Goal: Task Accomplishment & Management: Use online tool/utility

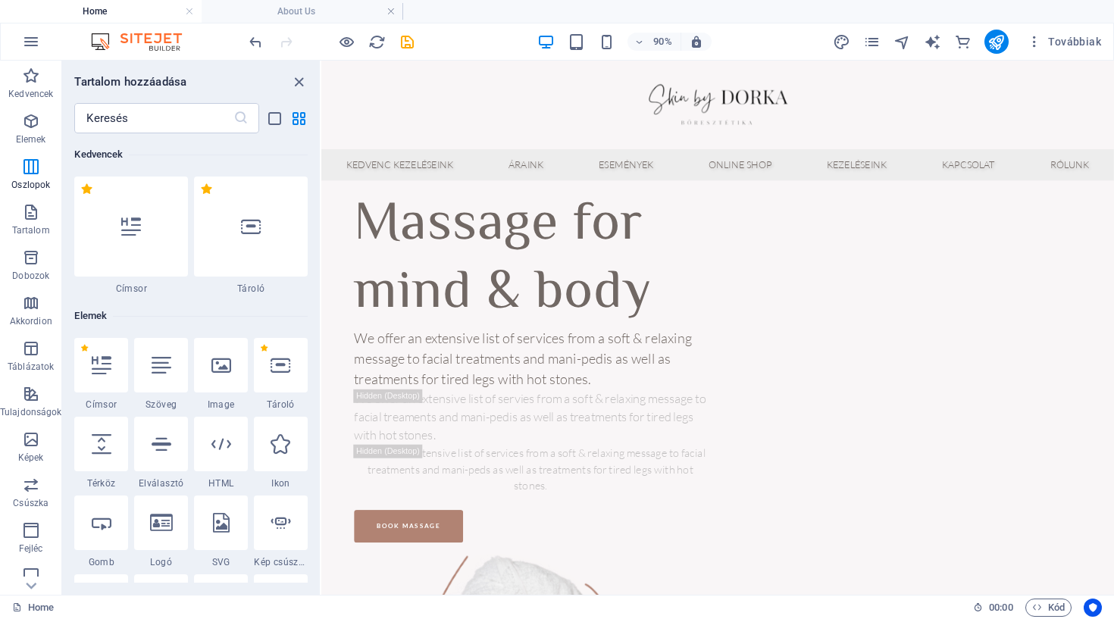
scroll to position [844, 0]
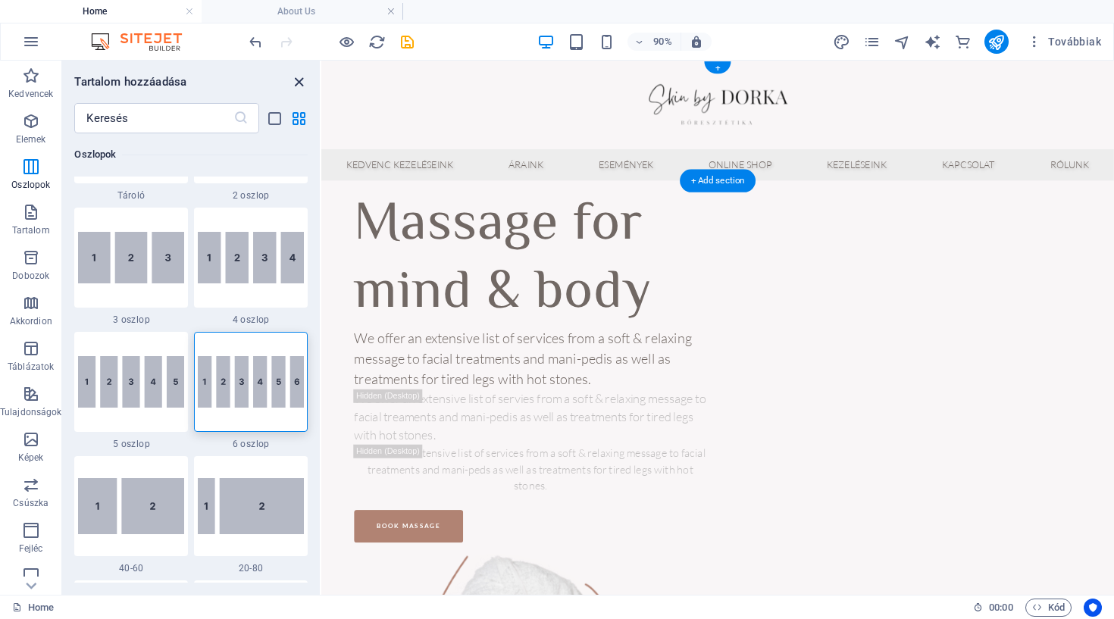
click at [296, 81] on icon "close panel" at bounding box center [298, 82] width 17 height 17
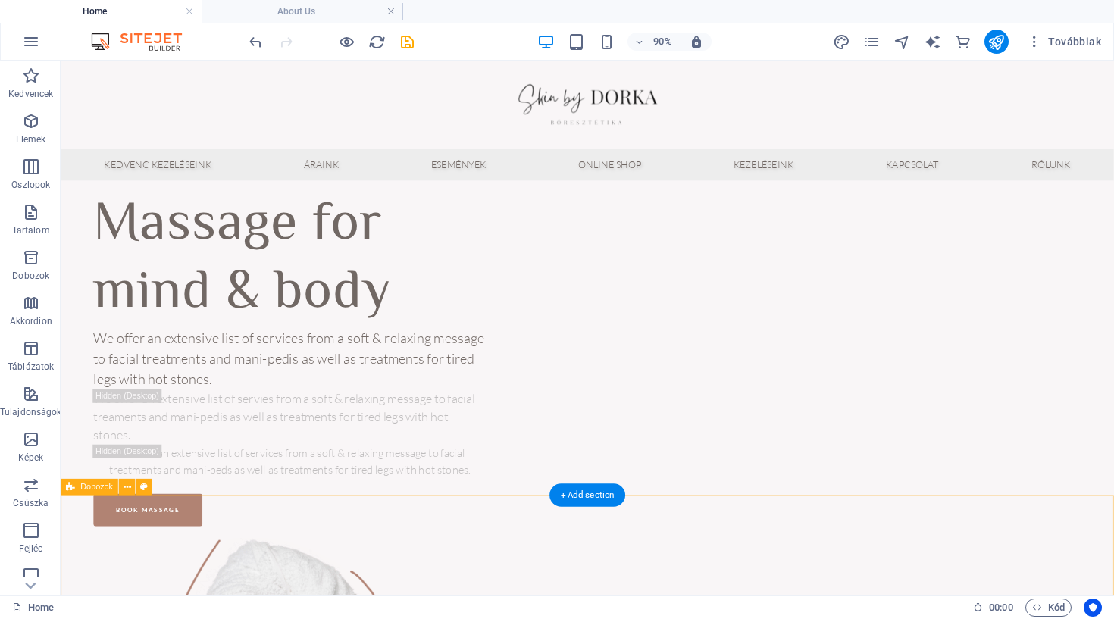
scroll to position [0, 0]
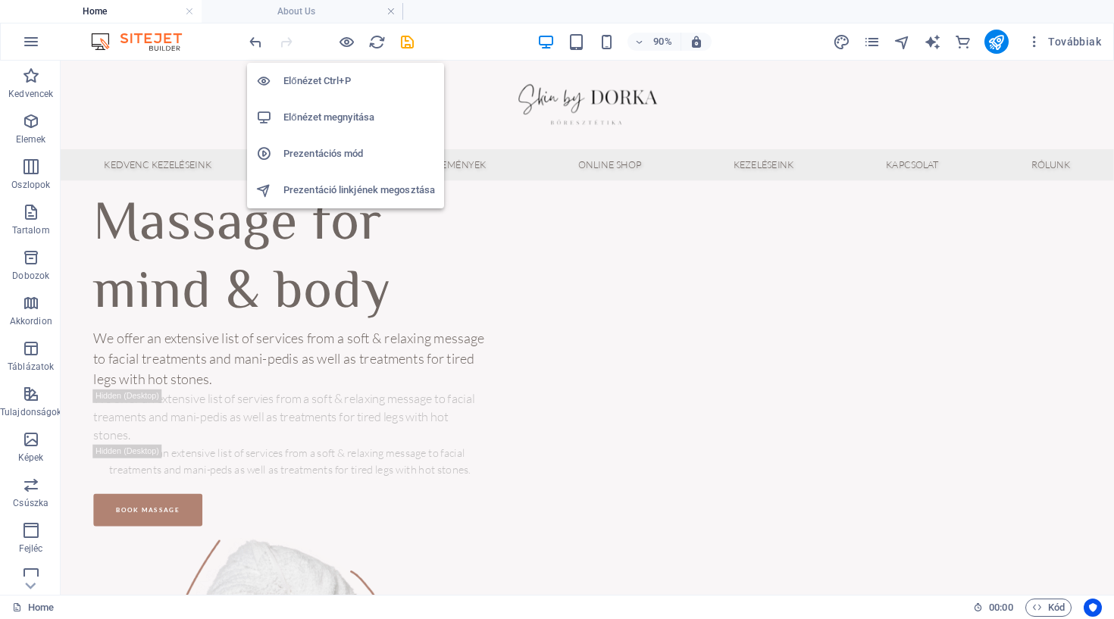
click at [324, 151] on h6 "Prezentációs mód" at bounding box center [359, 154] width 152 height 18
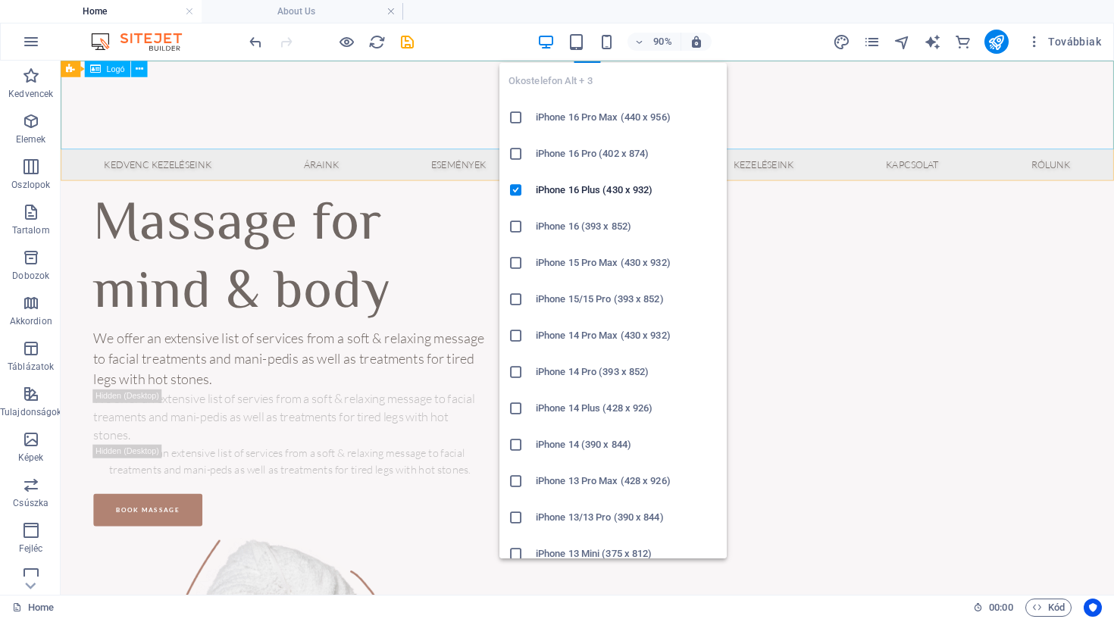
drag, startPoint x: 612, startPoint y: 45, endPoint x: 601, endPoint y: 76, distance: 32.1
click at [612, 45] on icon "button" at bounding box center [606, 41] width 17 height 17
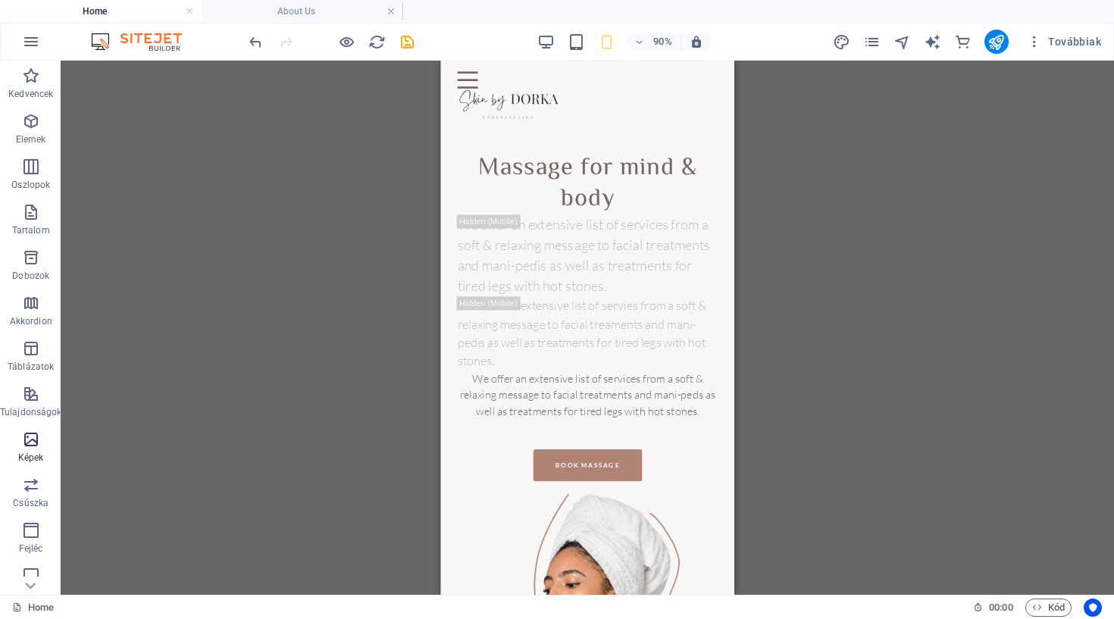
click at [32, 446] on icon "button" at bounding box center [31, 439] width 18 height 18
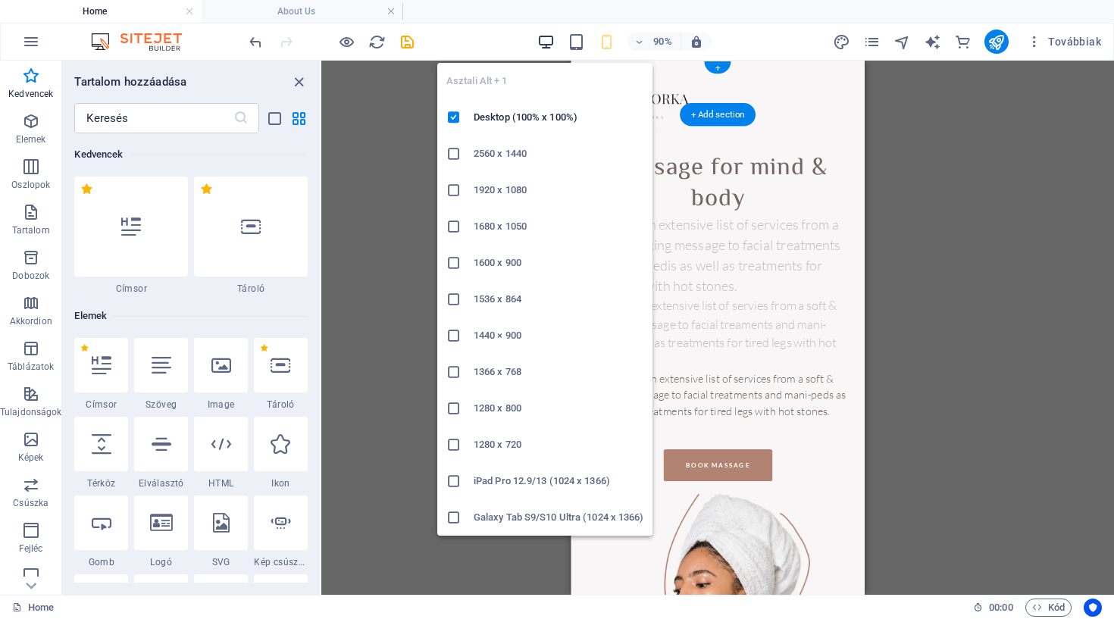
click at [546, 34] on icon "button" at bounding box center [545, 41] width 17 height 17
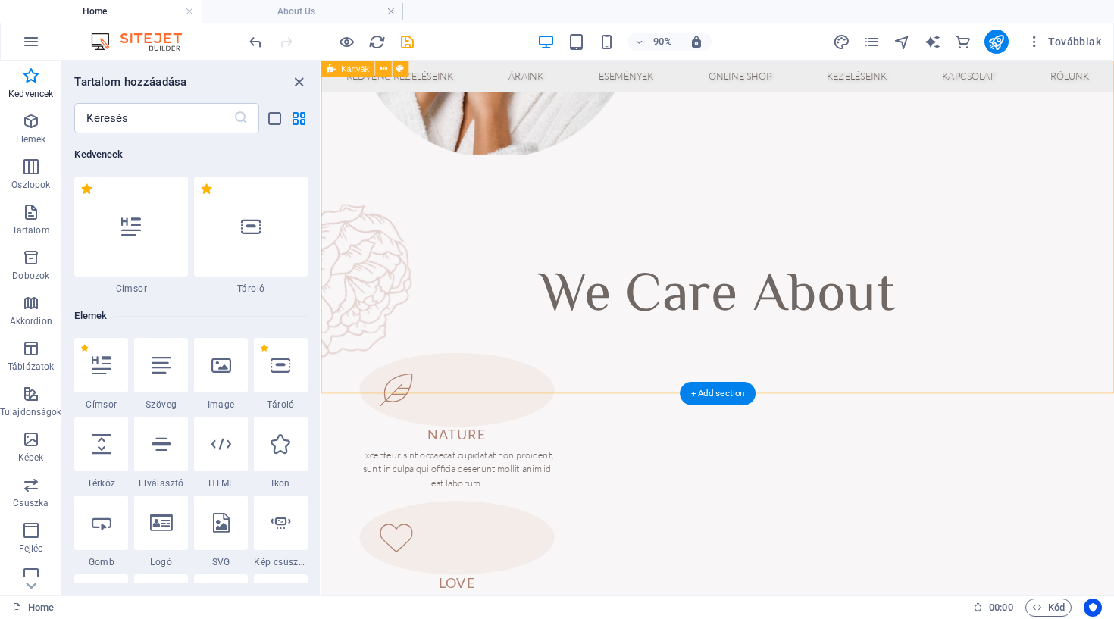
scroll to position [743, 0]
click at [40, 445] on span "Képek" at bounding box center [30, 448] width 61 height 36
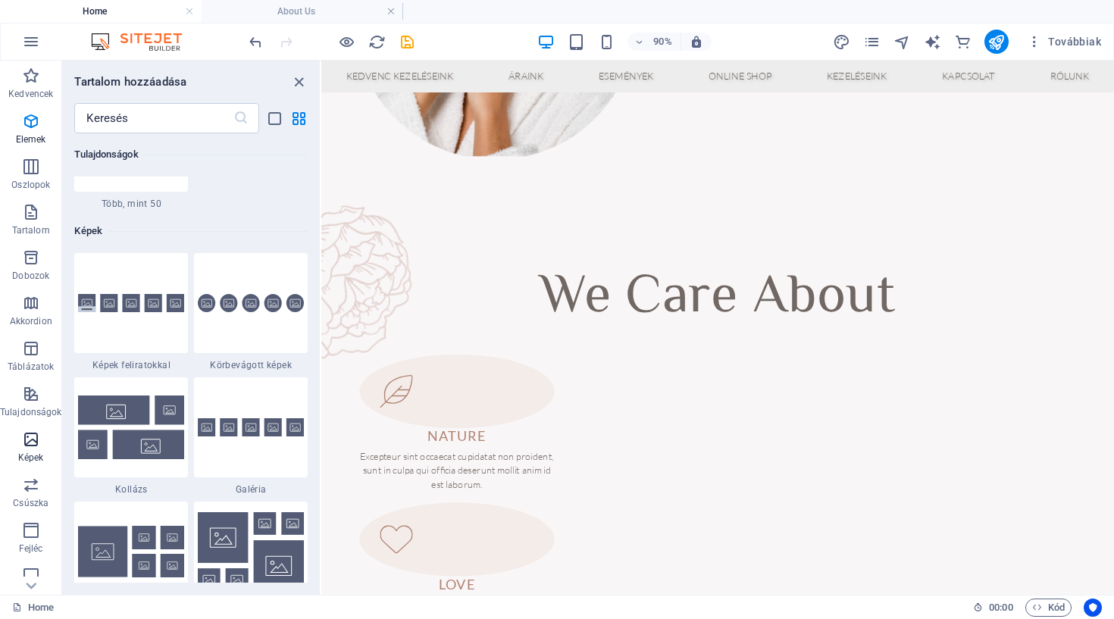
scroll to position [7685, 0]
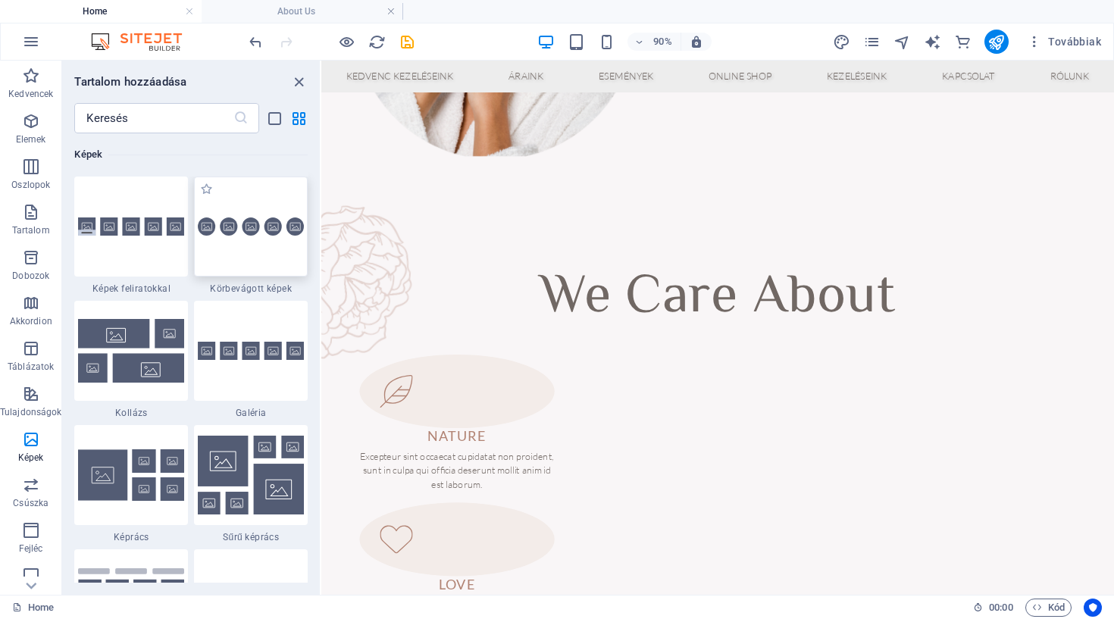
click at [253, 249] on div at bounding box center [251, 227] width 114 height 100
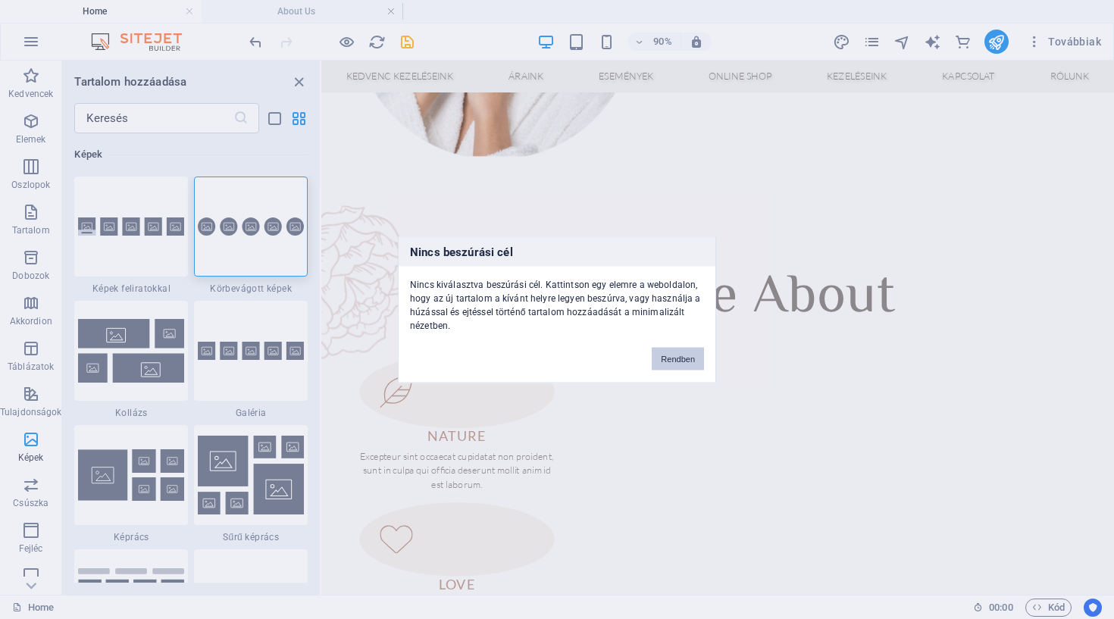
click at [666, 355] on button "Rendben" at bounding box center [678, 358] width 52 height 23
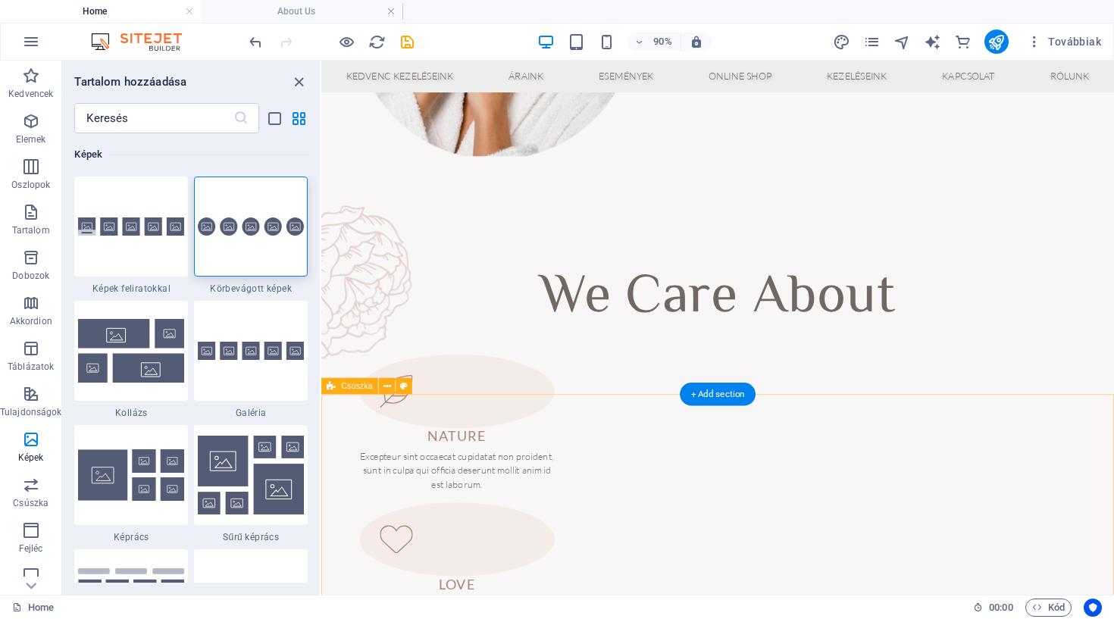
click at [296, 265] on div at bounding box center [251, 227] width 114 height 100
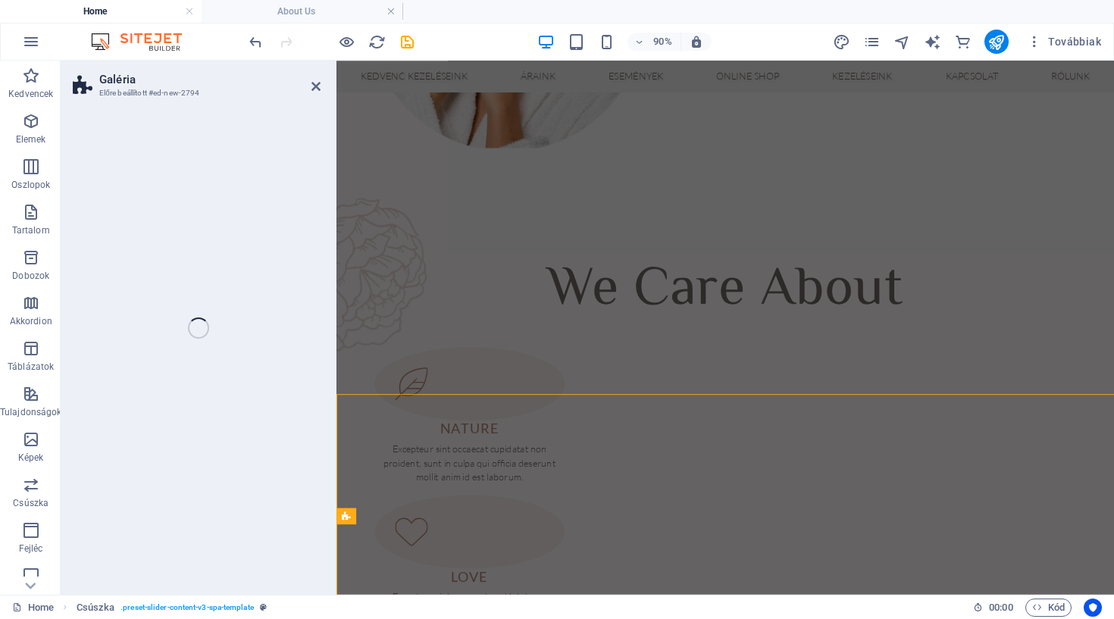
select select "rem"
select select "preset-gallery-v3-circle"
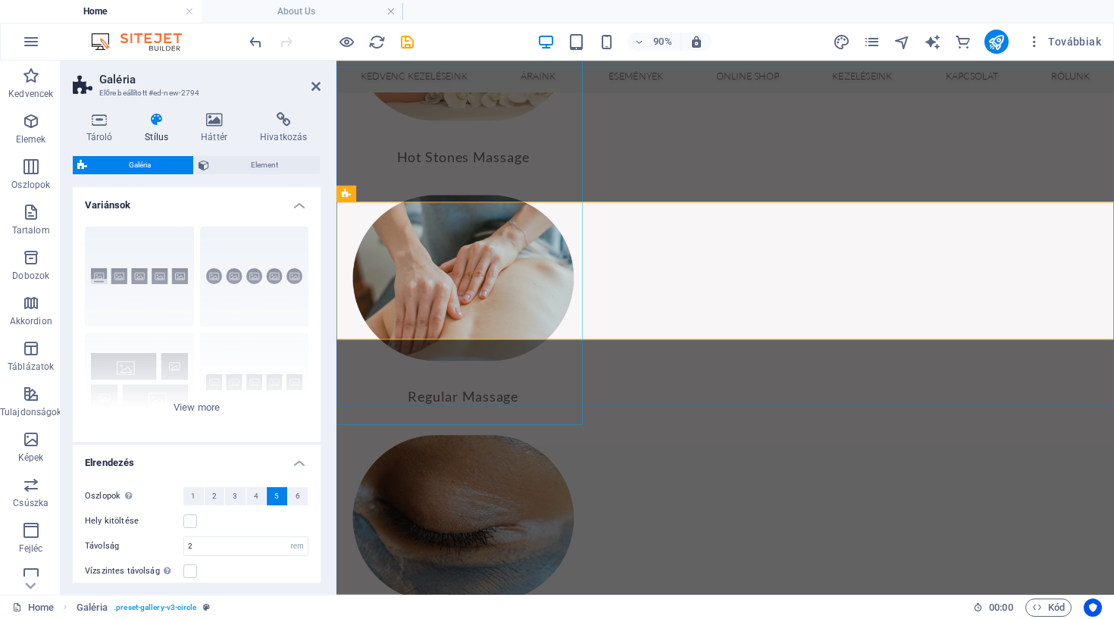
scroll to position [1878, 0]
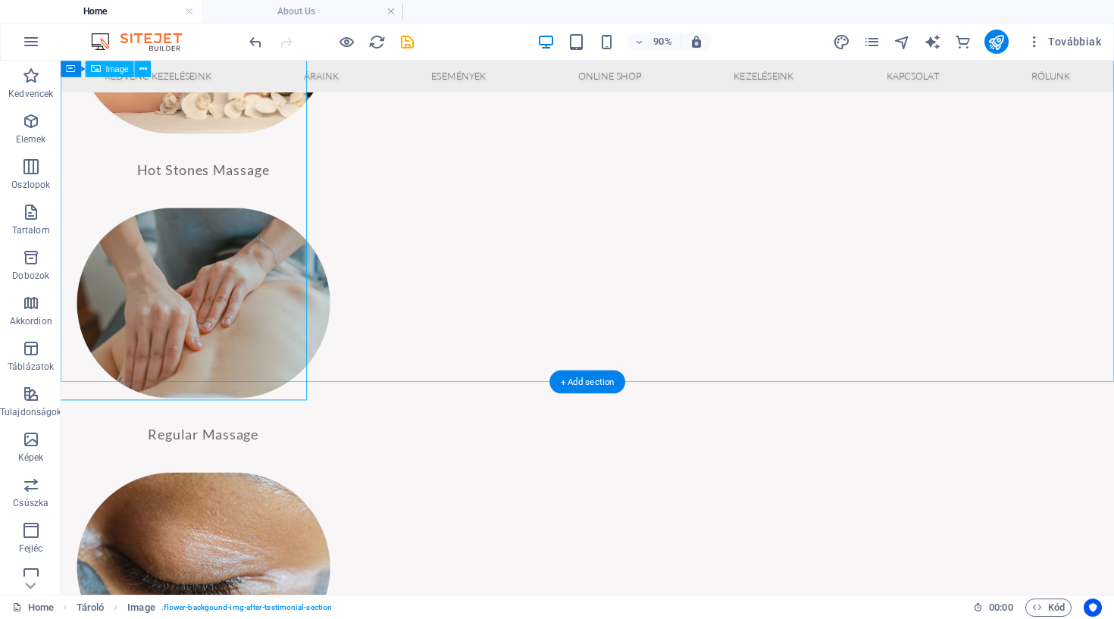
select select "px"
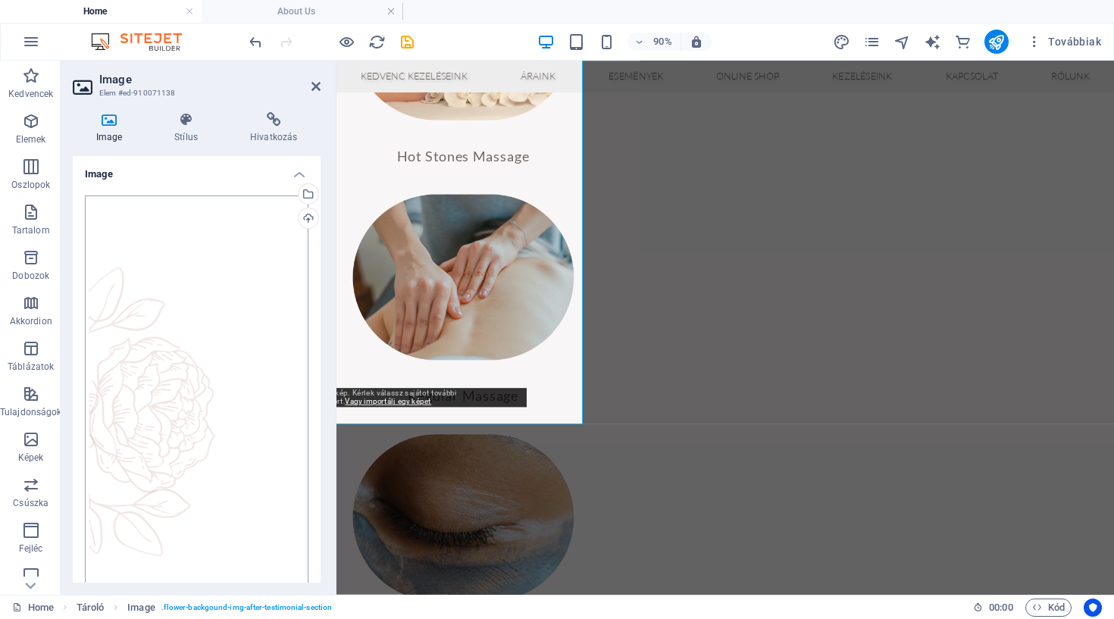
scroll to position [0, 0]
click at [304, 177] on h4 "Image" at bounding box center [197, 169] width 248 height 27
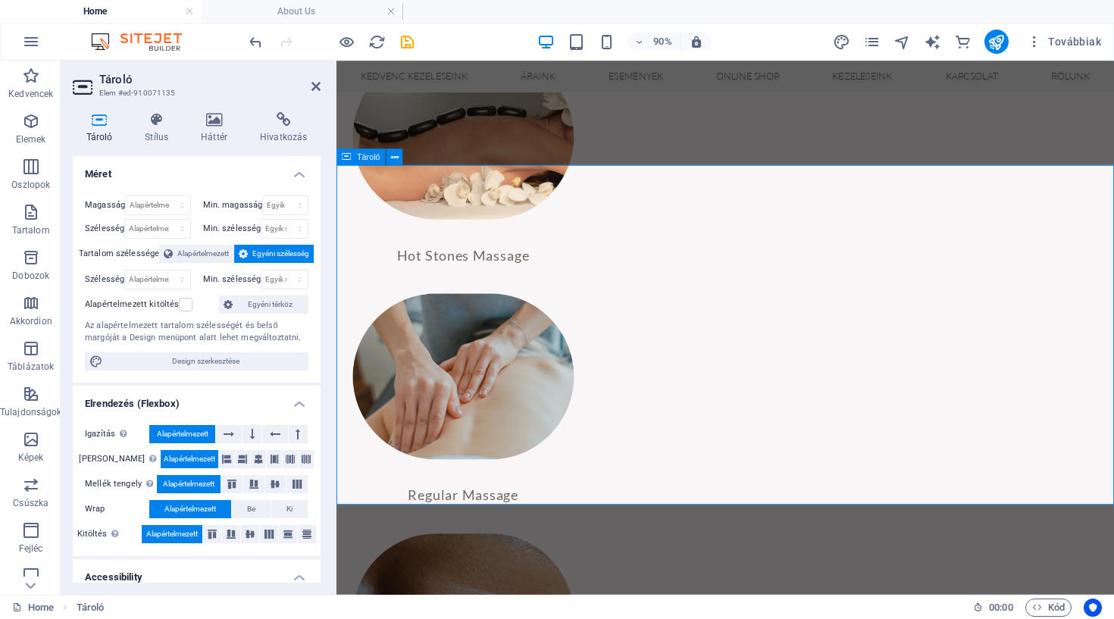
scroll to position [1770, 0]
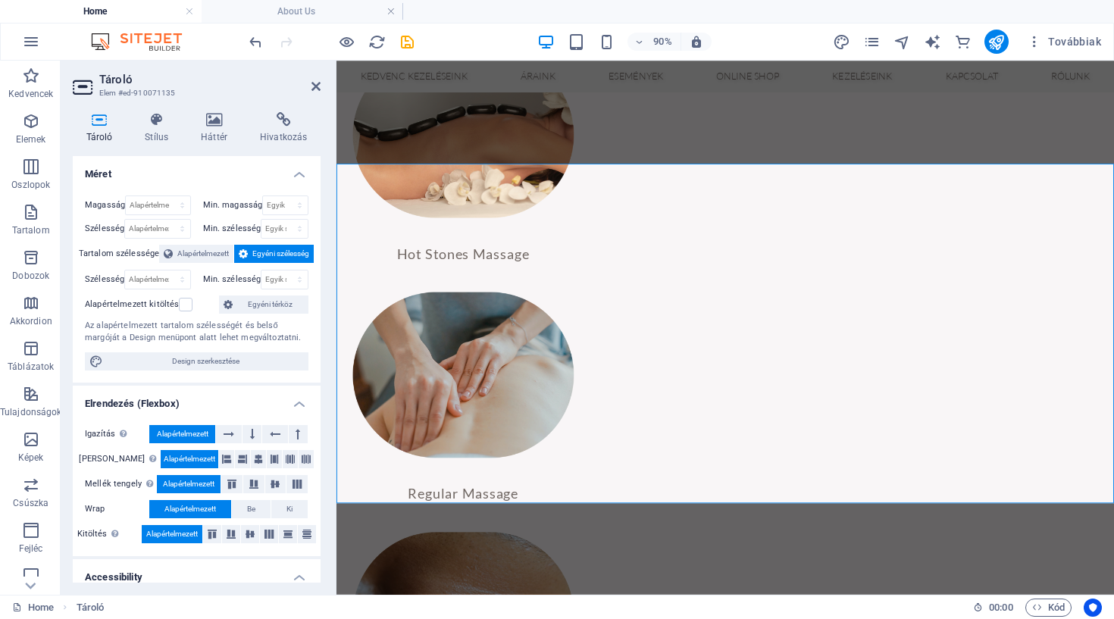
click at [217, 111] on div "Tároló Stílus Háttér Hivatkozás Méret Magasság Alapértelmezett px rem % vh vw M…" at bounding box center [197, 347] width 272 height 495
click at [313, 89] on icon at bounding box center [315, 86] width 9 height 12
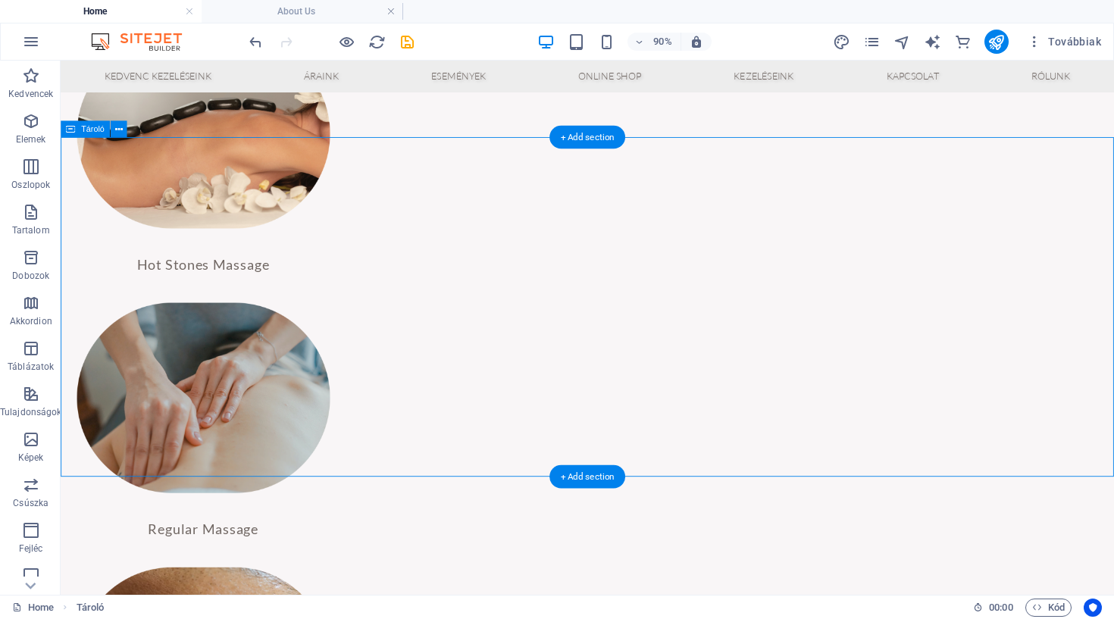
scroll to position [1776, 0]
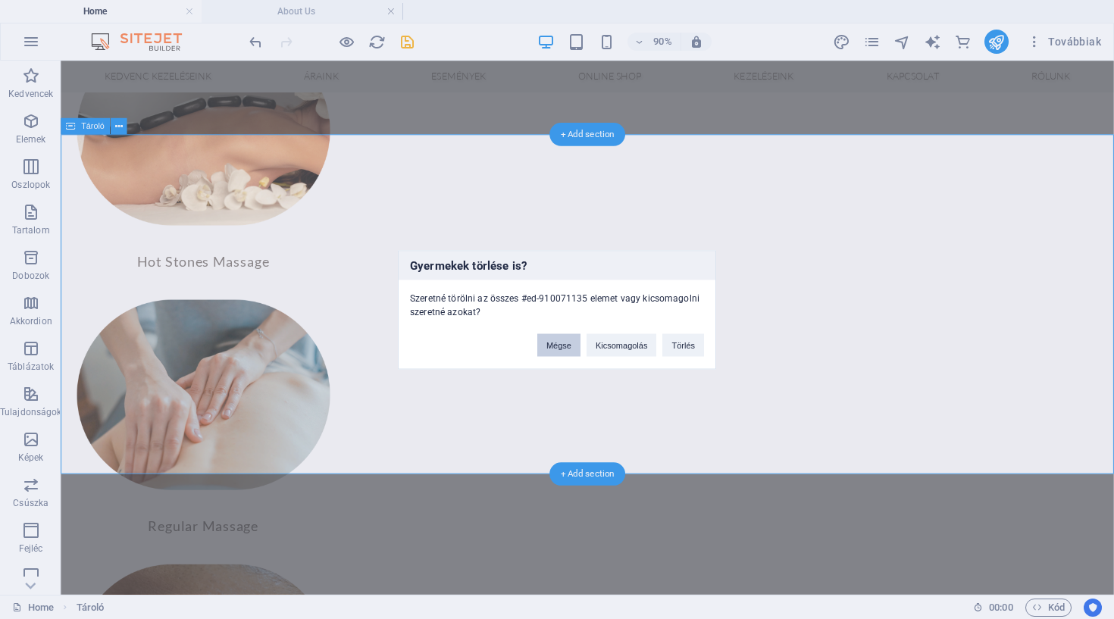
click at [565, 349] on button "Mégse" at bounding box center [558, 344] width 43 height 23
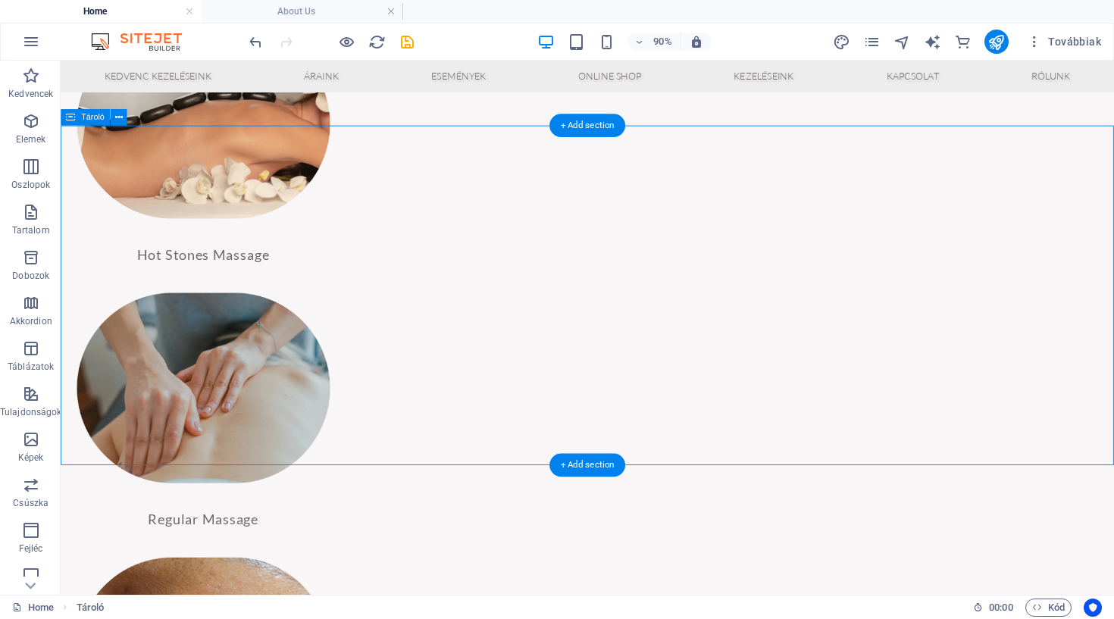
scroll to position [1786, 0]
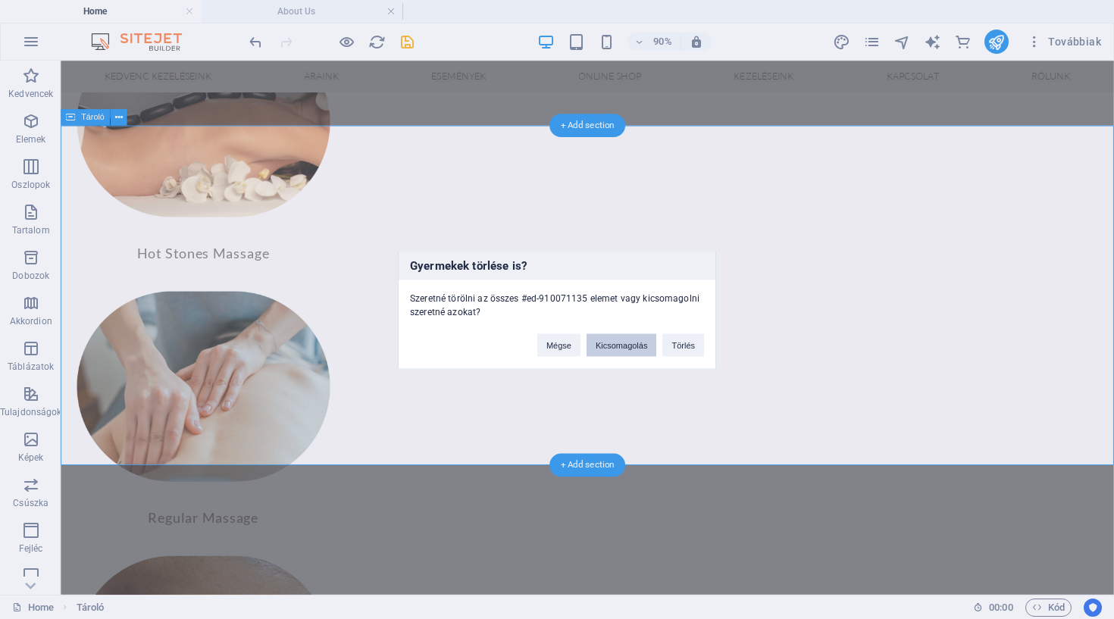
click at [590, 340] on button "Kicsomagolás" at bounding box center [622, 344] width 70 height 23
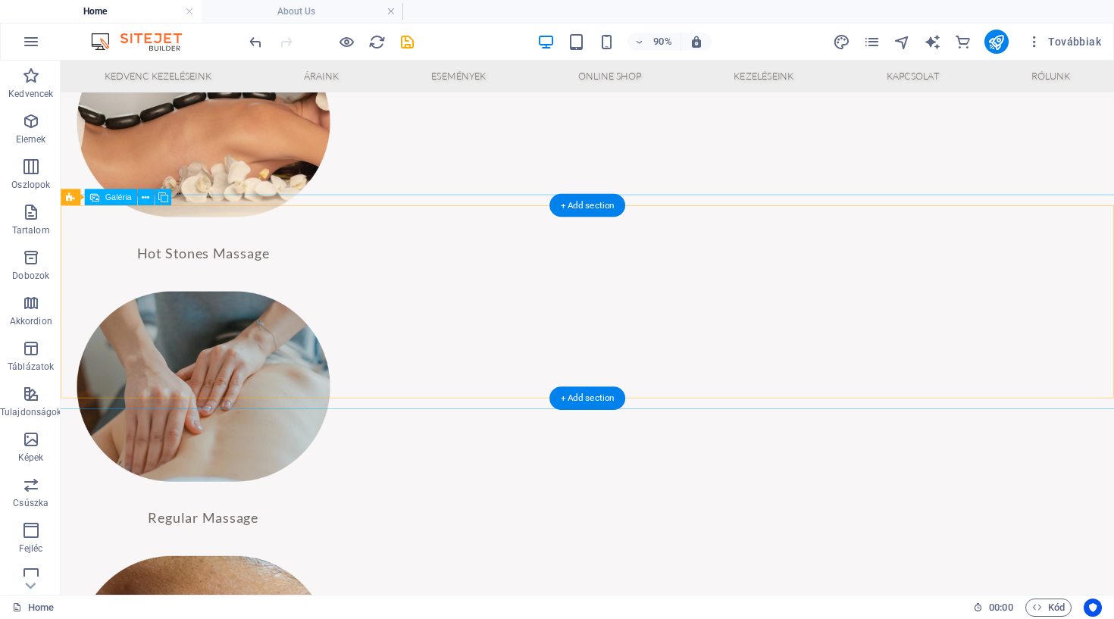
select select "4"
select select "px"
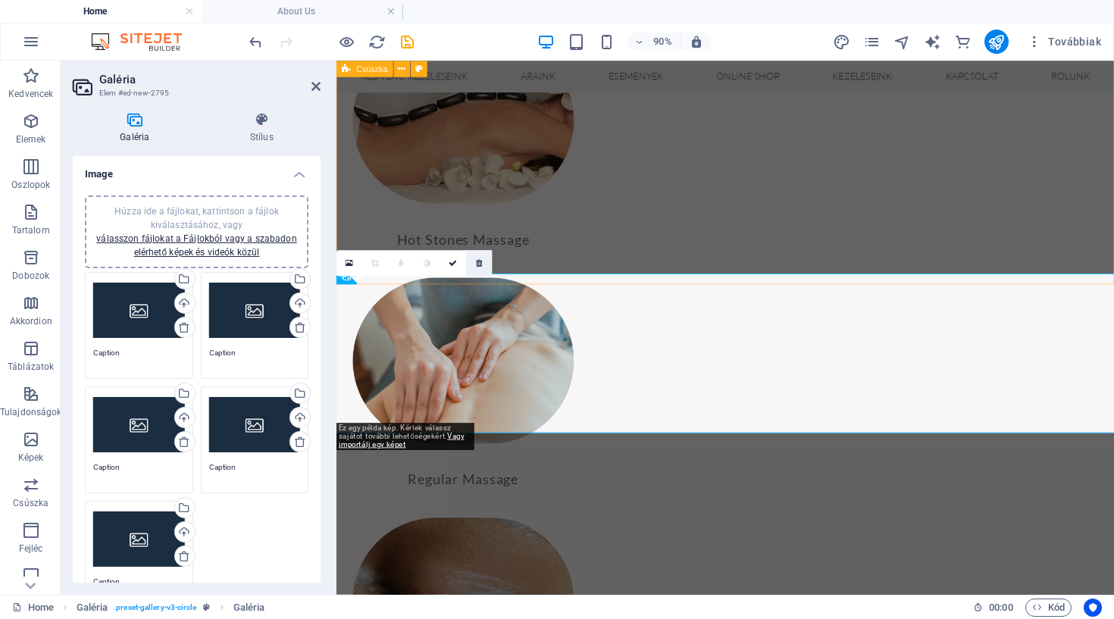
click at [474, 263] on link at bounding box center [479, 263] width 26 height 26
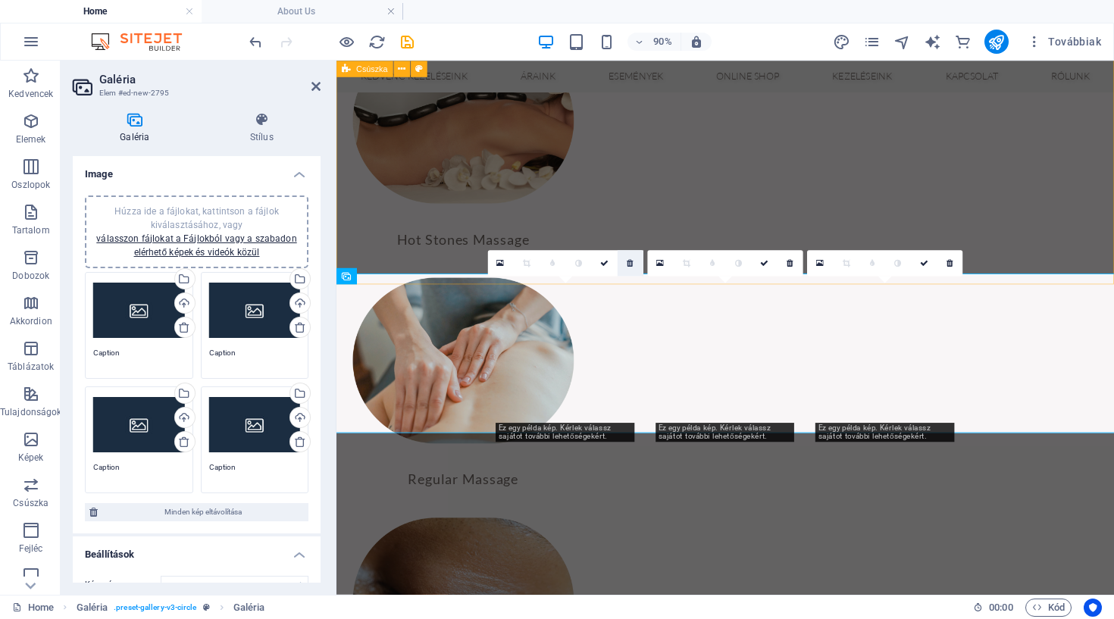
click at [629, 262] on icon at bounding box center [630, 263] width 6 height 8
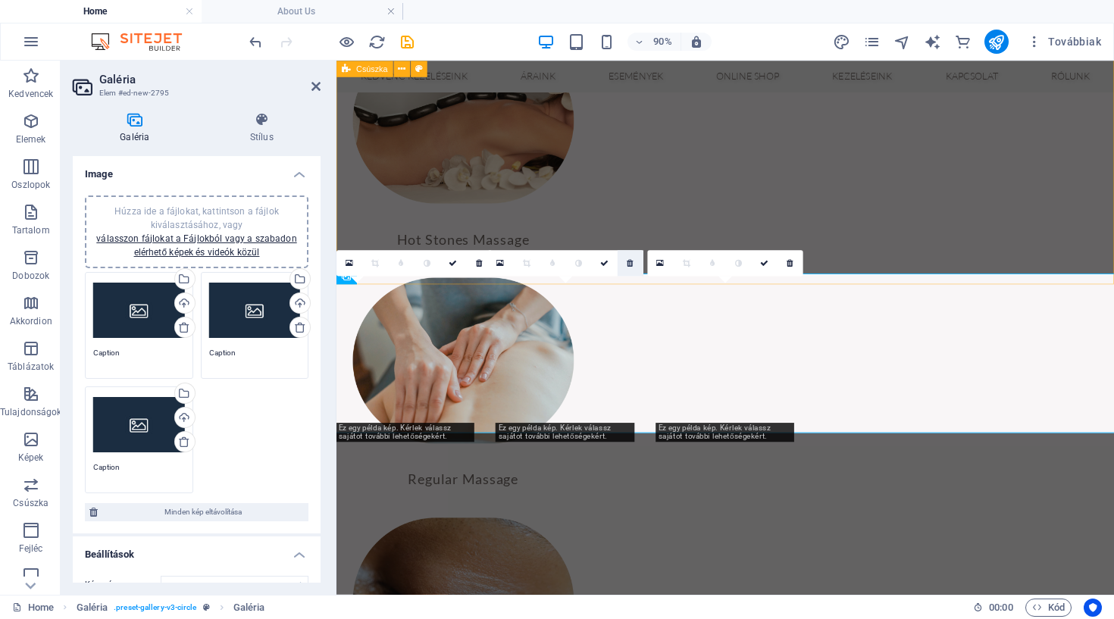
click at [629, 262] on icon at bounding box center [630, 263] width 6 height 8
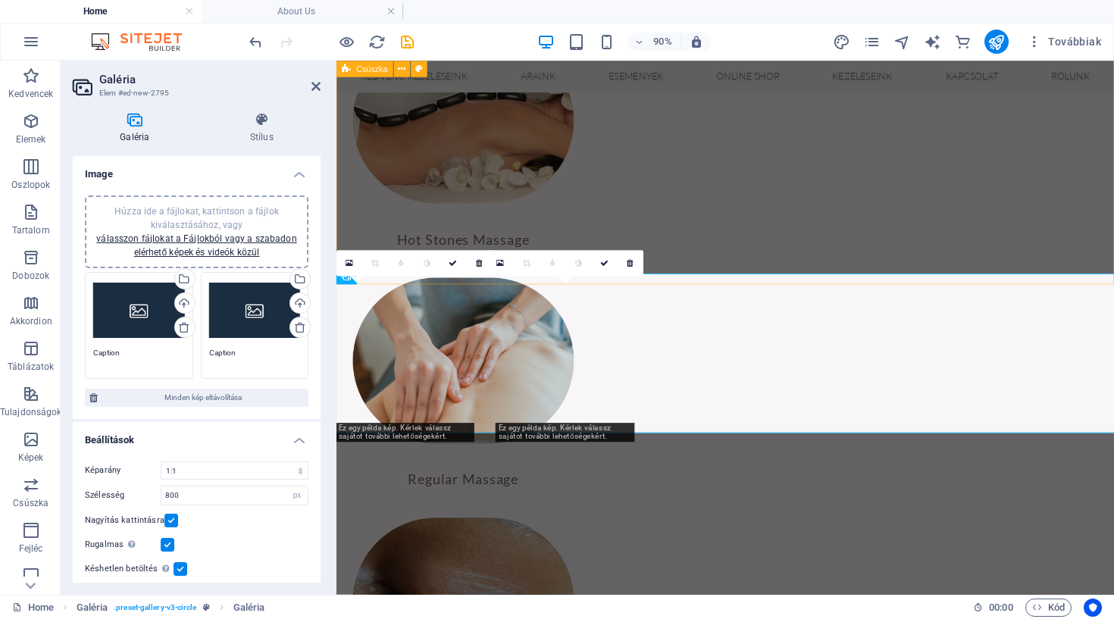
drag, startPoint x: 629, startPoint y: 262, endPoint x: 319, endPoint y: 225, distance: 312.2
click at [629, 262] on icon at bounding box center [630, 263] width 6 height 8
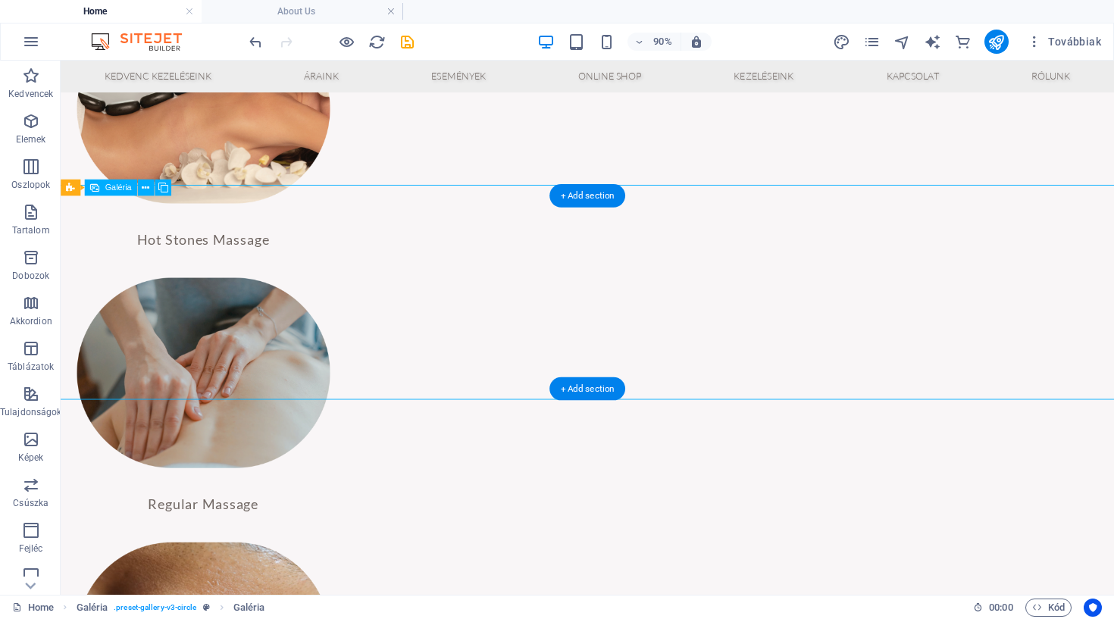
scroll to position [1796, 0]
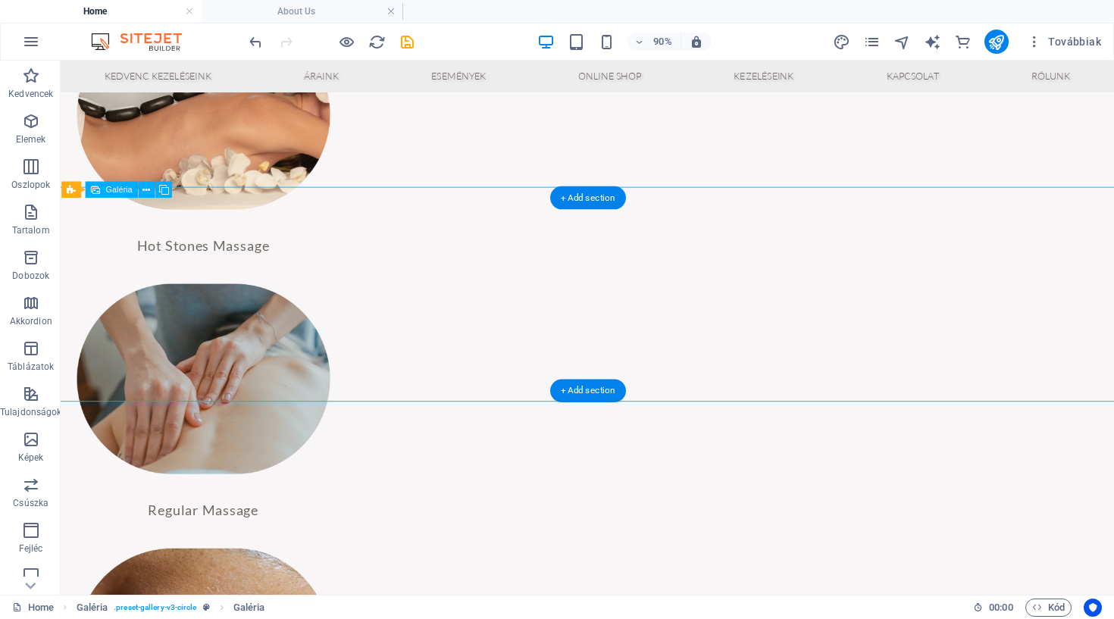
scroll to position [1794, 0]
click at [145, 193] on icon at bounding box center [146, 190] width 8 height 14
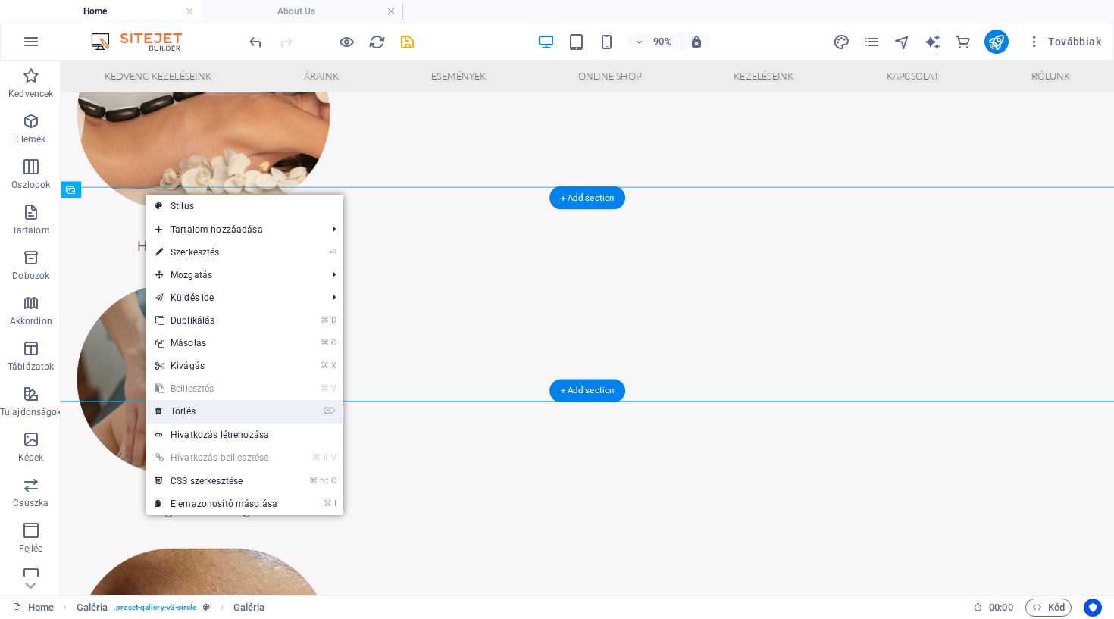
click at [187, 413] on link "⌦ Törlés" at bounding box center [216, 411] width 140 height 23
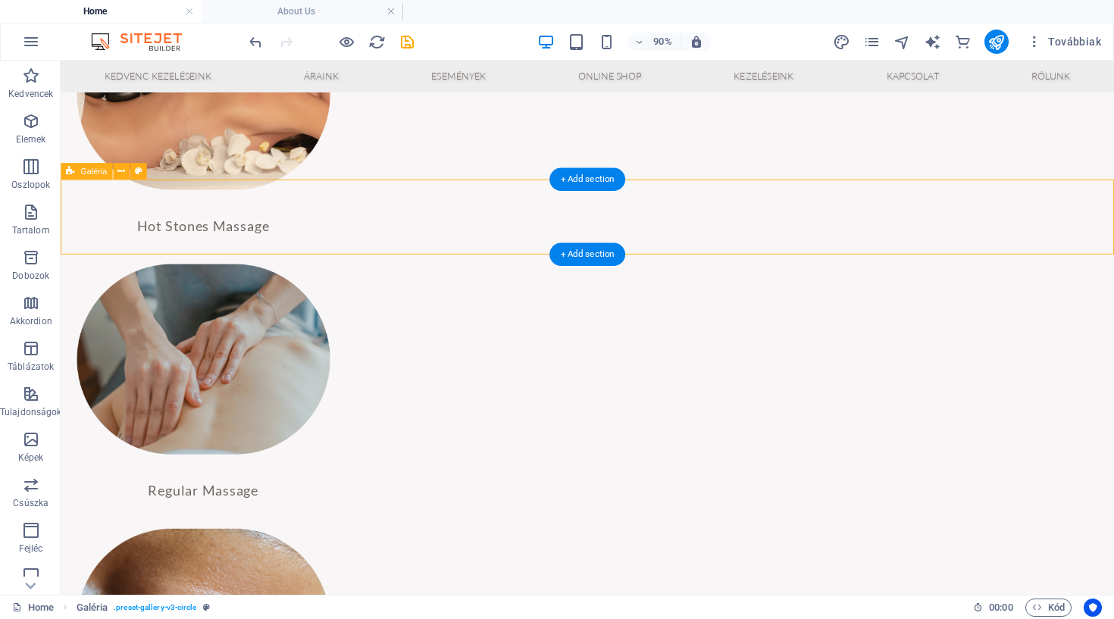
scroll to position [1814, 0]
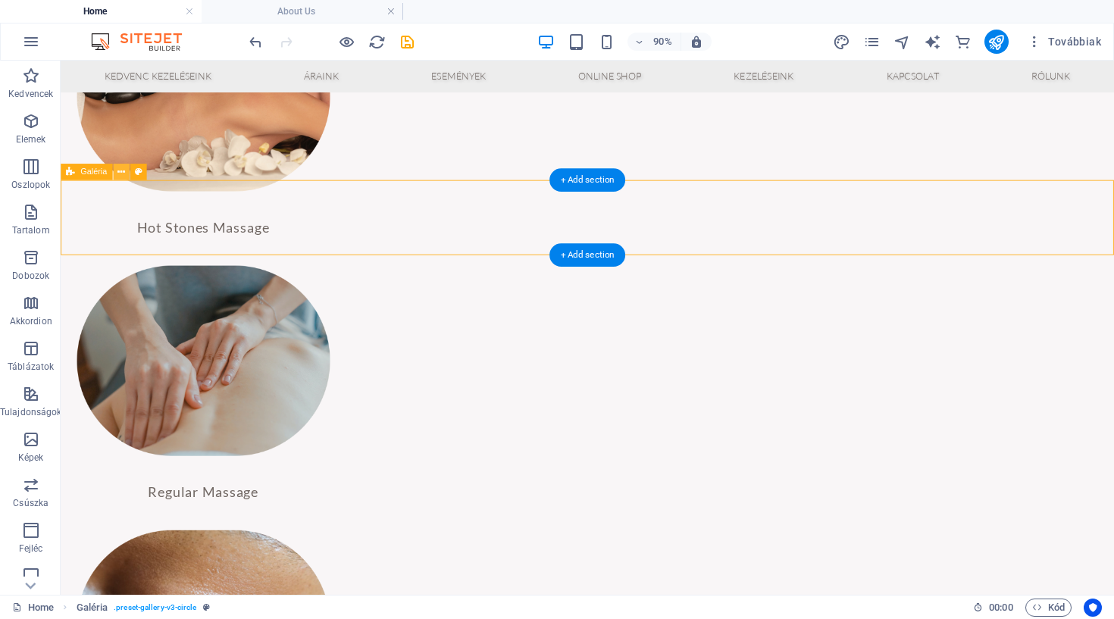
click at [118, 174] on icon at bounding box center [121, 171] width 8 height 14
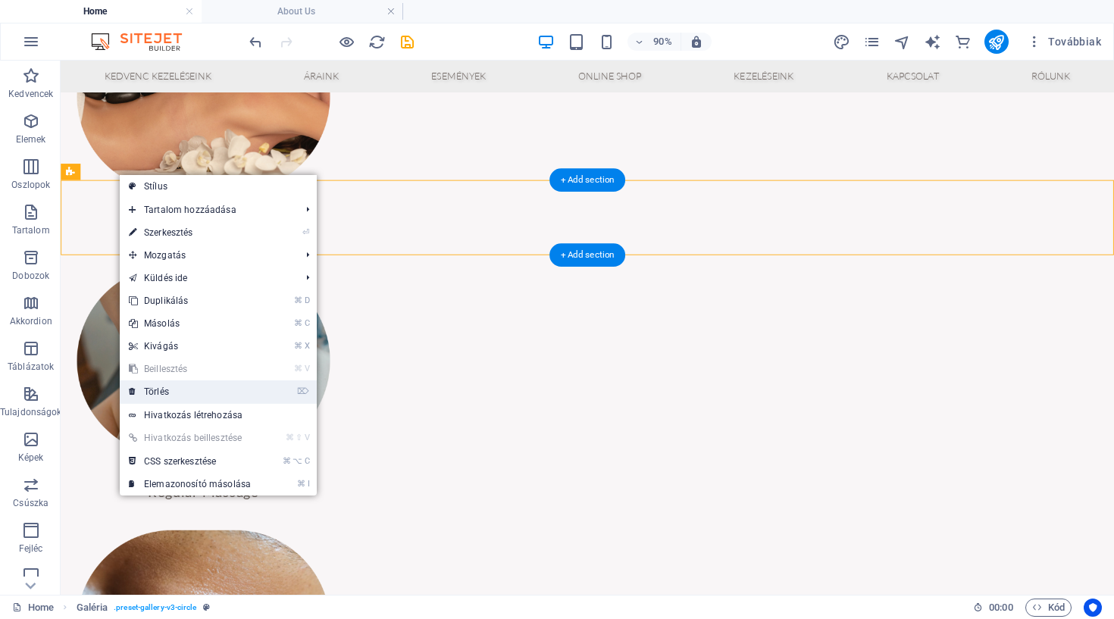
click at [138, 389] on link "⌦ Törlés" at bounding box center [190, 391] width 140 height 23
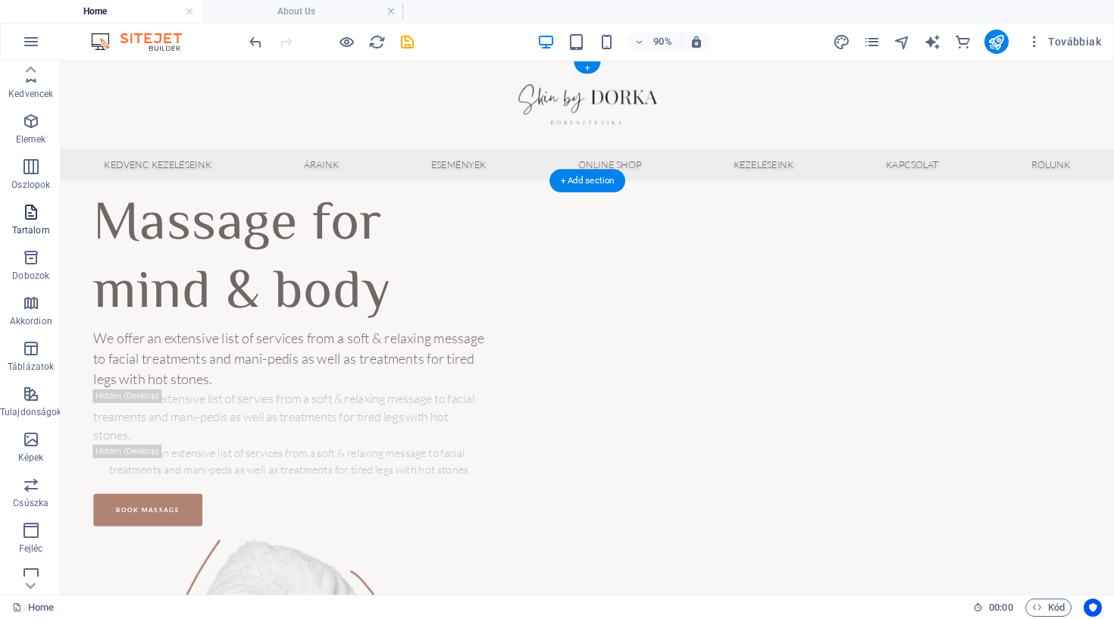
scroll to position [0, 0]
click at [27, 126] on icon "button" at bounding box center [31, 121] width 18 height 18
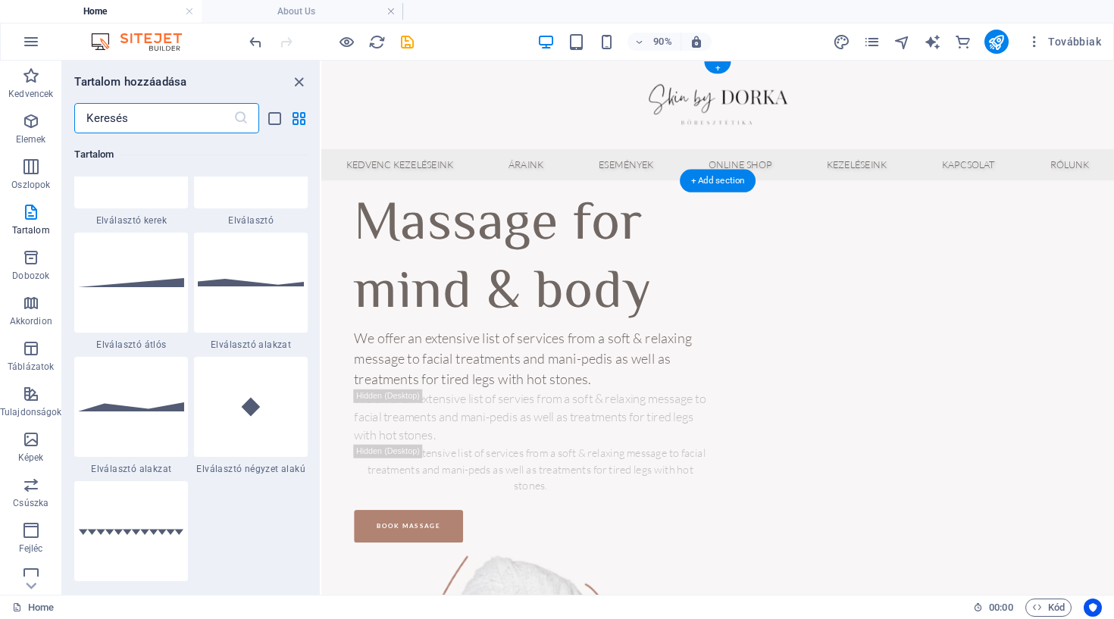
scroll to position [3716, 0]
click at [296, 84] on icon "close panel" at bounding box center [298, 82] width 17 height 17
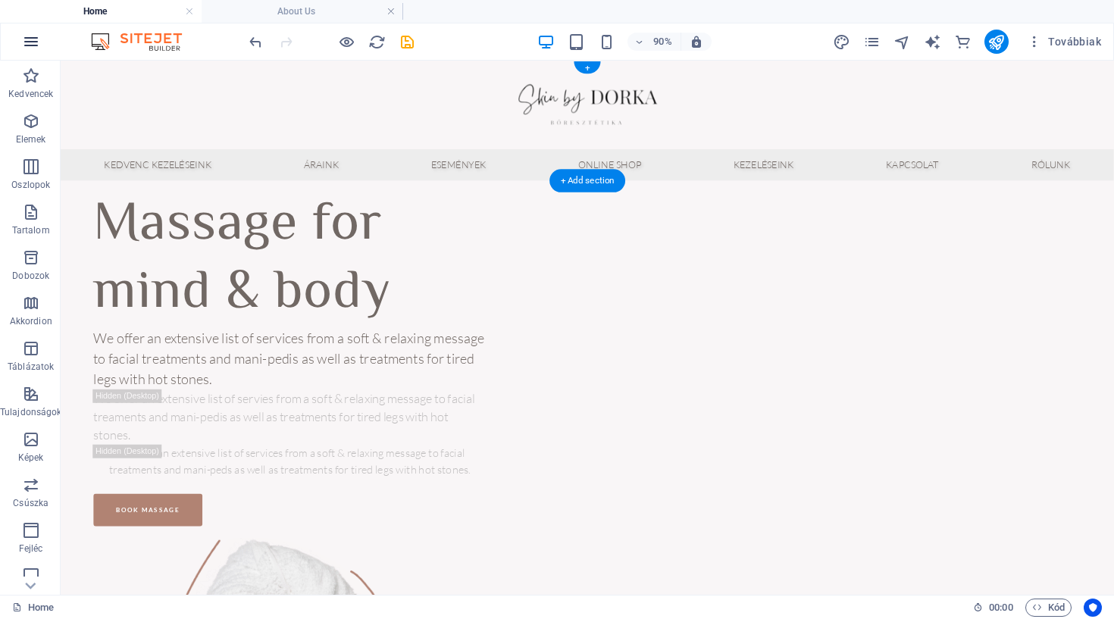
click at [39, 49] on button "button" at bounding box center [31, 41] width 36 height 36
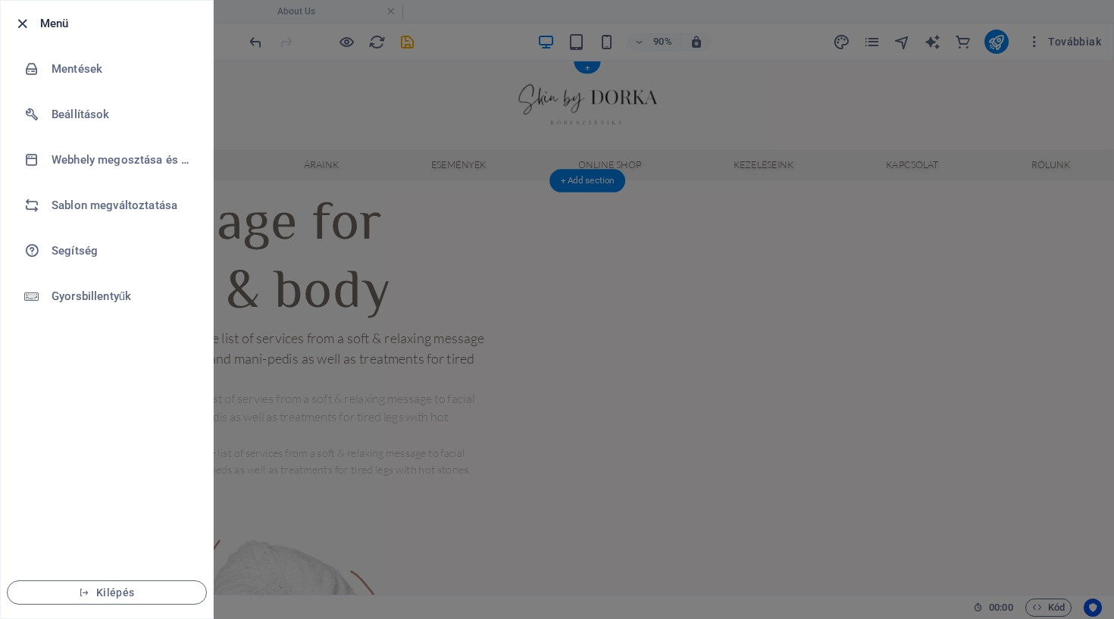
click at [27, 29] on icon "button" at bounding box center [22, 23] width 17 height 17
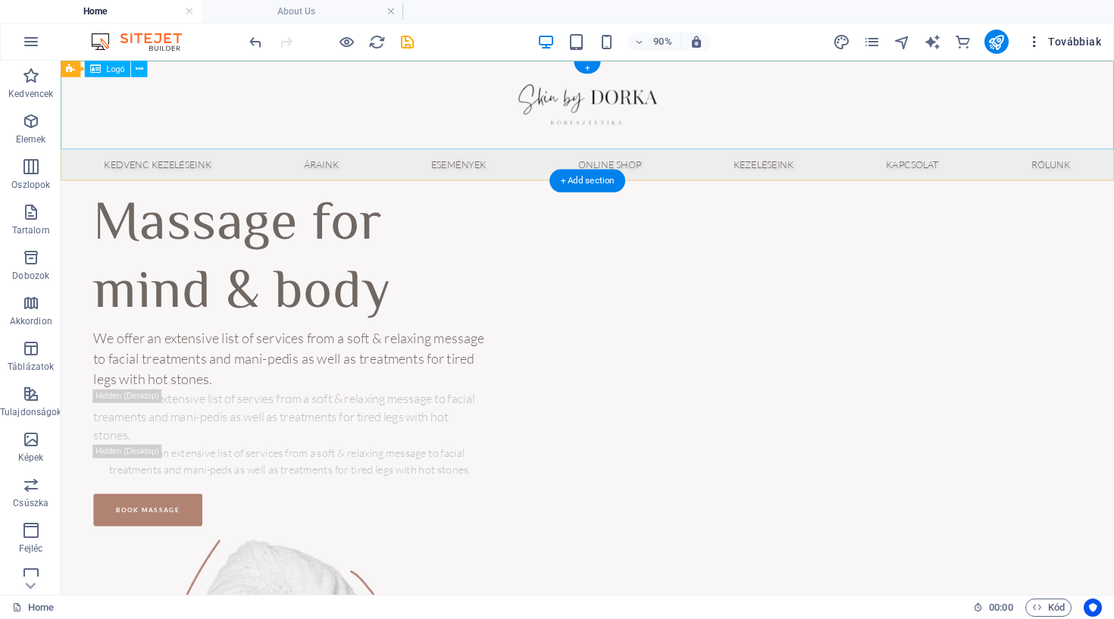
click at [1064, 49] on span "Továbbiak" at bounding box center [1064, 41] width 74 height 15
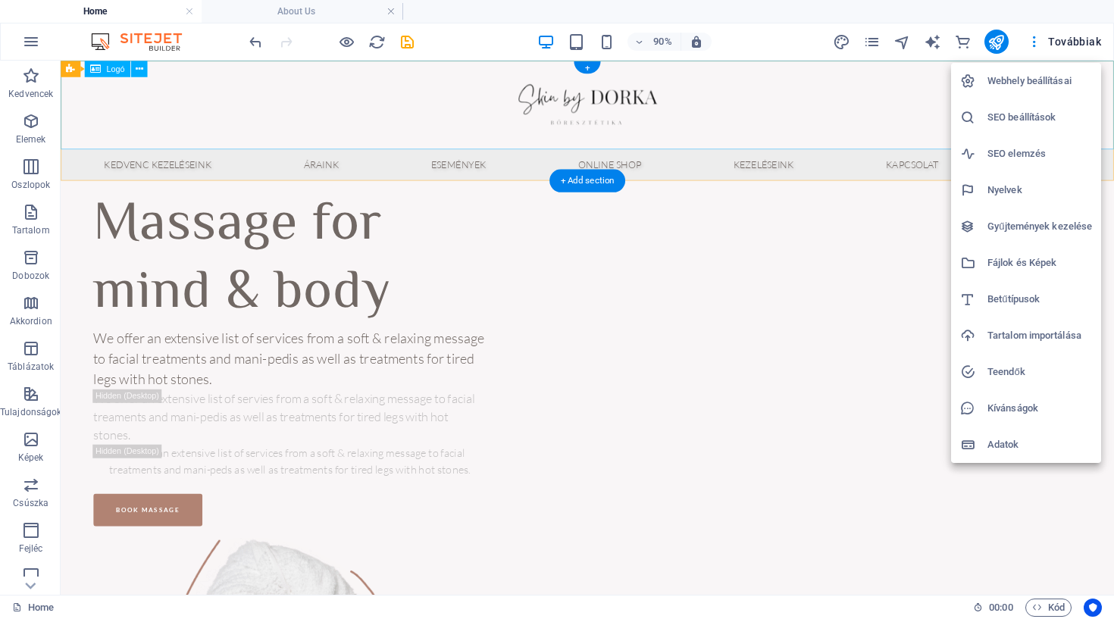
click at [955, 77] on li "Webhely beállításai" at bounding box center [1026, 81] width 150 height 36
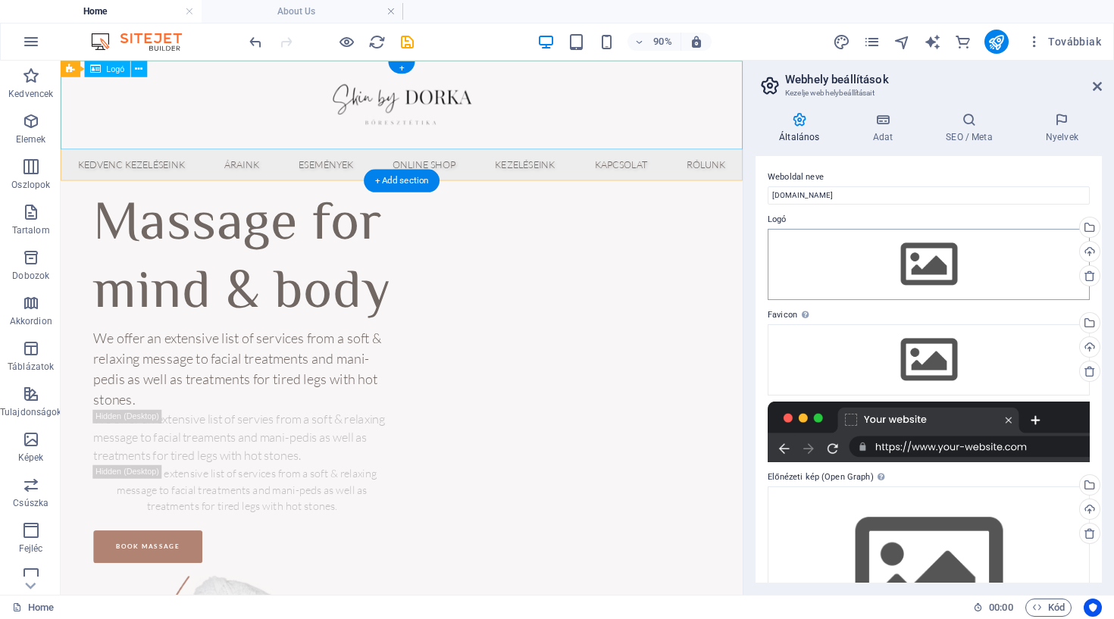
scroll to position [0, 0]
drag, startPoint x: 1095, startPoint y: 87, endPoint x: 1150, endPoint y: 30, distance: 79.3
click at [1095, 87] on icon at bounding box center [1097, 86] width 9 height 12
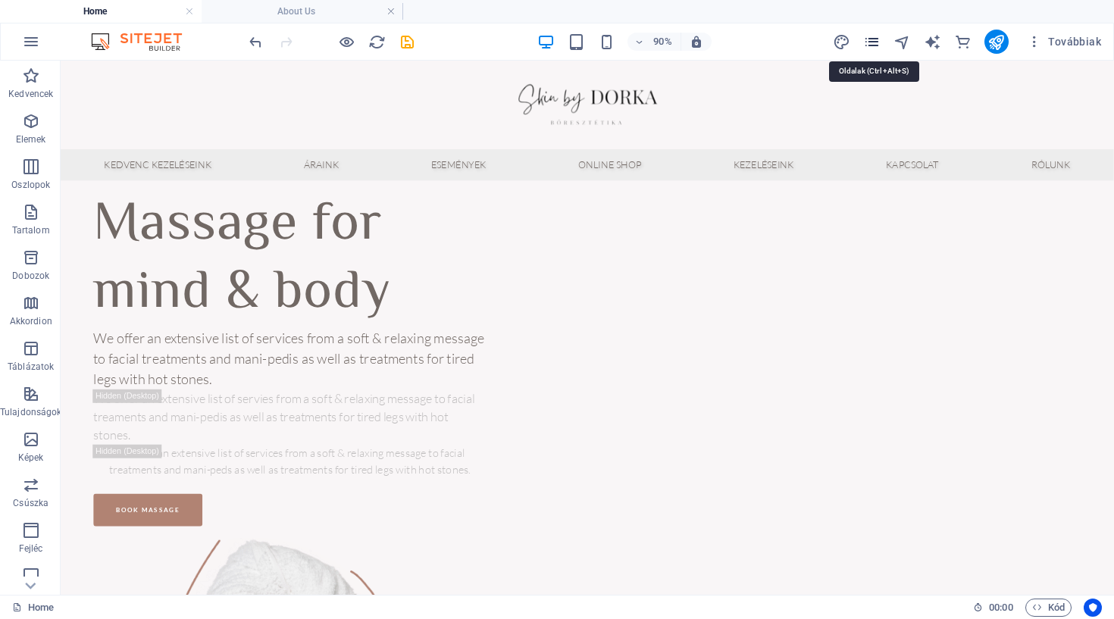
click at [881, 39] on icon "pages" at bounding box center [871, 41] width 17 height 17
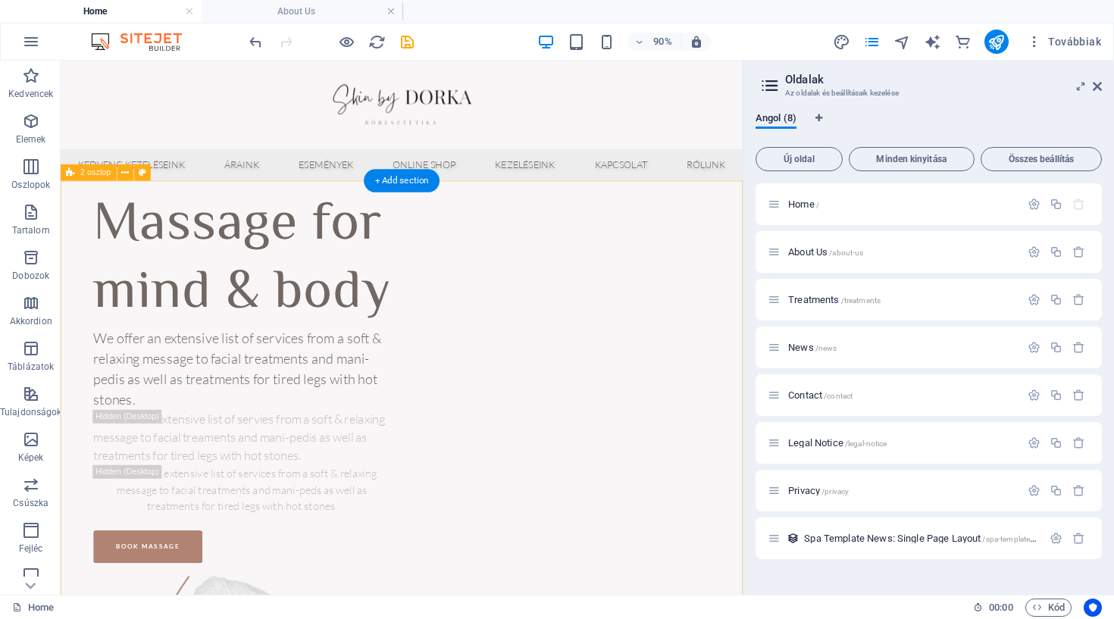
click at [809, 263] on div "Massage for mind & body We offer an extensive list of services from a soft & re…" at bounding box center [440, 612] width 758 height 837
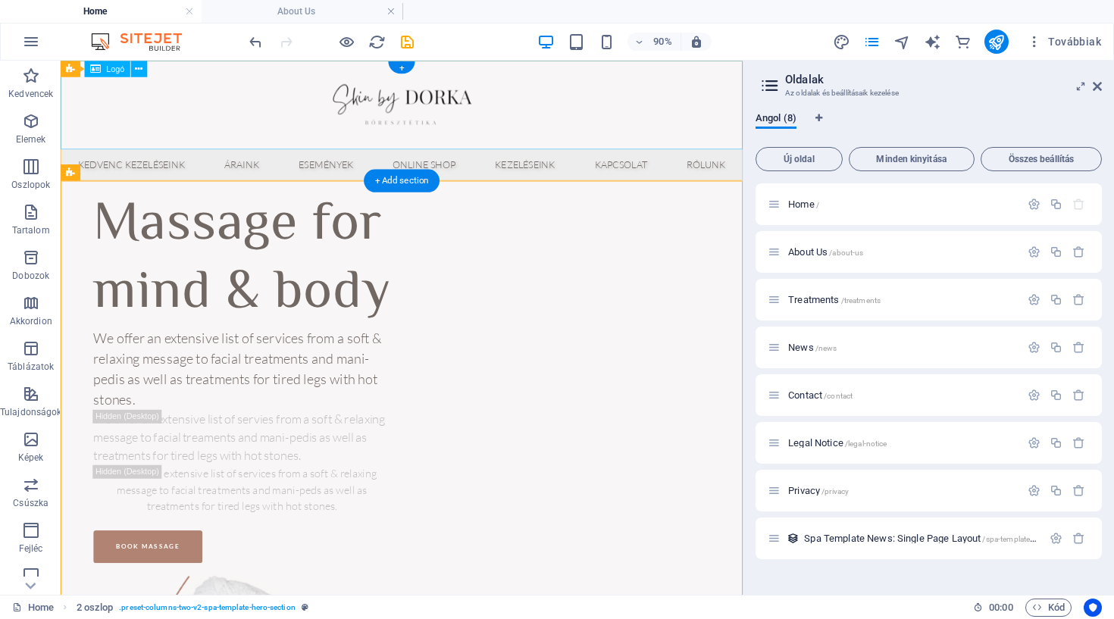
click at [760, 143] on div at bounding box center [440, 110] width 758 height 99
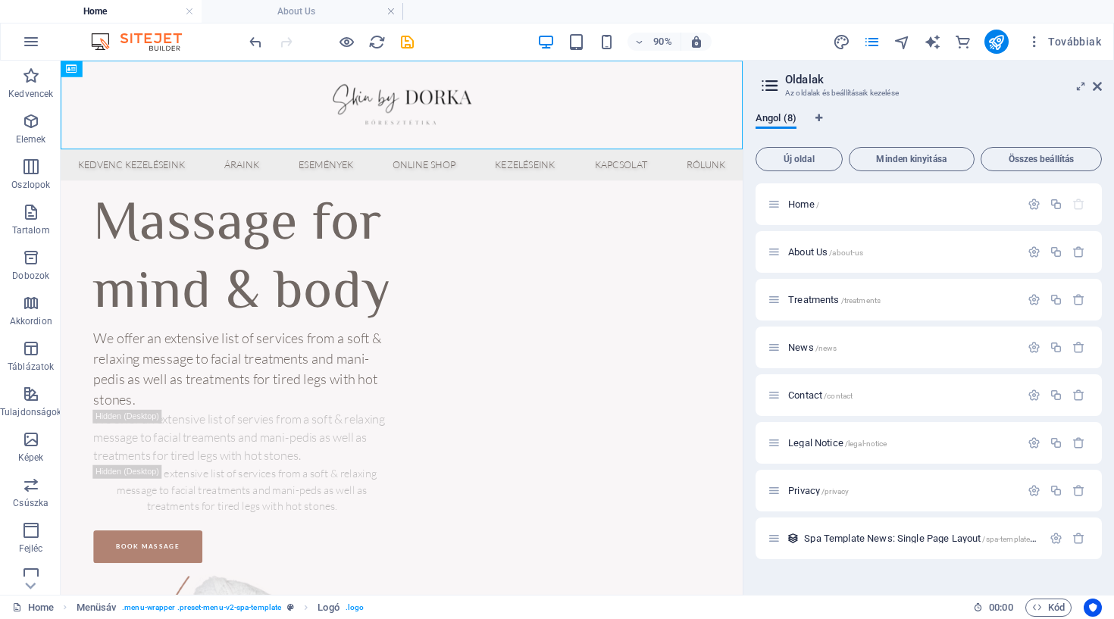
click at [1102, 95] on aside "Oldalak Az oldalak és beállításaik kezelése Angol (8) Új oldal Minden kinyitása…" at bounding box center [928, 328] width 371 height 534
click at [1100, 92] on link at bounding box center [1097, 86] width 9 height 13
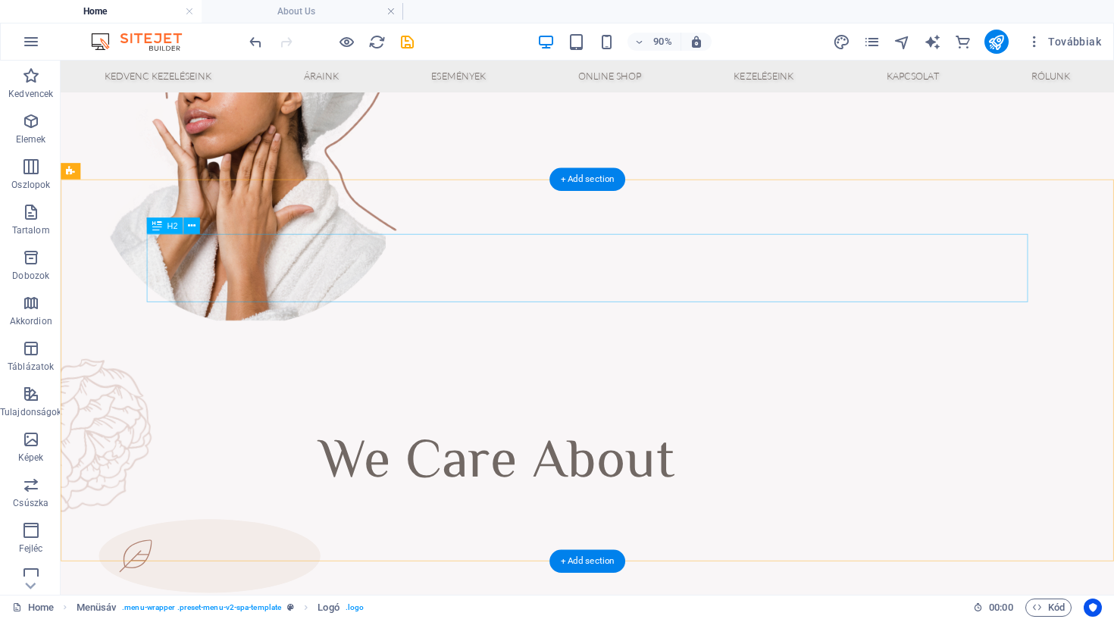
scroll to position [587, 0]
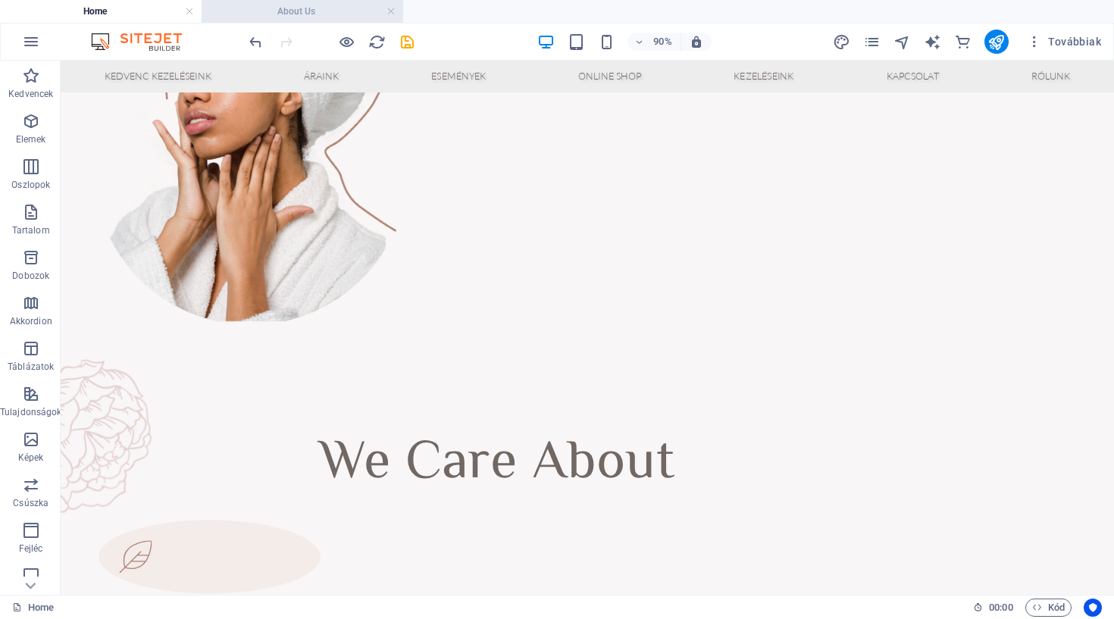
click at [333, 18] on h4 "About Us" at bounding box center [303, 11] width 202 height 17
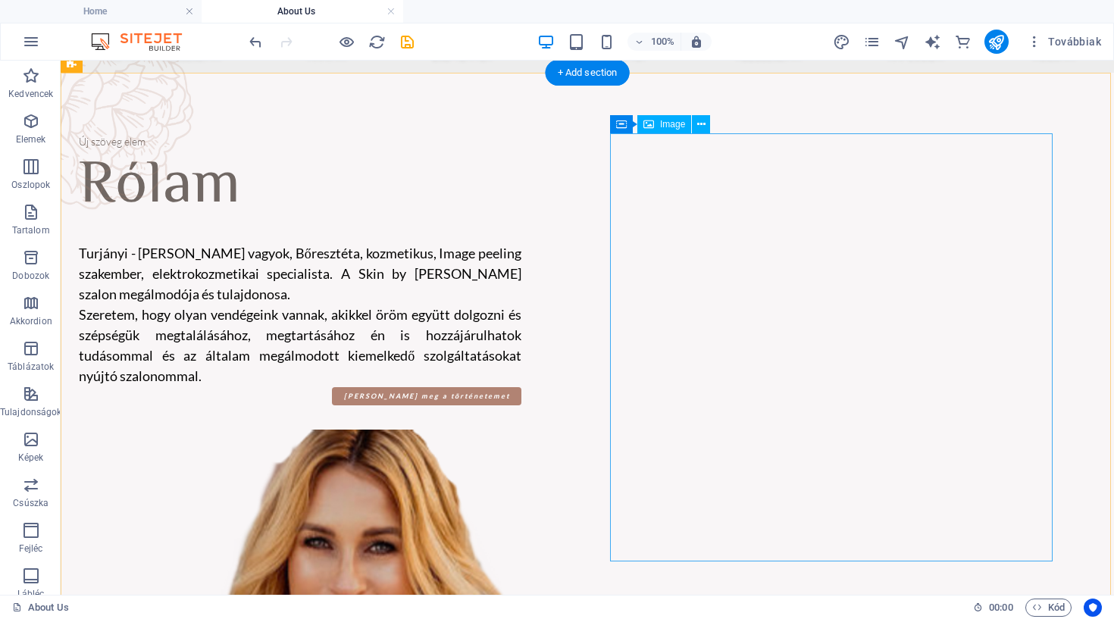
scroll to position [123, 0]
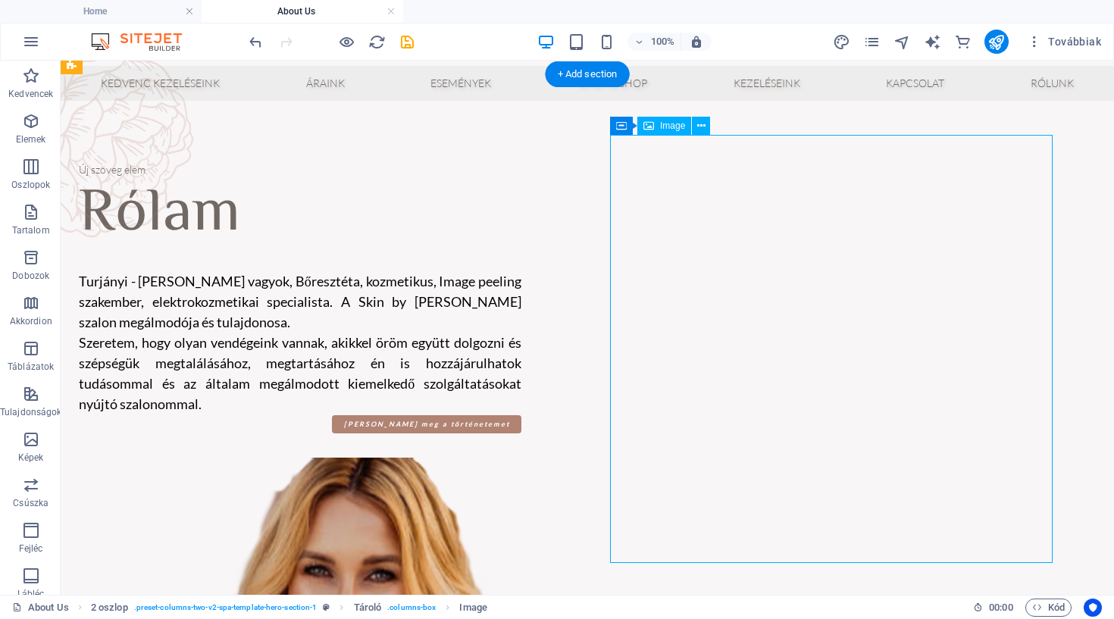
drag, startPoint x: 746, startPoint y: 192, endPoint x: 891, endPoint y: 134, distance: 156.5
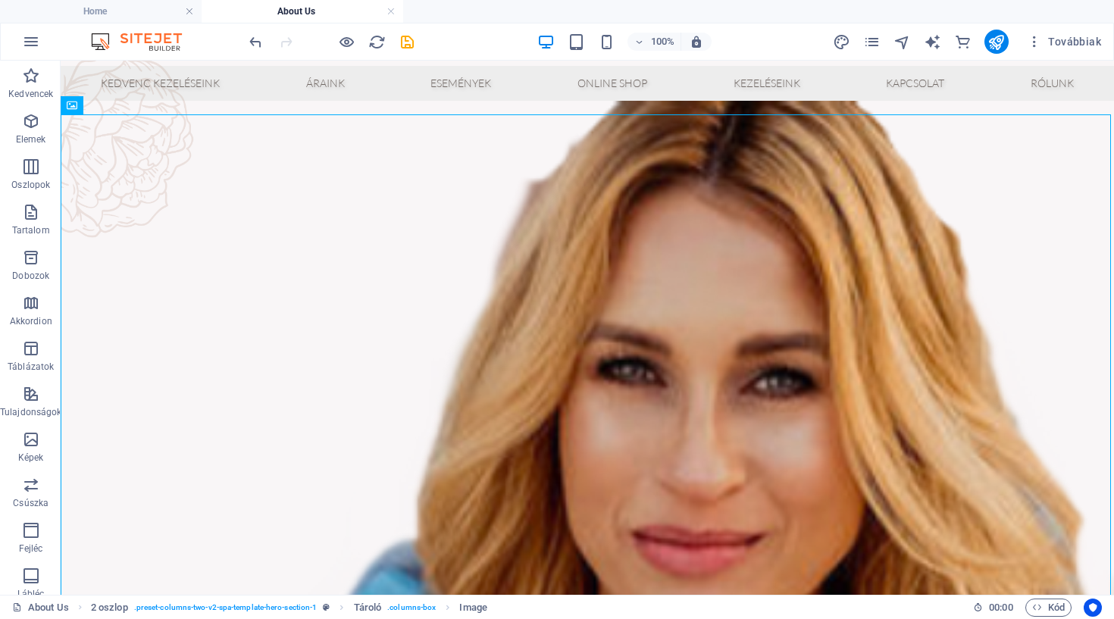
scroll to position [80, 0]
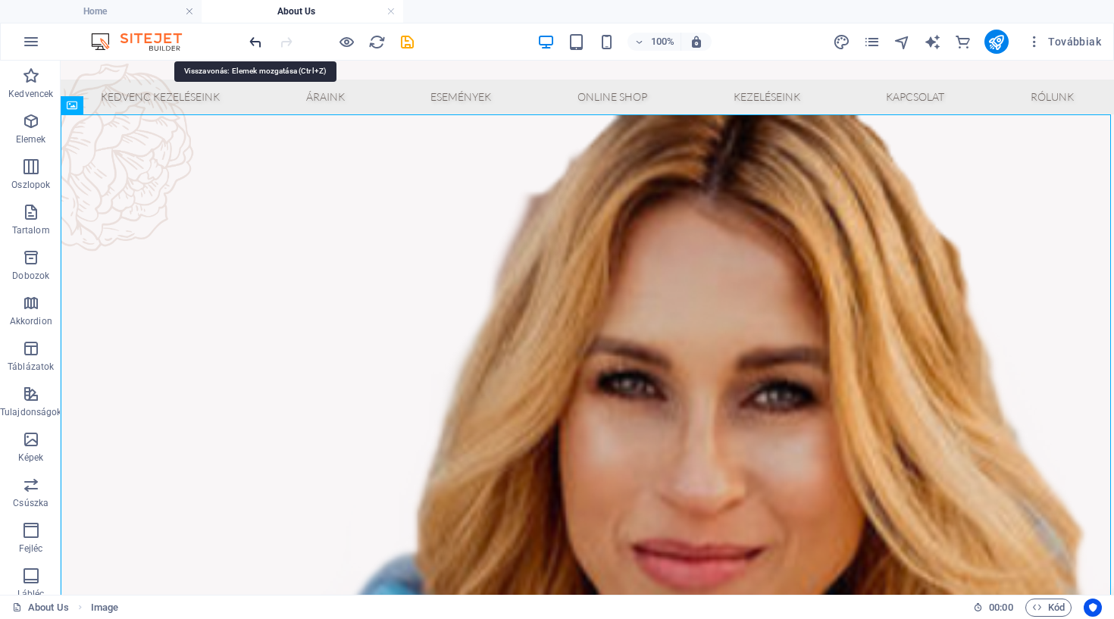
click at [261, 42] on icon "undo" at bounding box center [255, 41] width 17 height 17
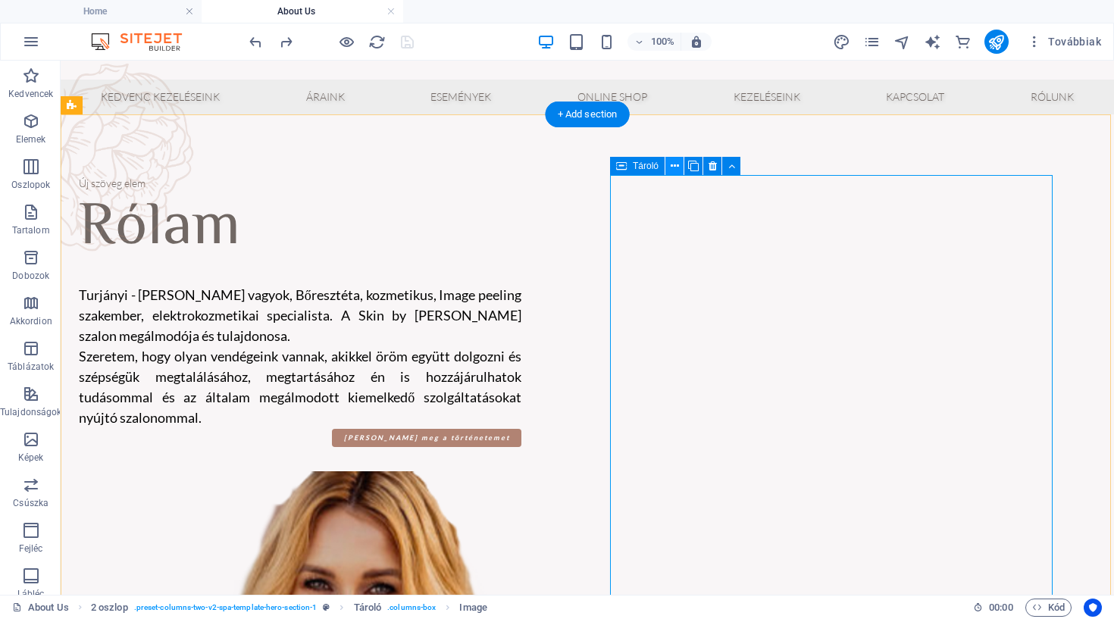
click at [677, 170] on icon at bounding box center [675, 166] width 8 height 16
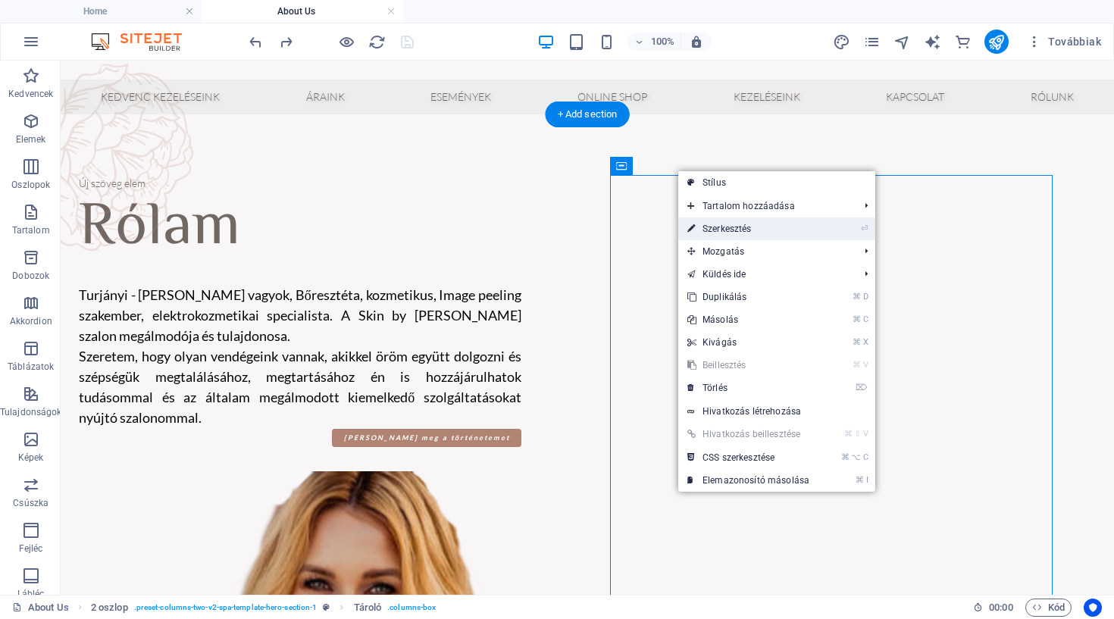
click at [736, 227] on link "⏎ Szerkesztés" at bounding box center [748, 229] width 140 height 23
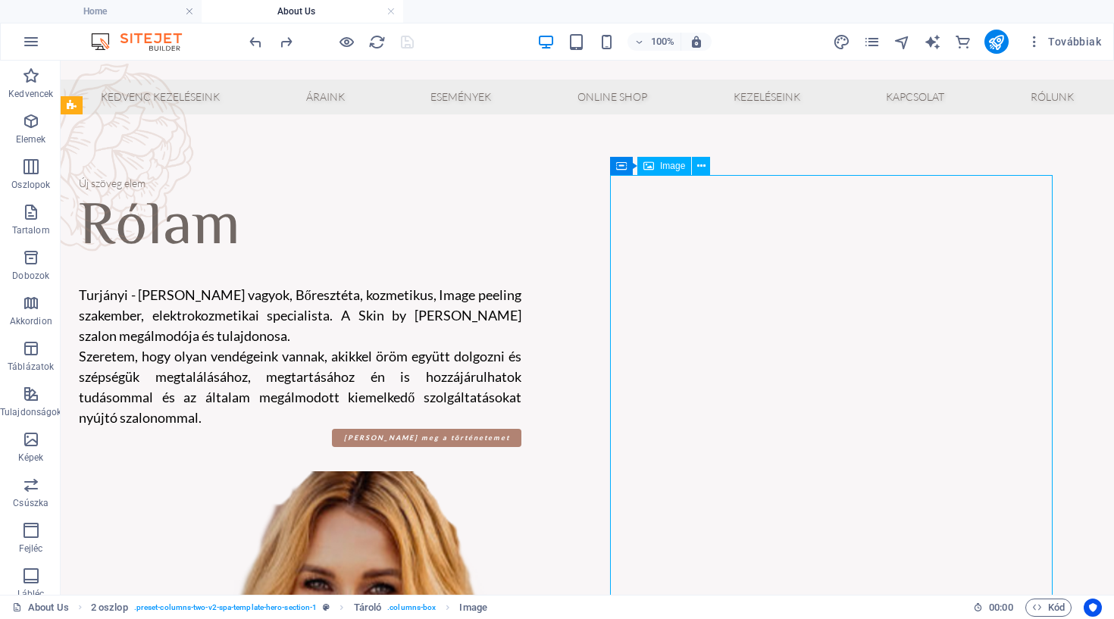
drag, startPoint x: 698, startPoint y: 248, endPoint x: 987, endPoint y: 230, distance: 289.3
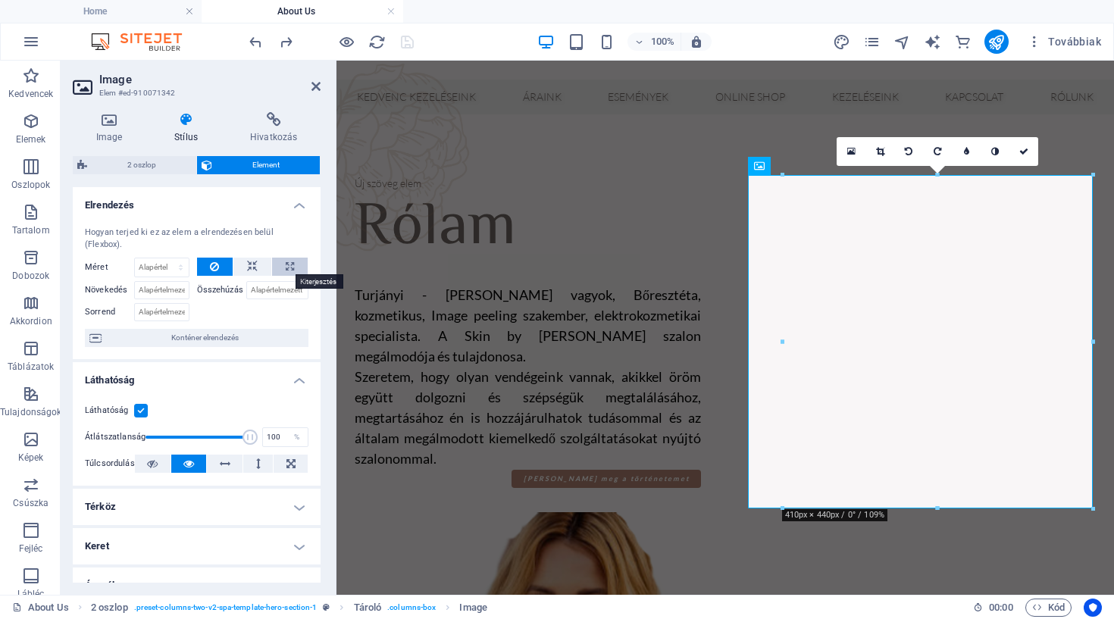
click at [277, 263] on button at bounding box center [290, 267] width 36 height 18
type input "100"
select select "%"
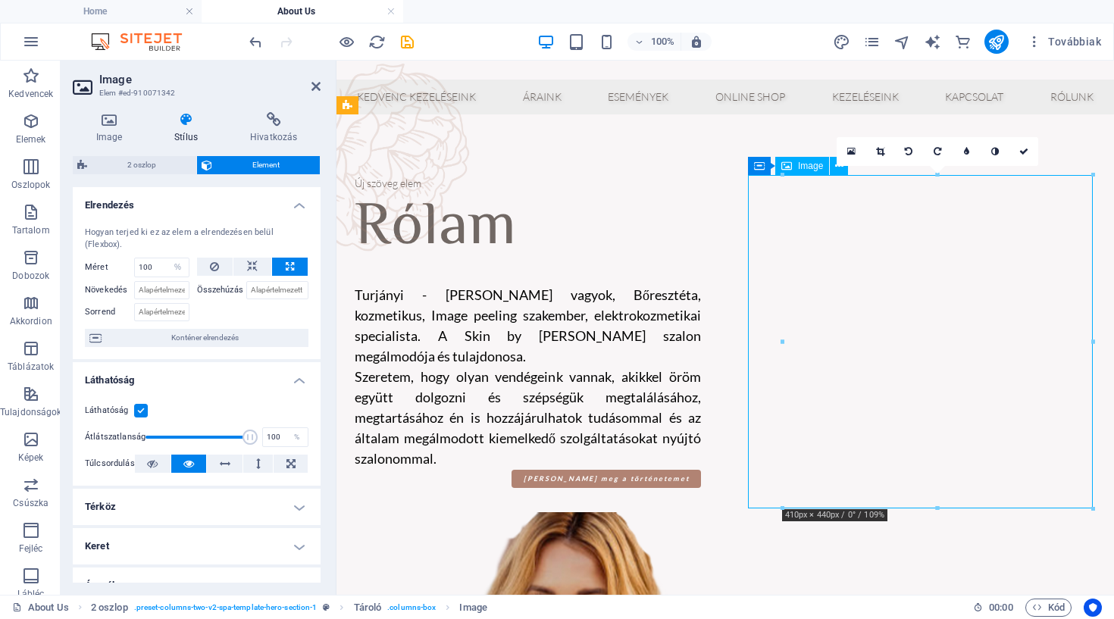
drag, startPoint x: 869, startPoint y: 225, endPoint x: 910, endPoint y: 218, distance: 42.2
drag, startPoint x: 914, startPoint y: 217, endPoint x: 930, endPoint y: 211, distance: 17.0
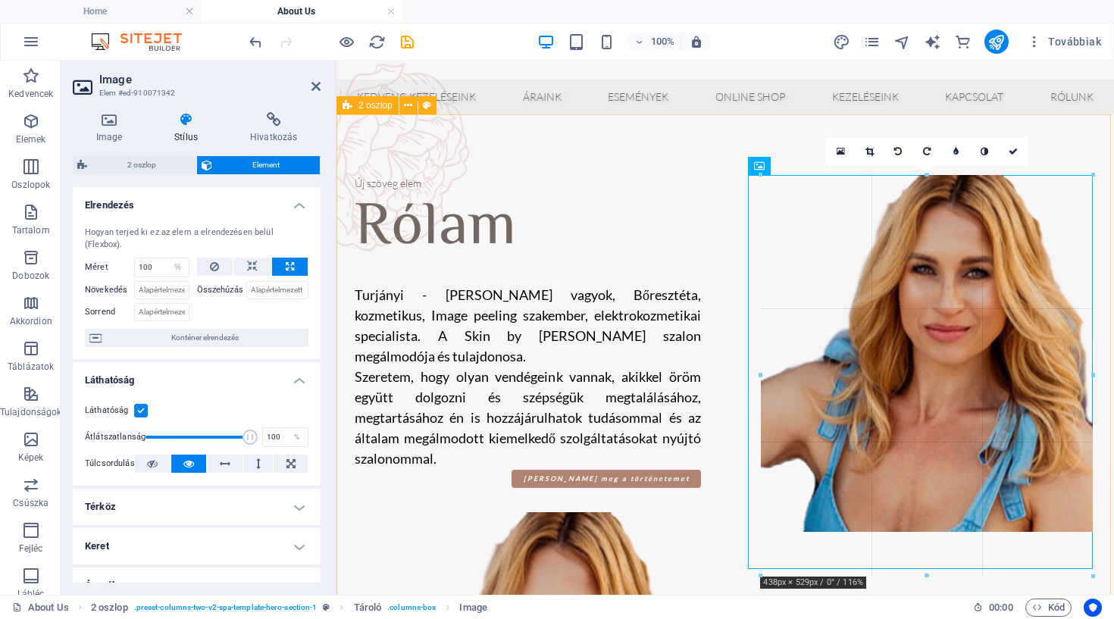
drag, startPoint x: 1093, startPoint y: 173, endPoint x: 1113, endPoint y: 130, distance: 47.1
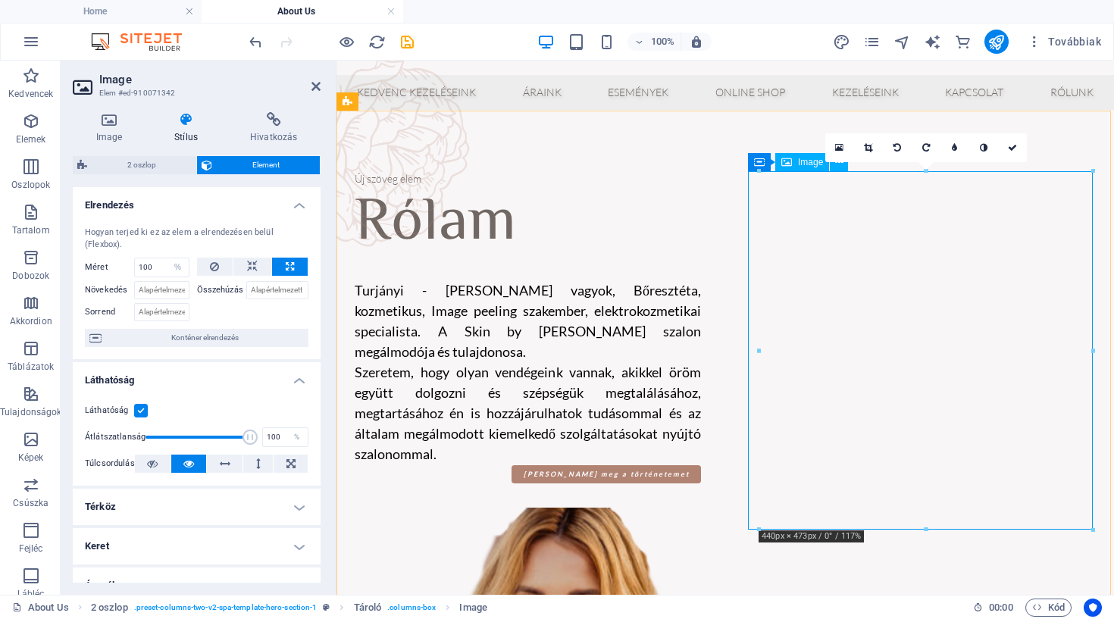
scroll to position [83, 0]
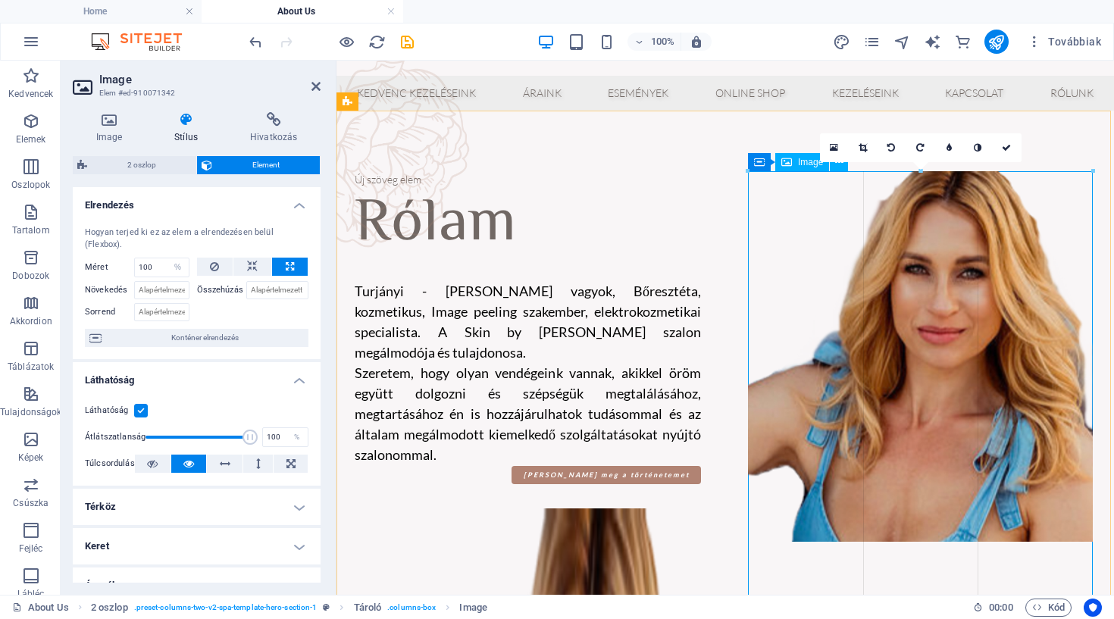
drag, startPoint x: 759, startPoint y: 352, endPoint x: 693, endPoint y: 349, distance: 66.0
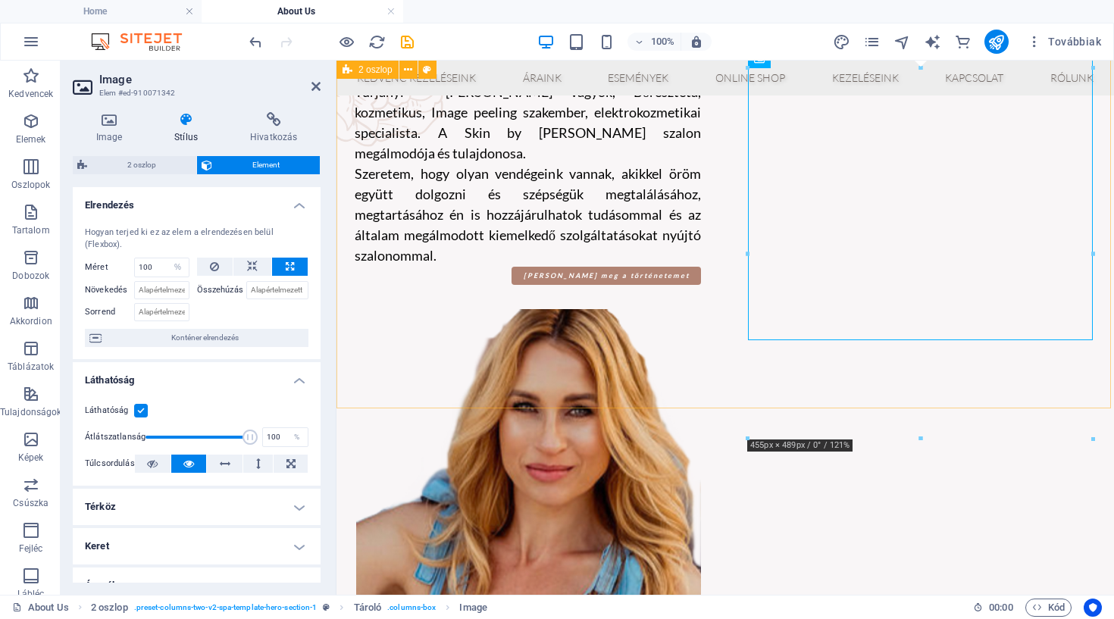
scroll to position [186, 0]
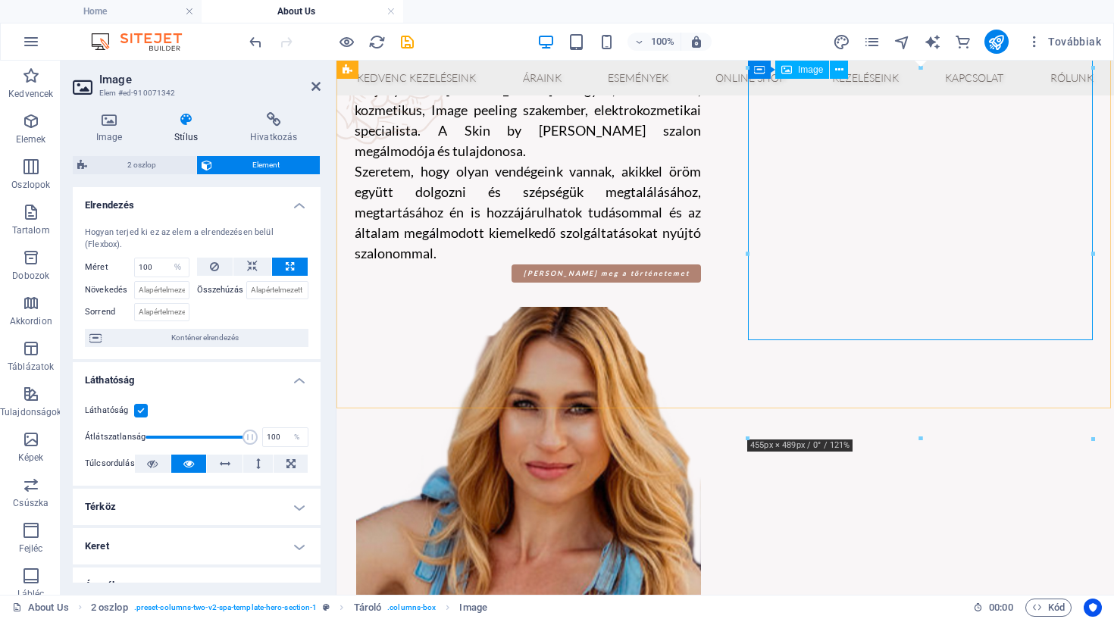
click at [701, 307] on figure at bounding box center [528, 492] width 346 height 371
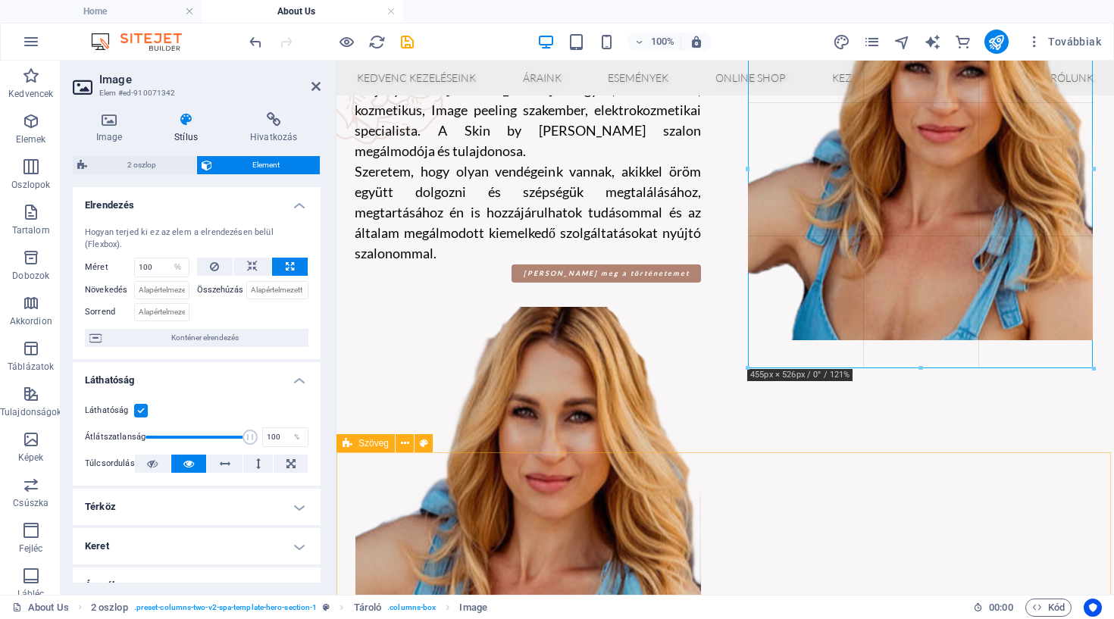
drag, startPoint x: 922, startPoint y: 438, endPoint x: 900, endPoint y: 466, distance: 35.6
click at [900, 466] on div "Drag here to replace the existing content. Press “Ctrl” if you want to create a…" at bounding box center [725, 234] width 778 height 721
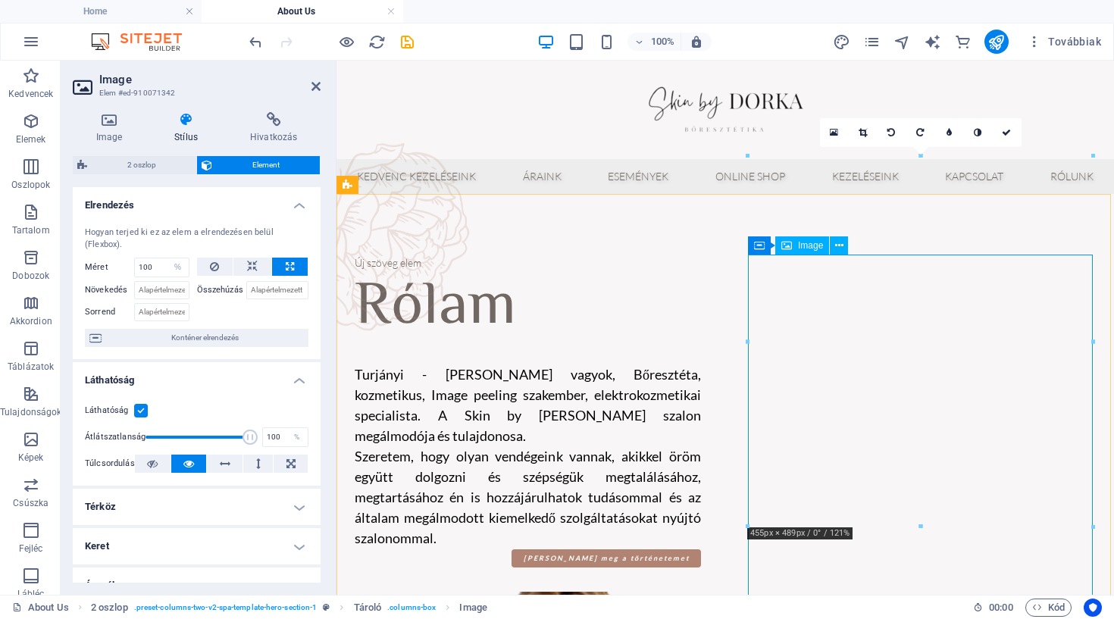
scroll to position [0, 0]
click at [253, 266] on icon at bounding box center [252, 267] width 11 height 18
select select "DISABLED_OPTION_VALUE"
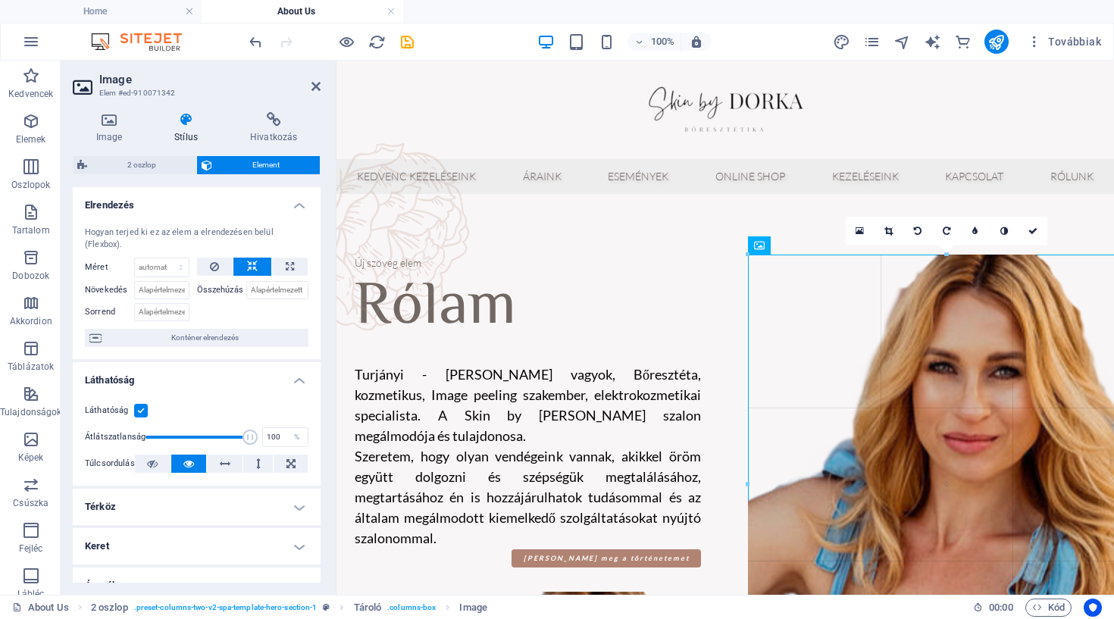
drag, startPoint x: 747, startPoint y: 255, endPoint x: 690, endPoint y: 201, distance: 77.7
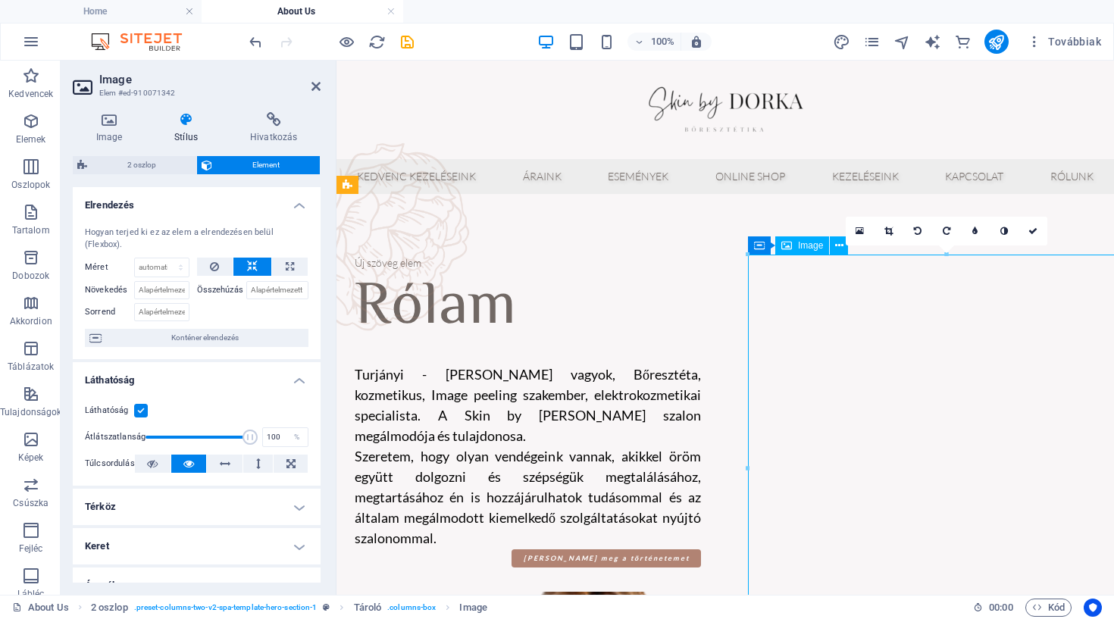
drag, startPoint x: 866, startPoint y: 354, endPoint x: 835, endPoint y: 329, distance: 39.9
drag, startPoint x: 918, startPoint y: 365, endPoint x: 865, endPoint y: 338, distance: 59.0
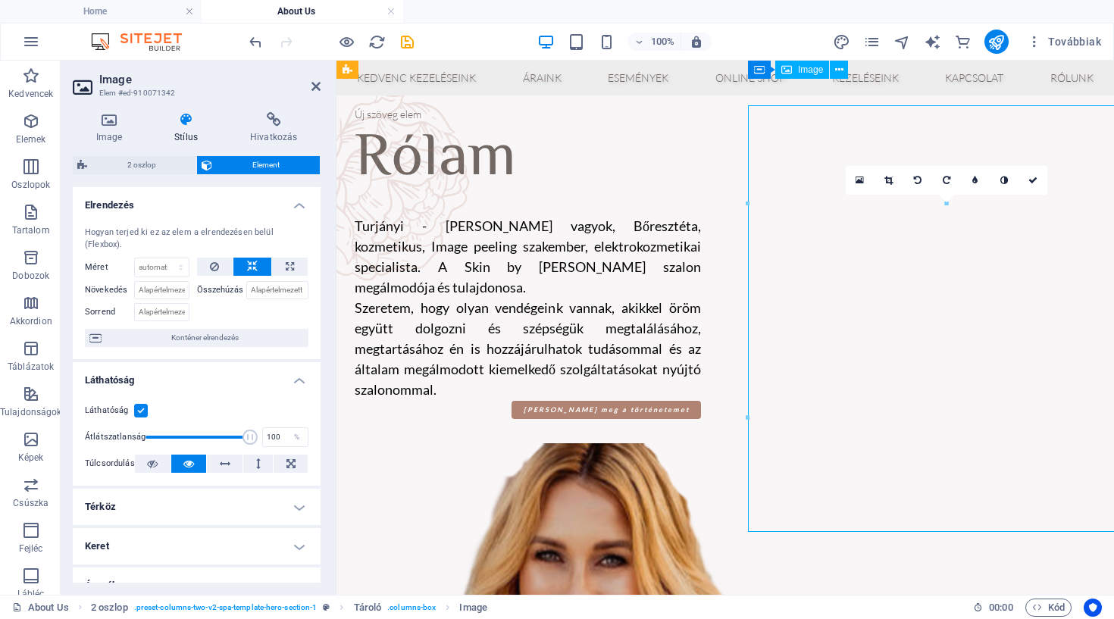
scroll to position [40, 0]
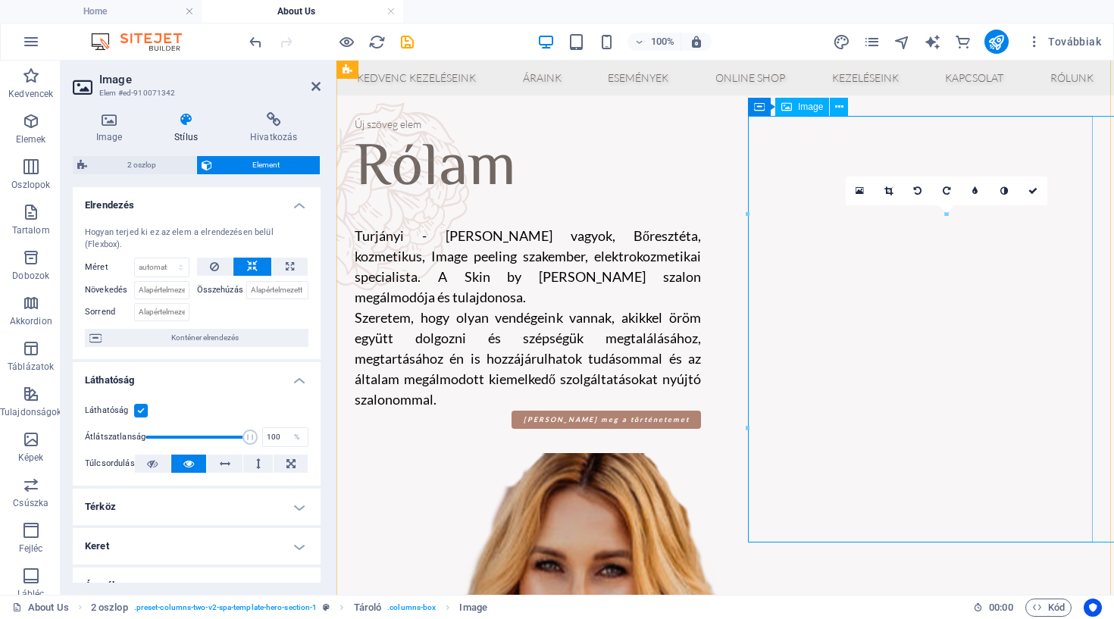
drag, startPoint x: 1081, startPoint y: 275, endPoint x: 671, endPoint y: 195, distance: 417.8
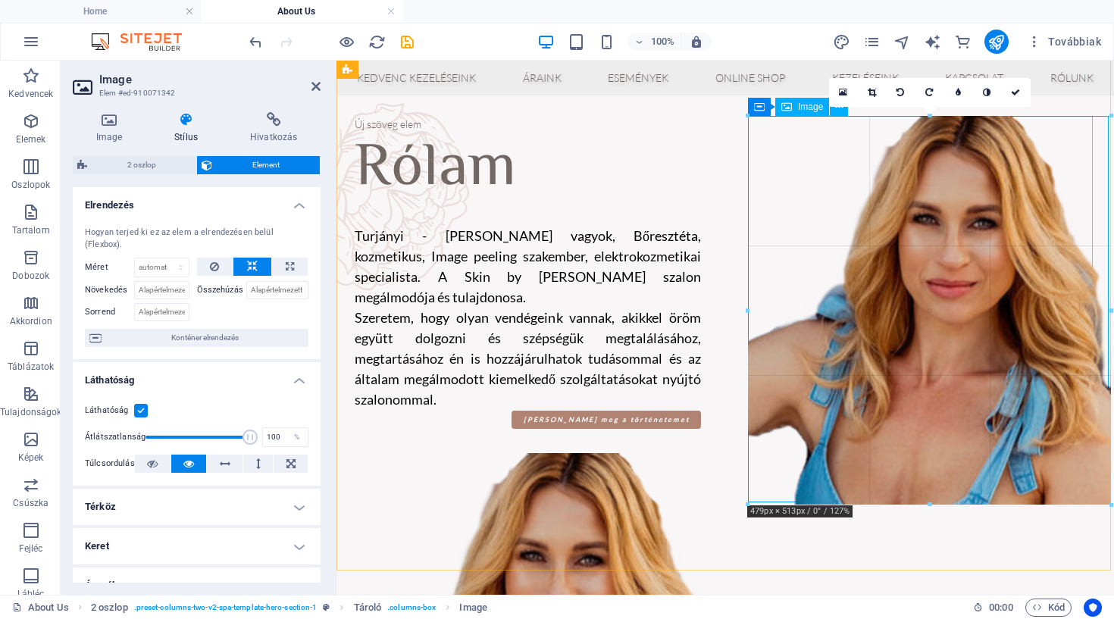
drag, startPoint x: 751, startPoint y: 214, endPoint x: 962, endPoint y: 255, distance: 214.5
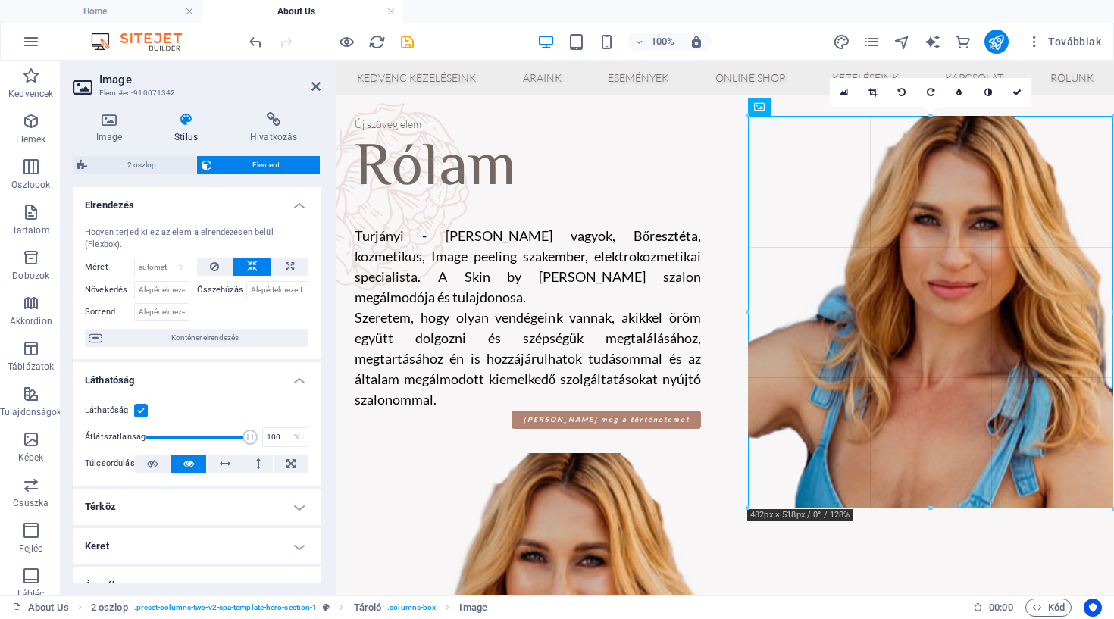
drag, startPoint x: 1113, startPoint y: 313, endPoint x: 1113, endPoint y: 298, distance: 15.2
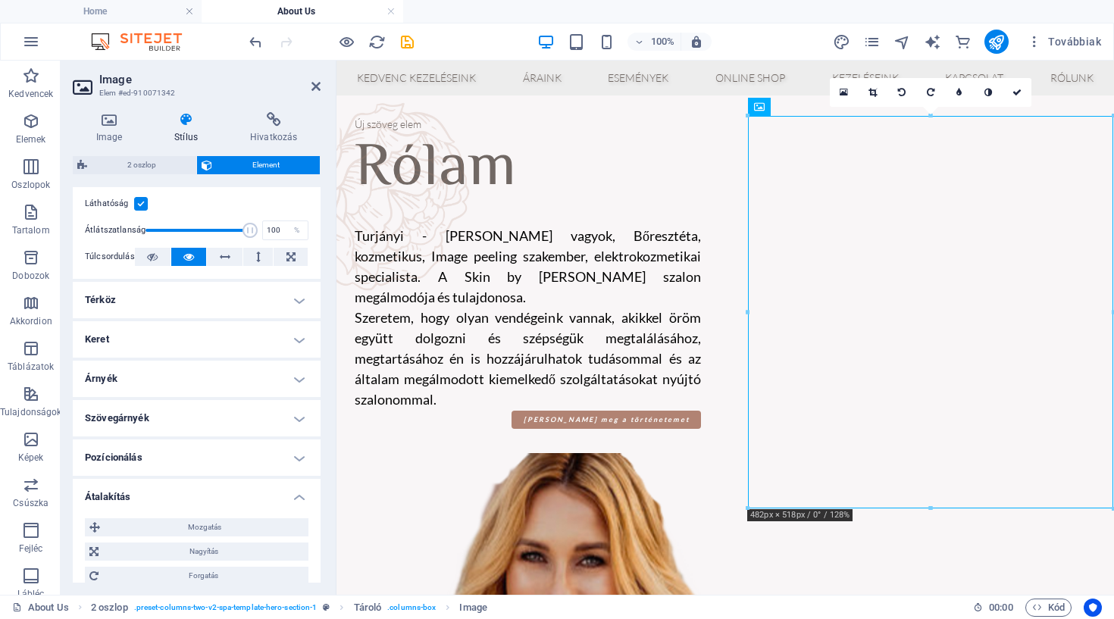
scroll to position [217, 0]
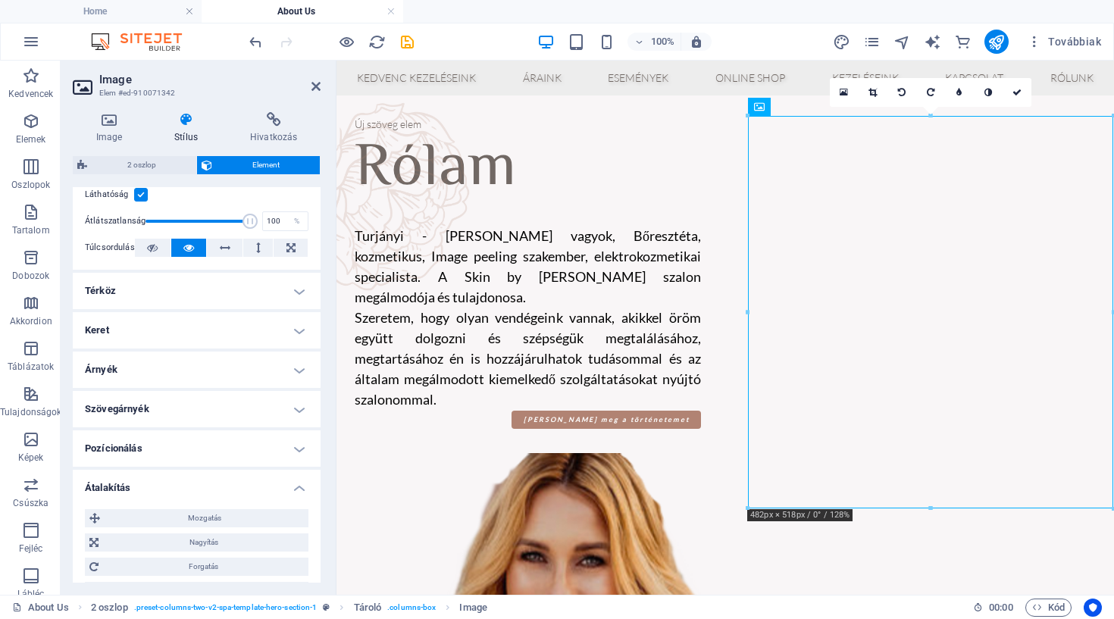
click at [246, 334] on h4 "Keret" at bounding box center [197, 330] width 248 height 36
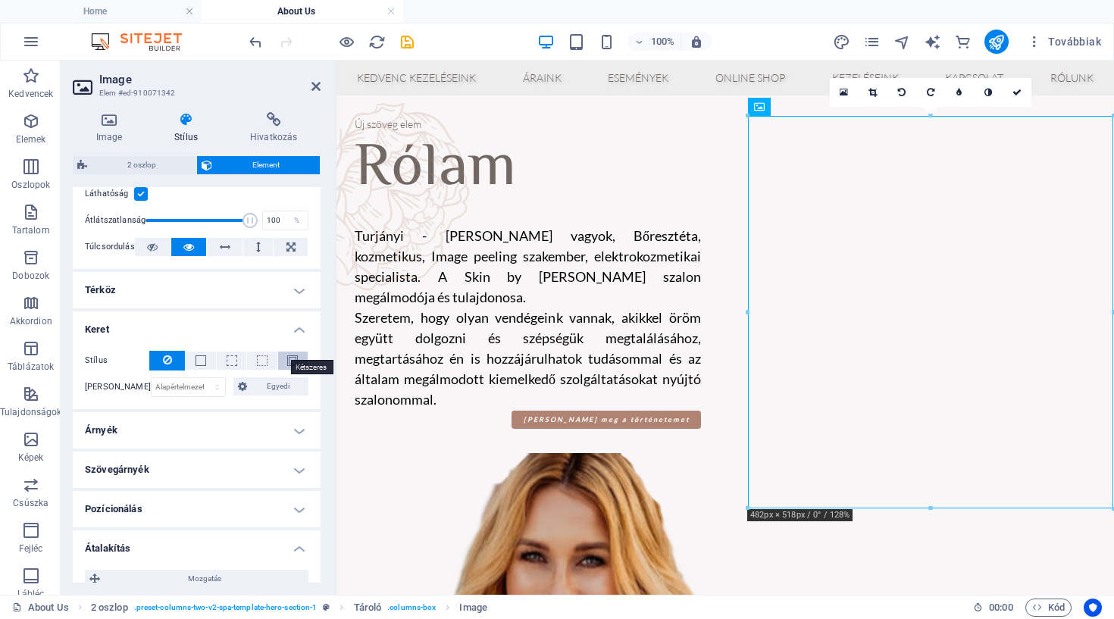
click at [287, 363] on span at bounding box center [292, 360] width 11 height 11
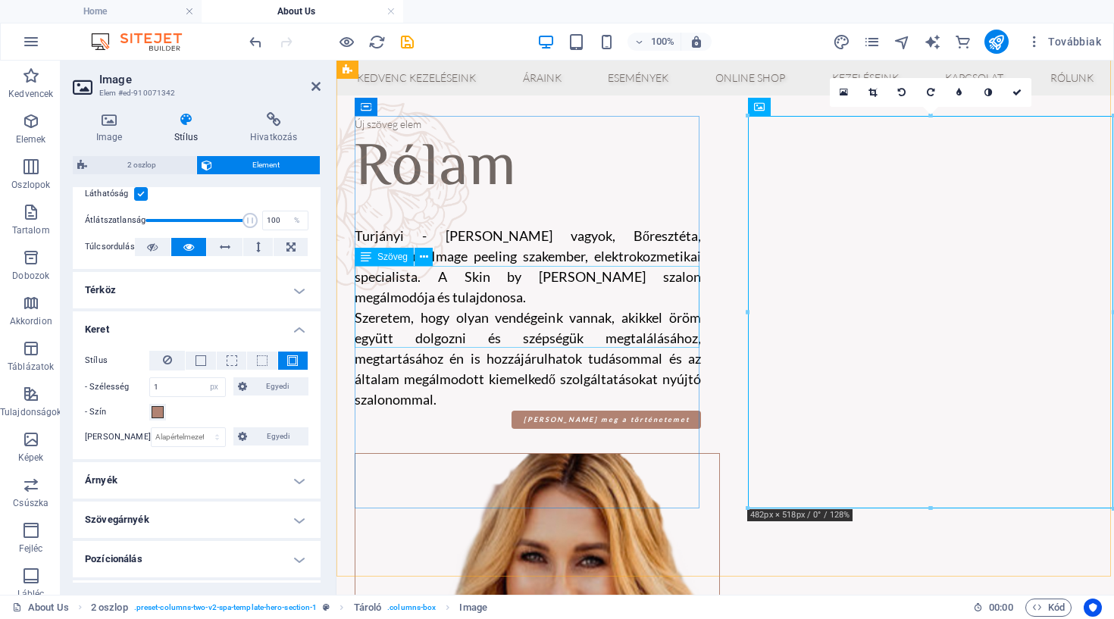
click at [670, 302] on div "Turjányi - [PERSON_NAME] vagyok, Bőresztéta, kozmetikus, Image peeling szakembe…" at bounding box center [528, 267] width 346 height 82
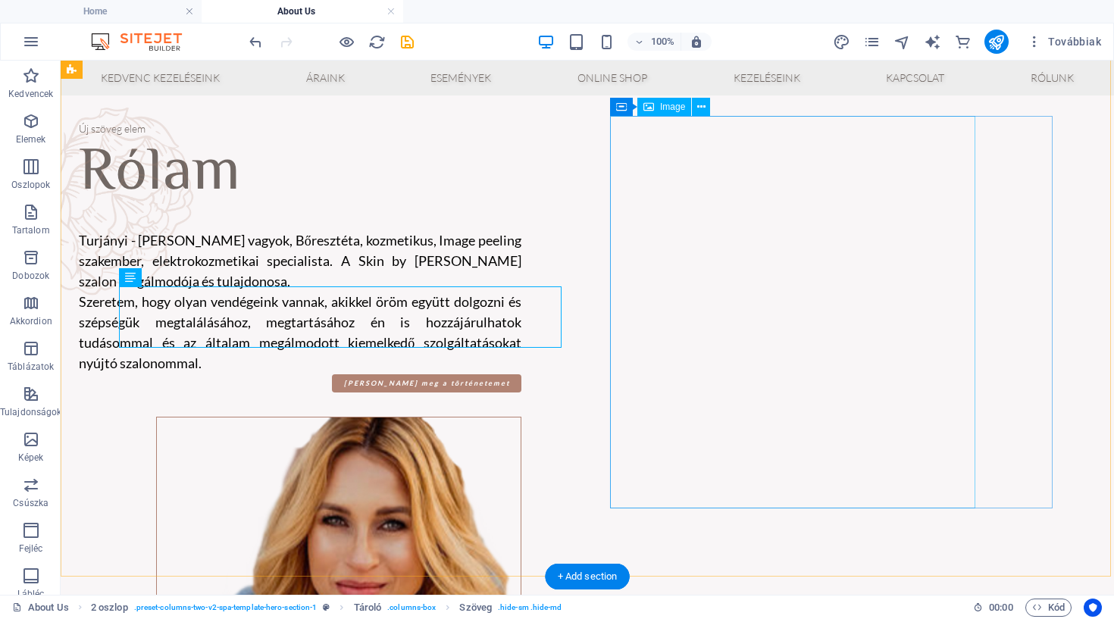
scroll to position [33, 0]
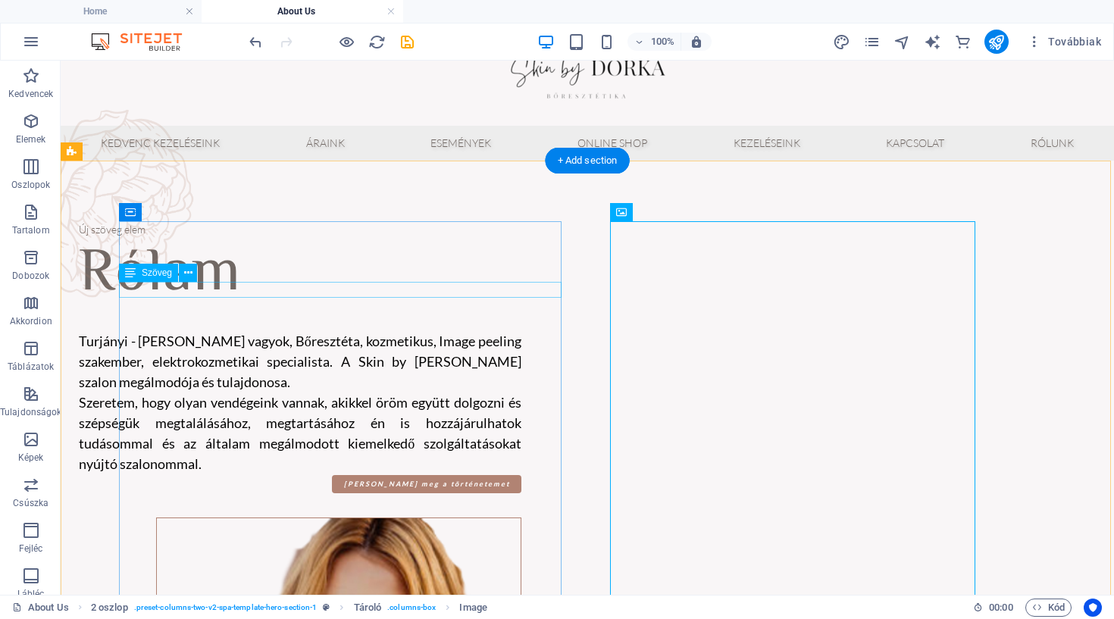
click at [521, 237] on div "Új szöveg elem" at bounding box center [300, 229] width 443 height 16
select select "px"
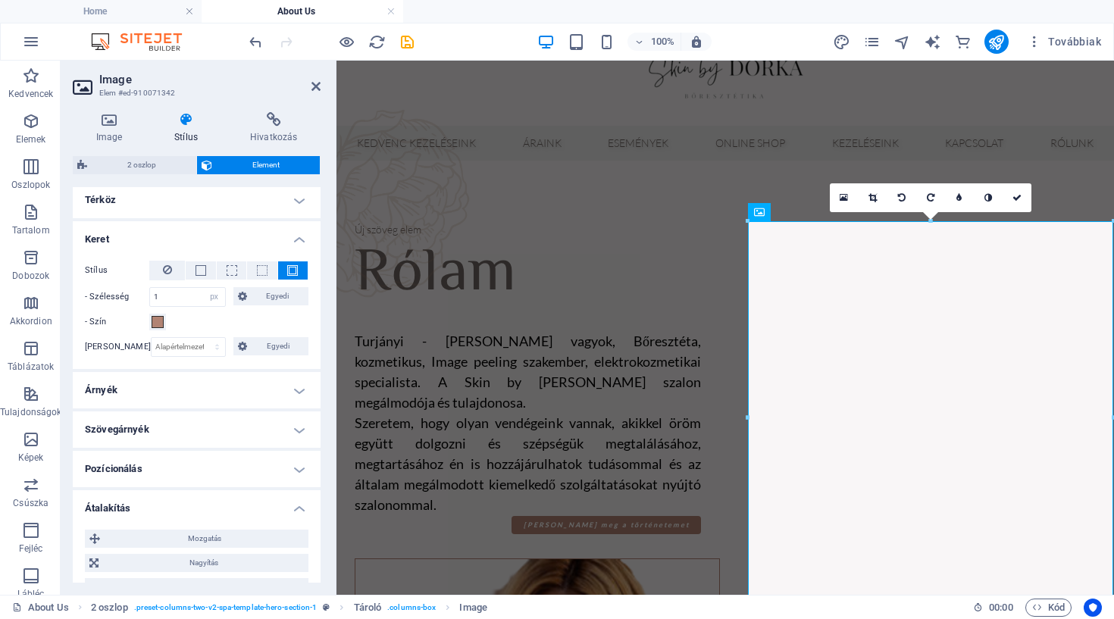
scroll to position [270, 0]
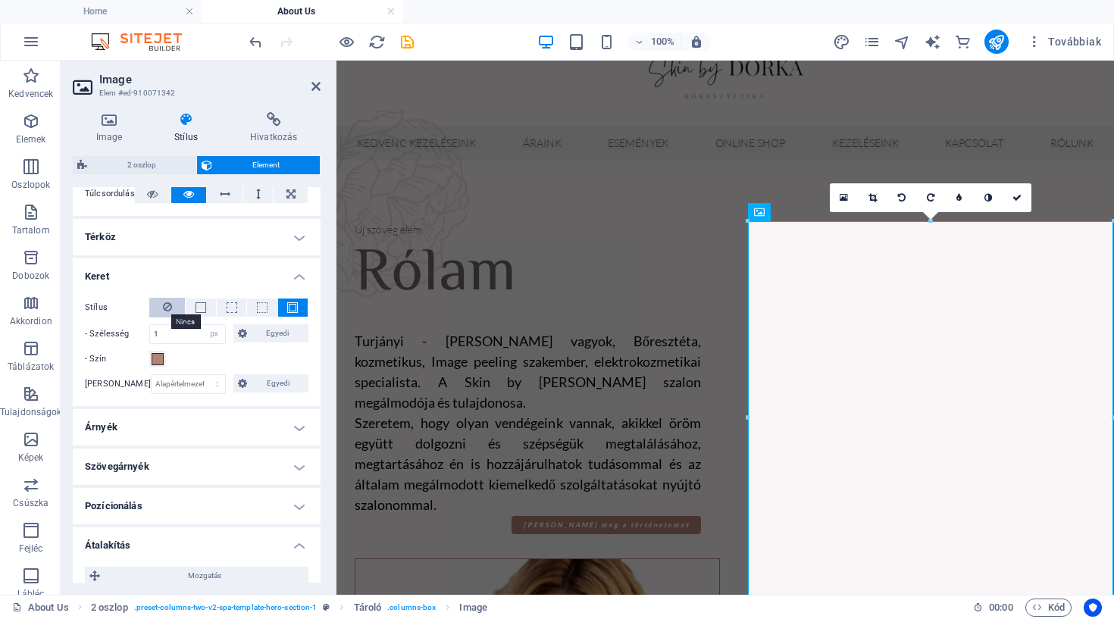
click at [164, 306] on icon at bounding box center [167, 307] width 9 height 18
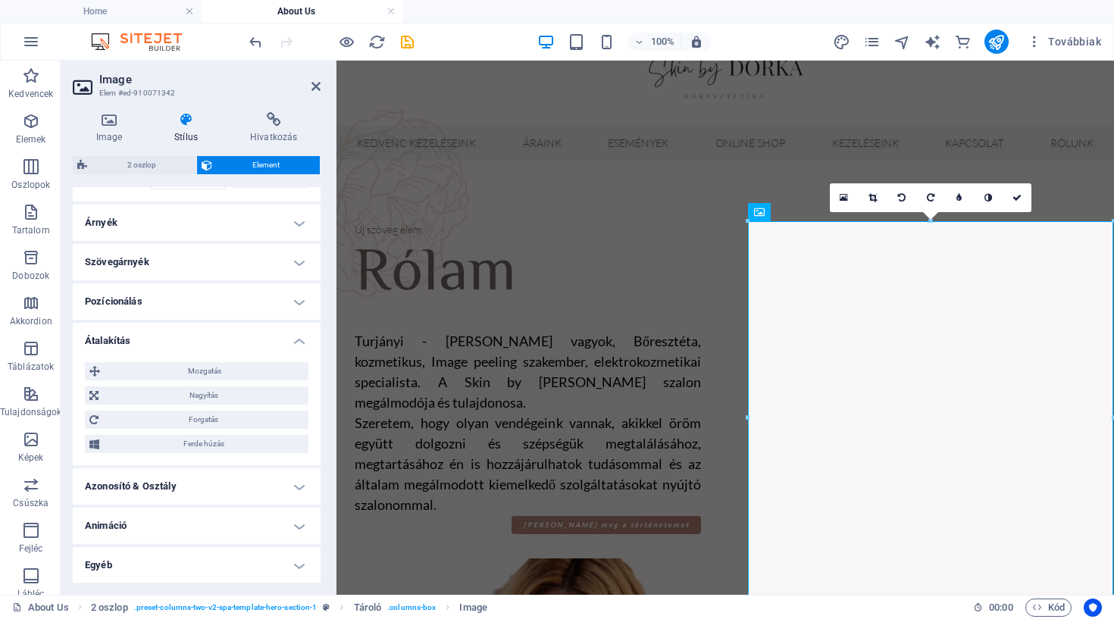
scroll to position [424, 0]
click at [199, 374] on span "Mozgatás" at bounding box center [204, 372] width 199 height 18
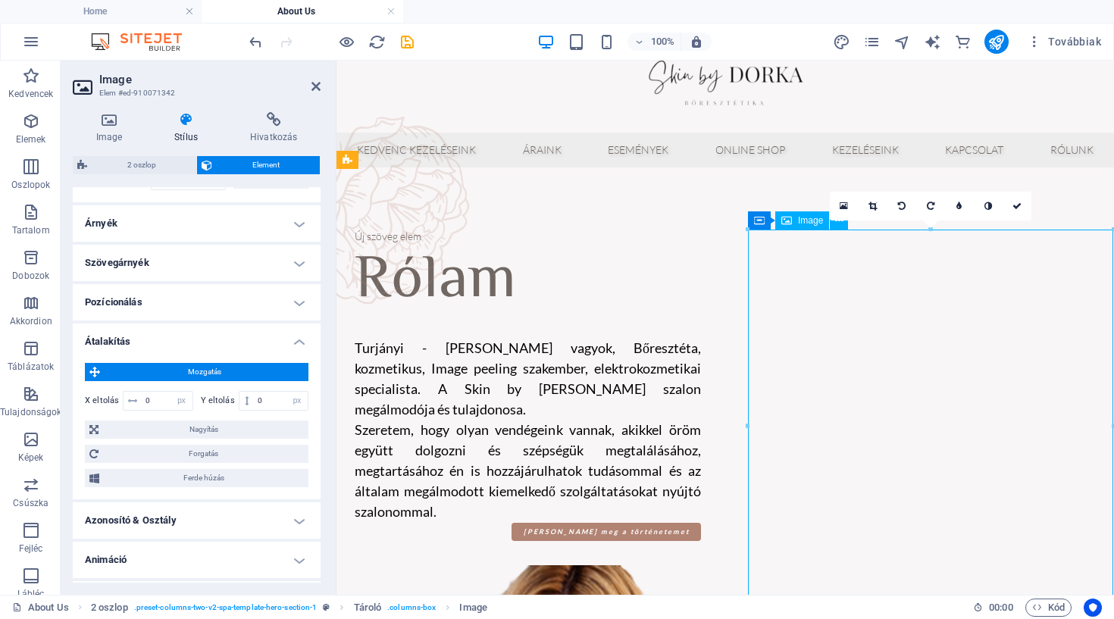
scroll to position [23, 0]
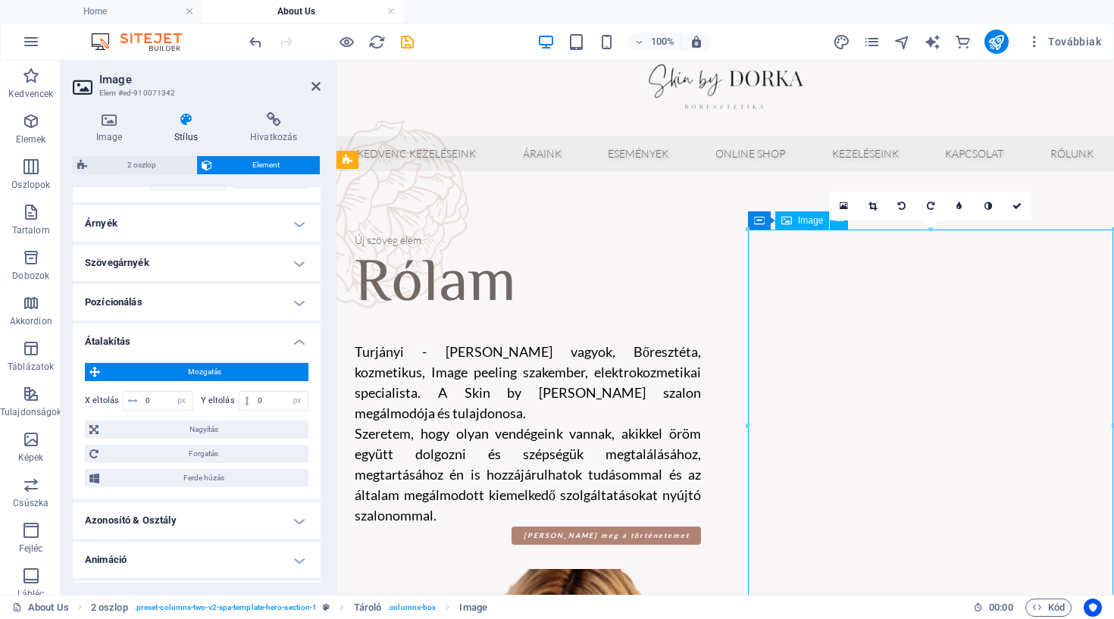
drag, startPoint x: 869, startPoint y: 403, endPoint x: 872, endPoint y: 363, distance: 40.3
drag, startPoint x: 868, startPoint y: 369, endPoint x: 826, endPoint y: 330, distance: 56.8
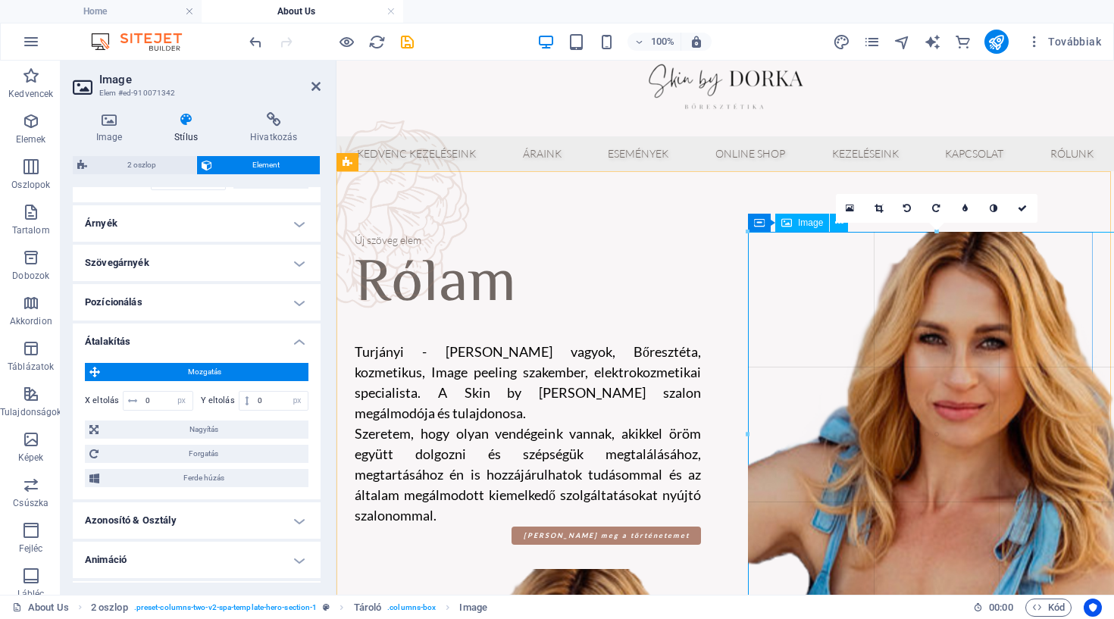
drag, startPoint x: 750, startPoint y: 233, endPoint x: 398, endPoint y: 161, distance: 358.9
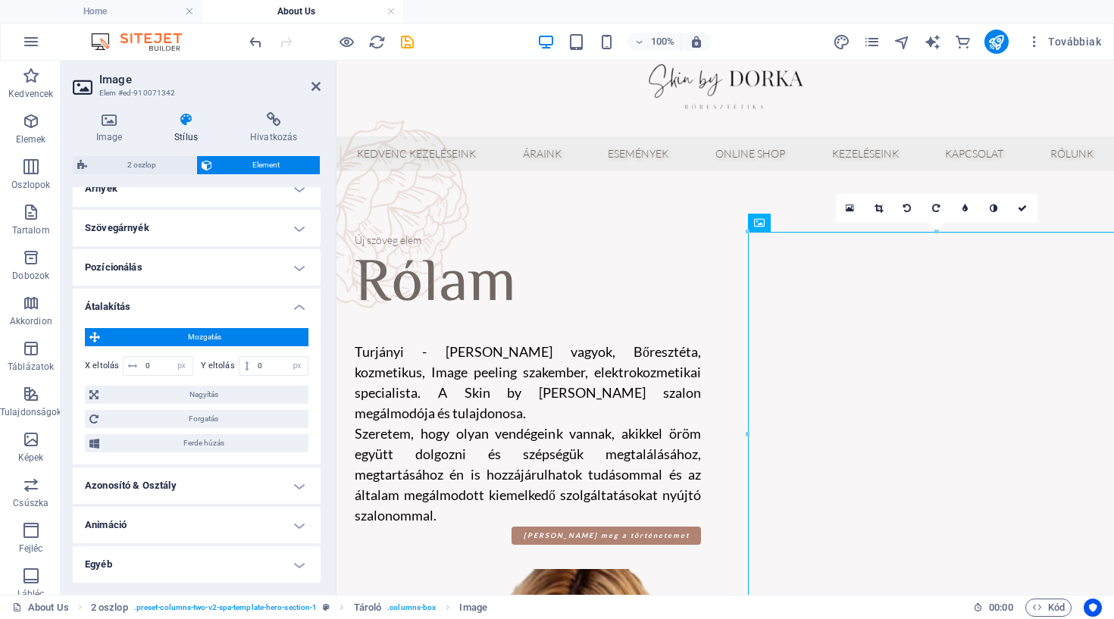
scroll to position [457, 0]
click at [227, 333] on span "Mozgatás" at bounding box center [204, 339] width 199 height 18
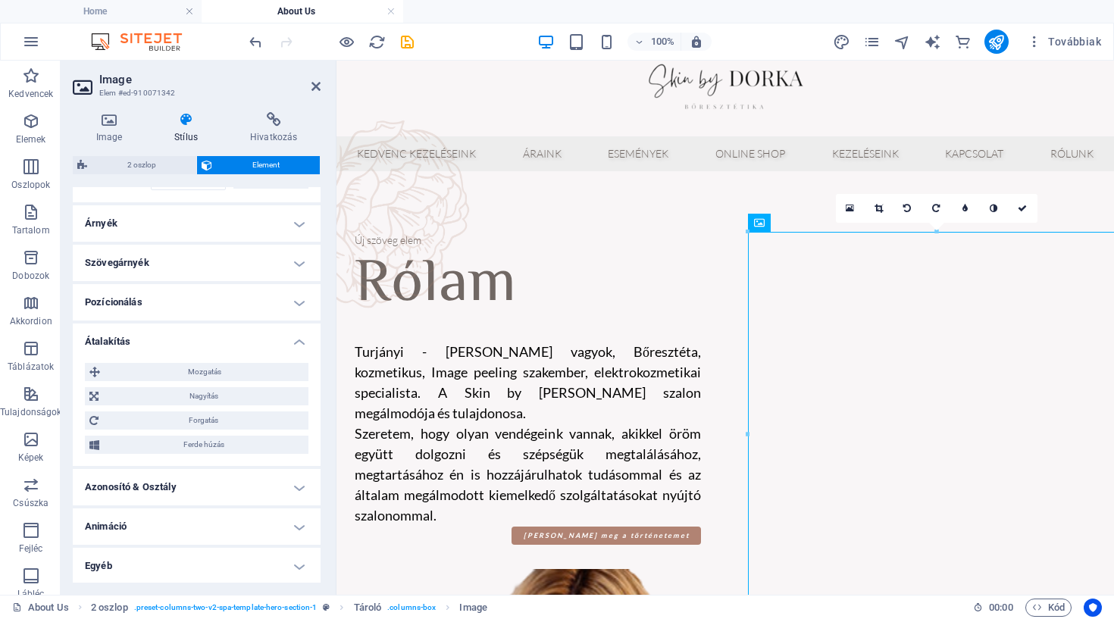
click at [234, 570] on h4 "Egyéb" at bounding box center [197, 566] width 248 height 36
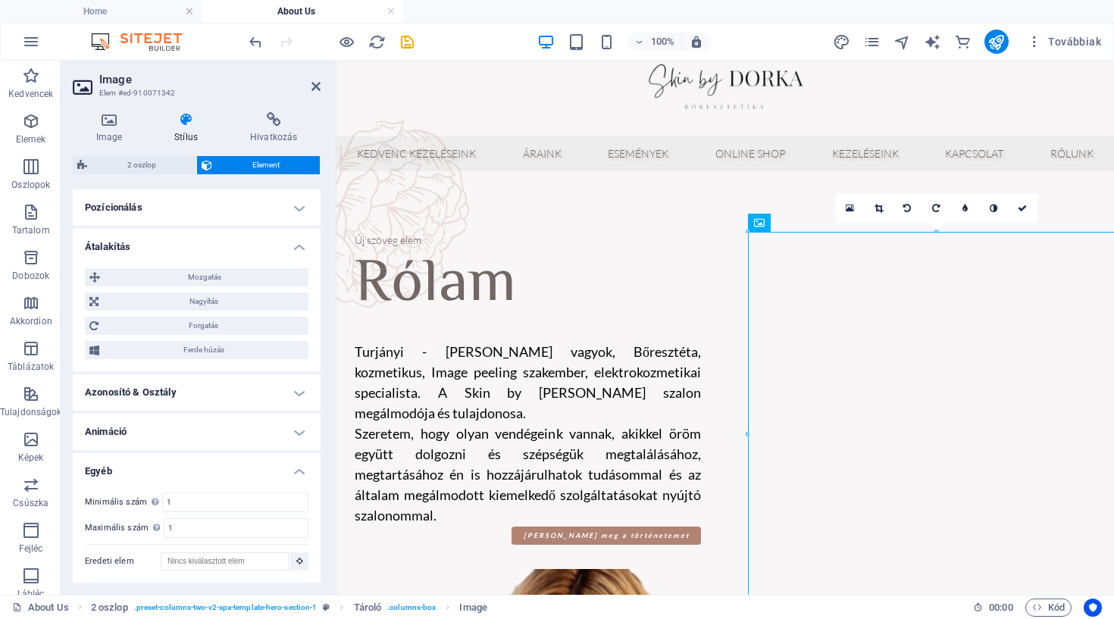
scroll to position [518, 0]
click at [218, 421] on h4 "Animáció" at bounding box center [197, 433] width 248 height 36
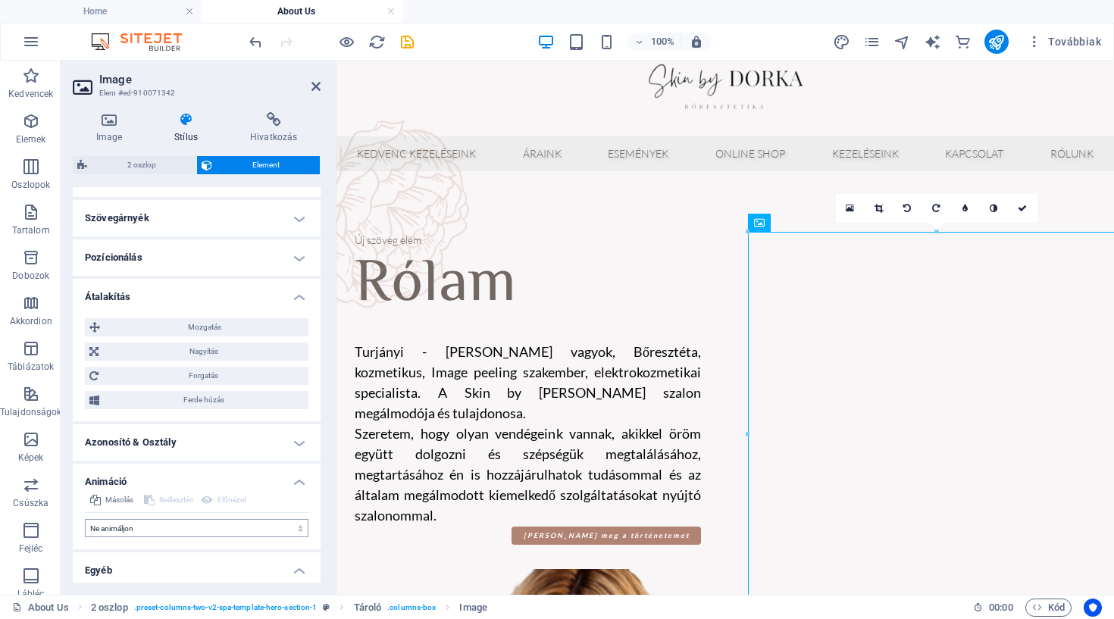
scroll to position [449, 0]
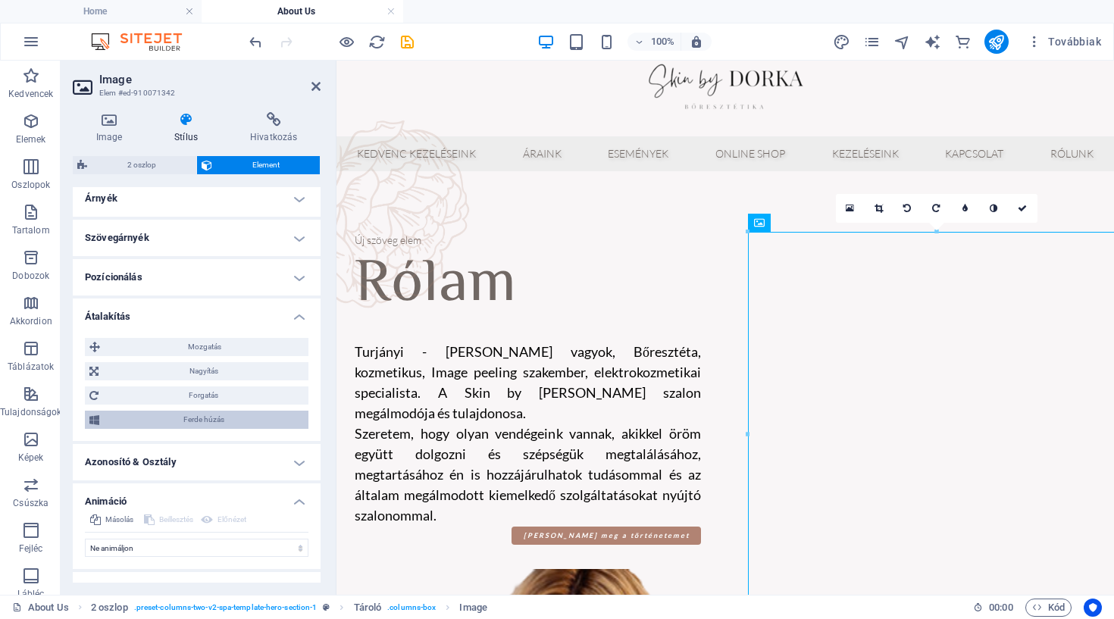
click at [217, 424] on span "Ferde húzás" at bounding box center [204, 420] width 200 height 18
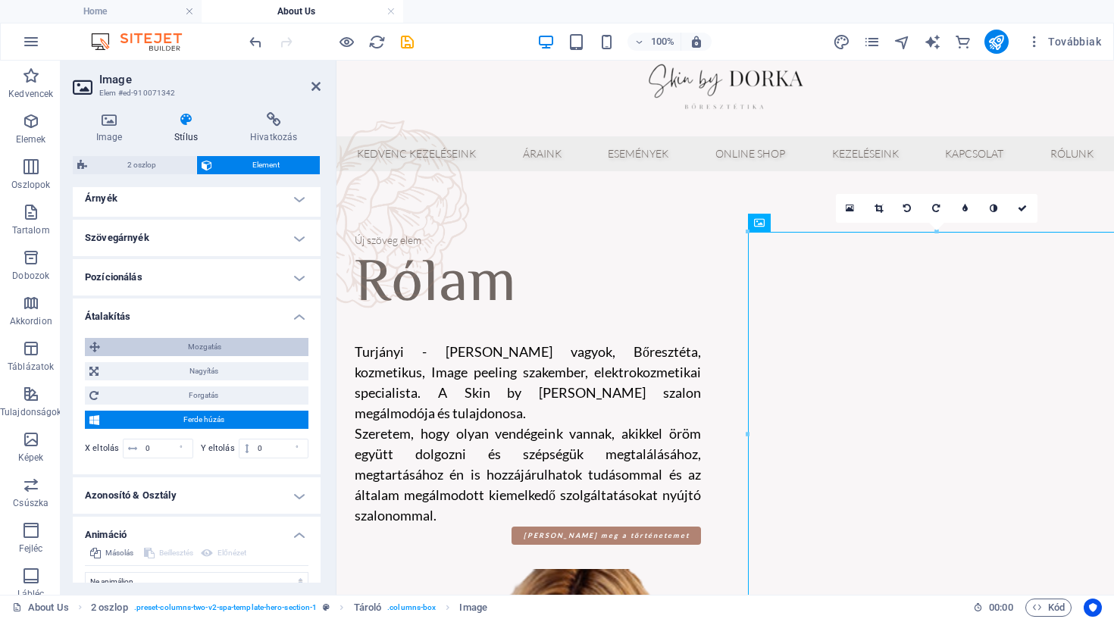
click at [223, 354] on span "Mozgatás" at bounding box center [204, 347] width 199 height 18
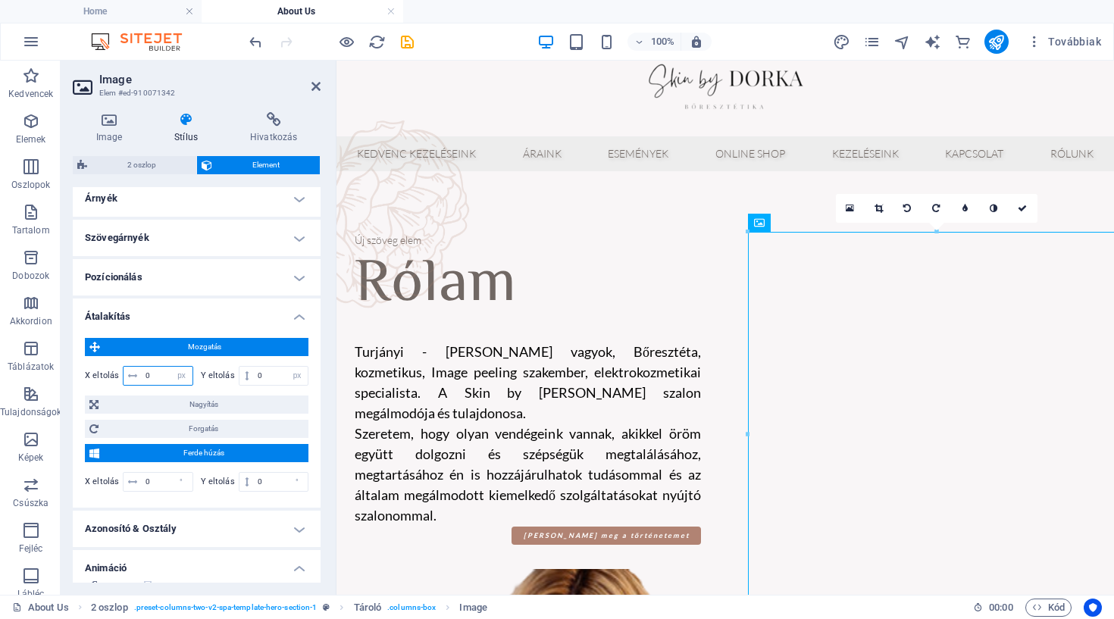
click at [149, 375] on input "0" at bounding box center [167, 376] width 51 height 18
type input "10"
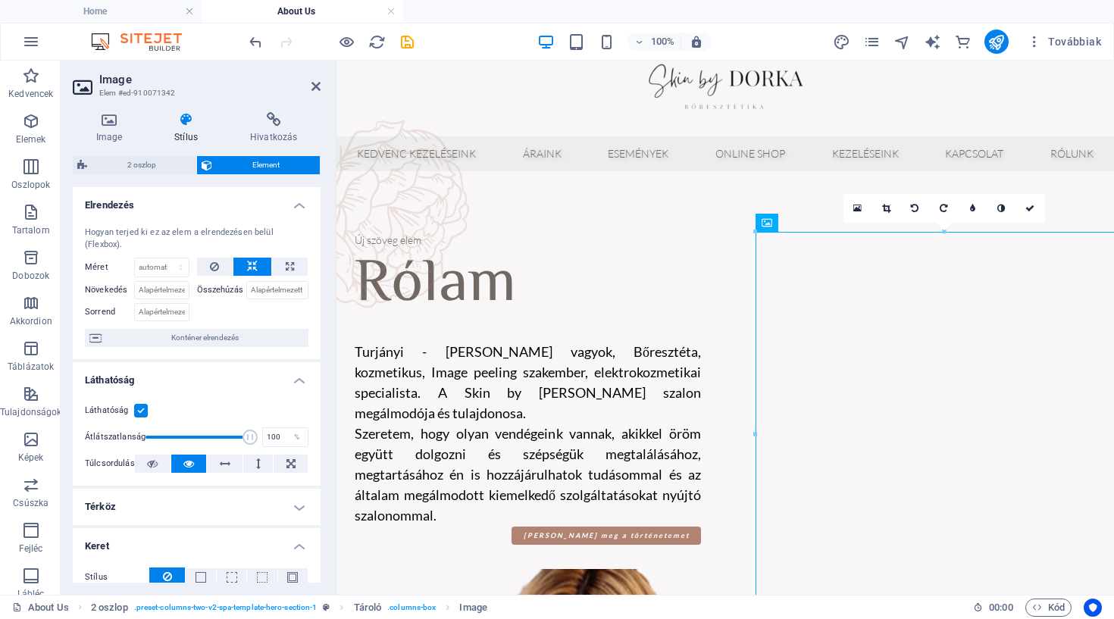
scroll to position [0, 0]
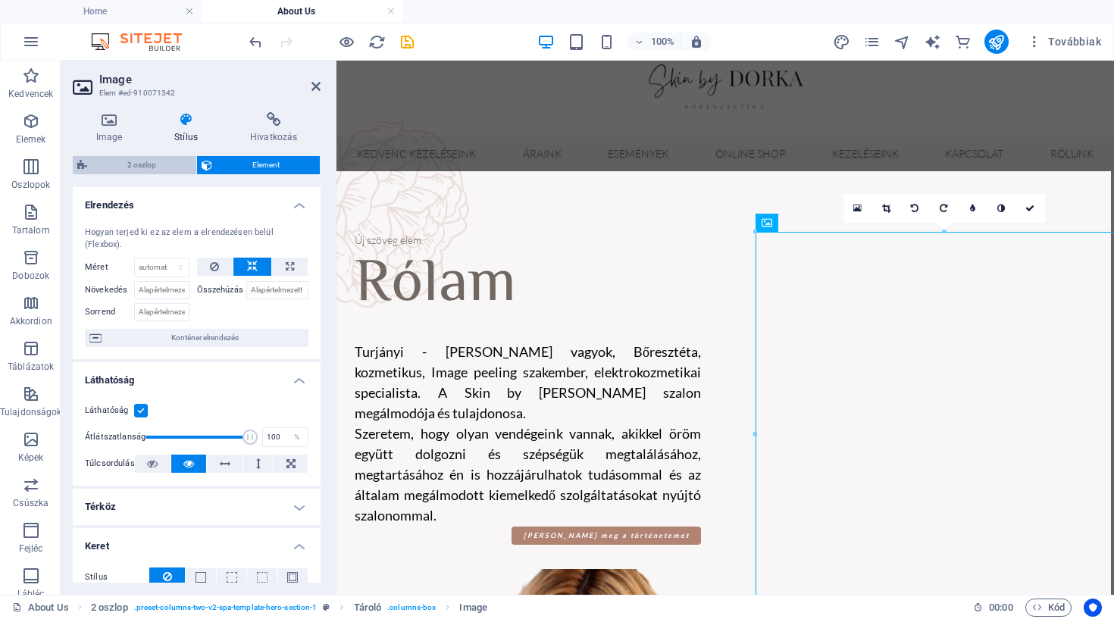
click at [142, 171] on span "2 oszlop" at bounding box center [142, 165] width 100 height 18
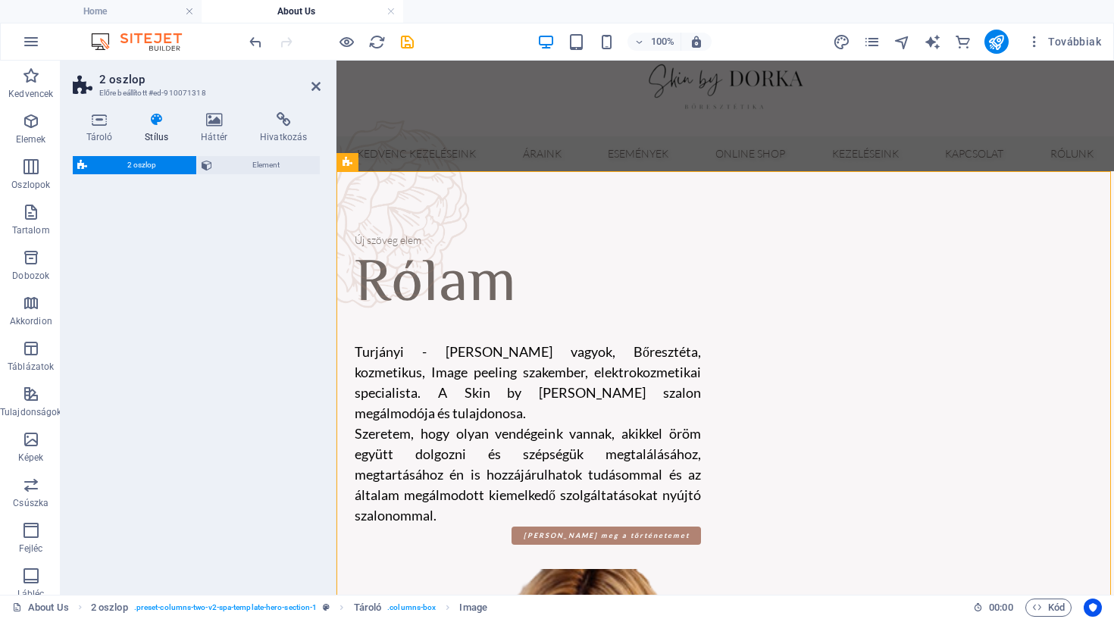
select select "rem"
select select "preset-columns-two-v2-spa-template-hero-section-1"
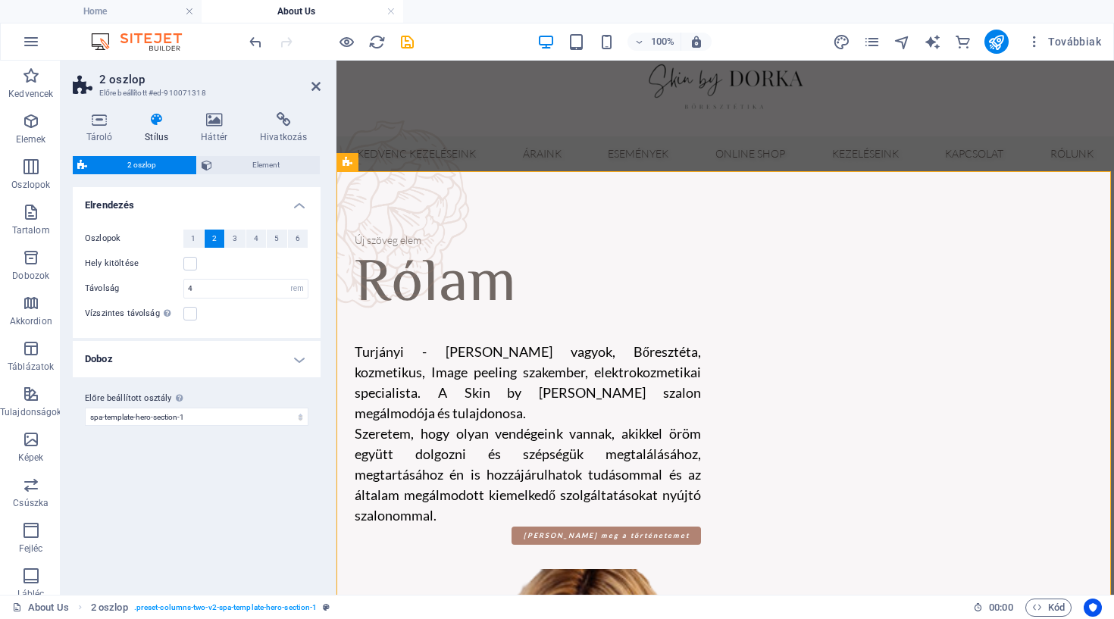
click at [308, 83] on h2 "2 oszlop" at bounding box center [209, 80] width 221 height 14
click at [321, 85] on aside "2 oszlop Előre beállított #ed-910071318 Tároló Stílus Háttér Hivatkozás Méret M…" at bounding box center [199, 328] width 276 height 534
click at [319, 88] on icon at bounding box center [315, 86] width 9 height 12
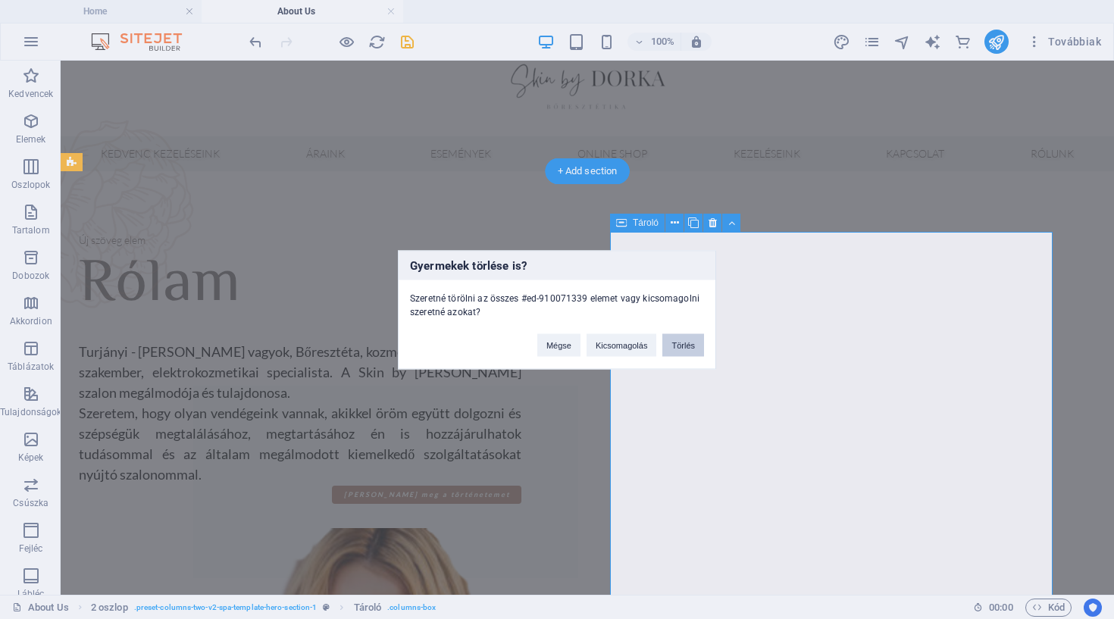
click at [675, 352] on button "Törlés" at bounding box center [683, 344] width 42 height 23
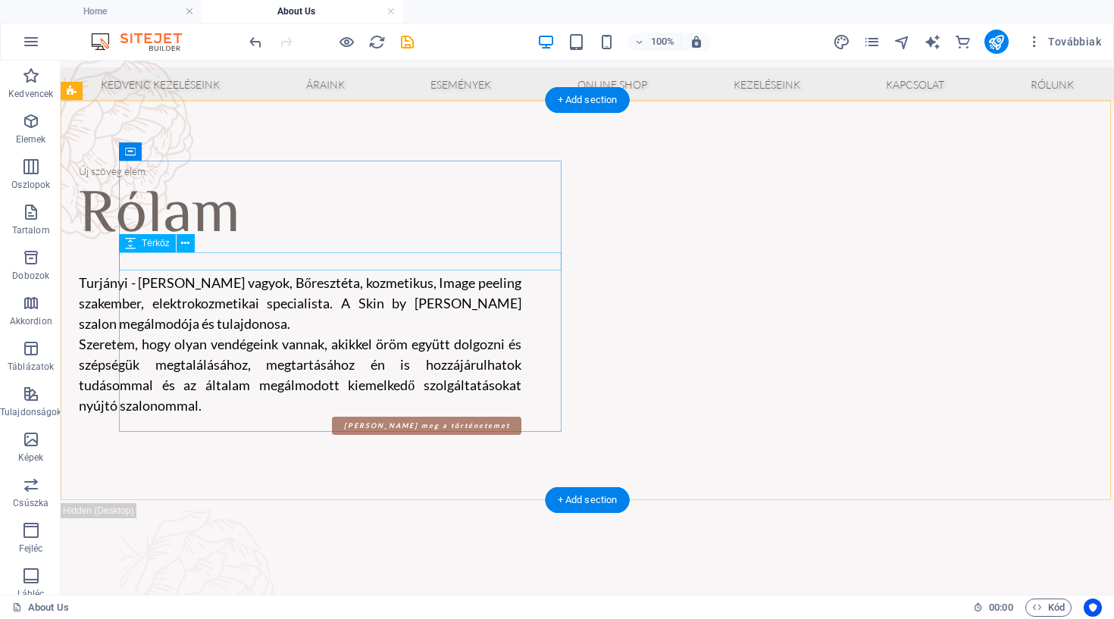
scroll to position [95, 0]
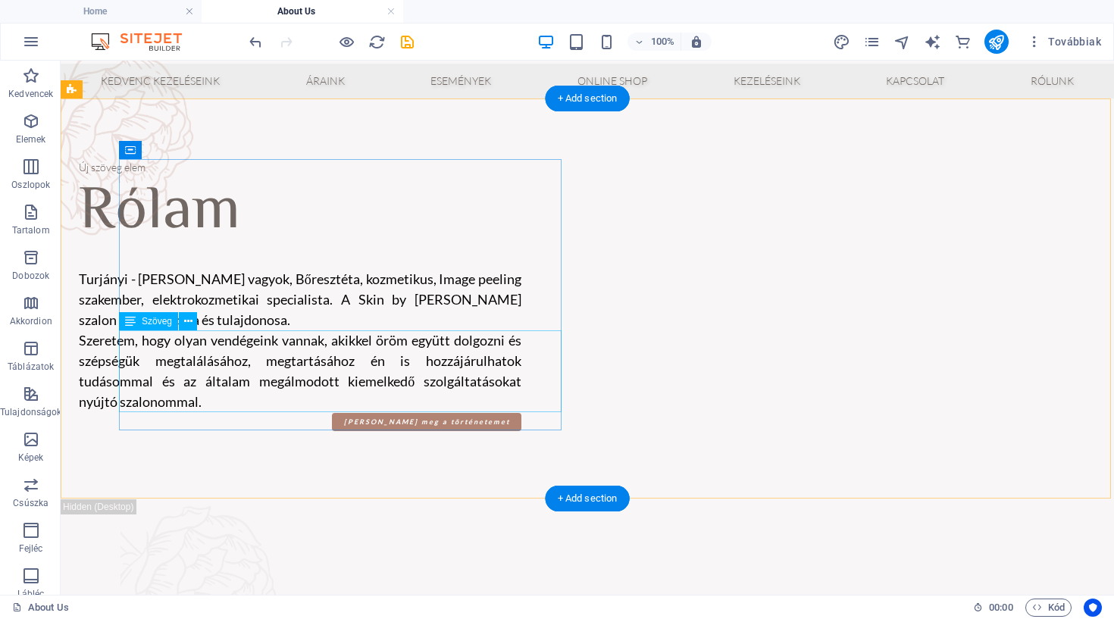
click at [814, 286] on div "Új szöveg elem [PERSON_NAME] vagyok, Bőresztéta, kozmetikus, Image peeling szak…" at bounding box center [587, 299] width 1053 height 401
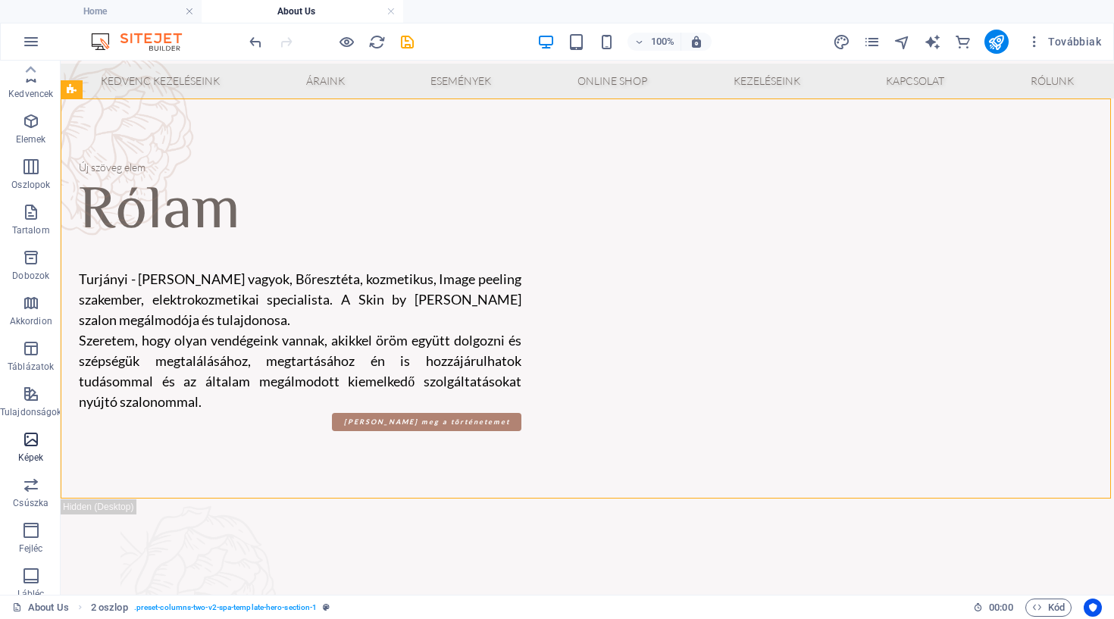
scroll to position [0, 0]
click at [32, 138] on p "Elemek" at bounding box center [31, 139] width 30 height 12
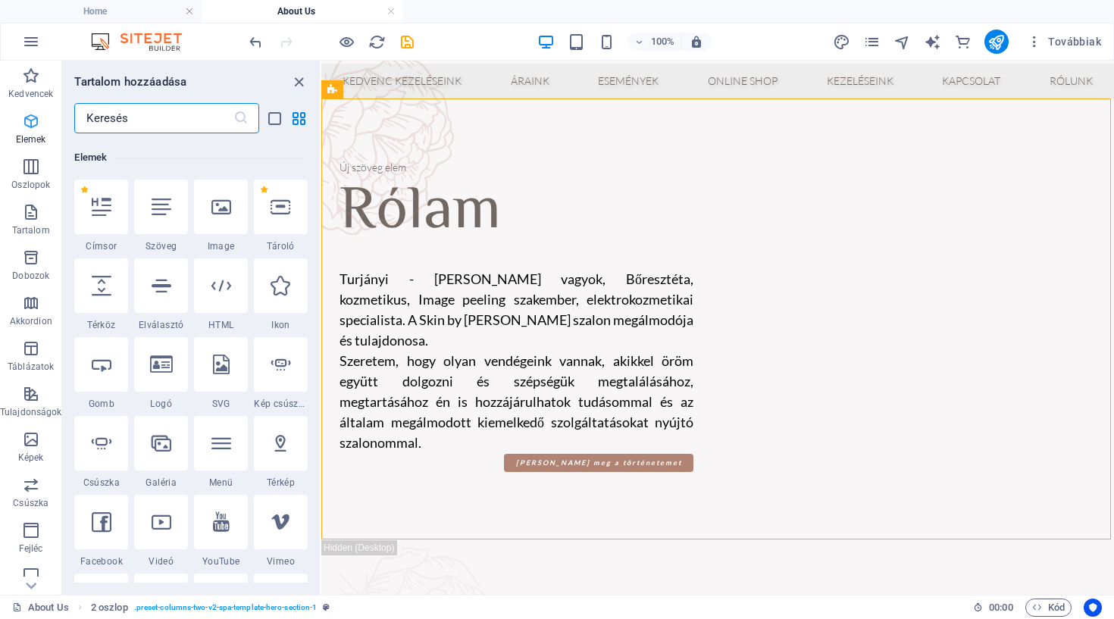
scroll to position [161, 0]
click at [211, 211] on icon at bounding box center [221, 204] width 20 height 20
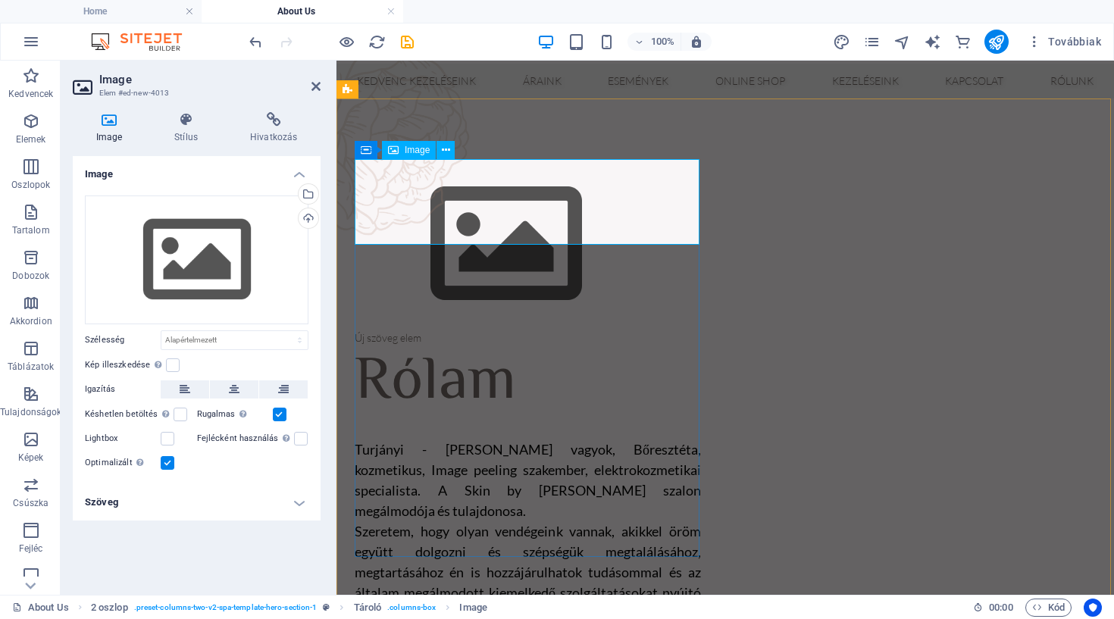
click at [585, 205] on figure at bounding box center [528, 244] width 346 height 171
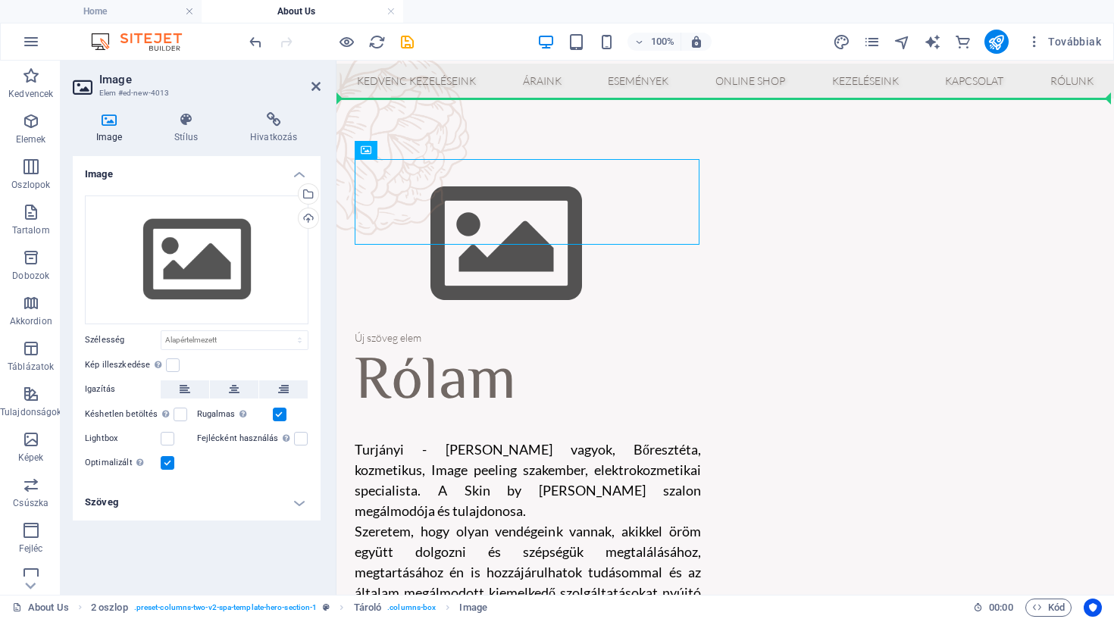
drag, startPoint x: 566, startPoint y: 205, endPoint x: 939, endPoint y: 258, distance: 376.6
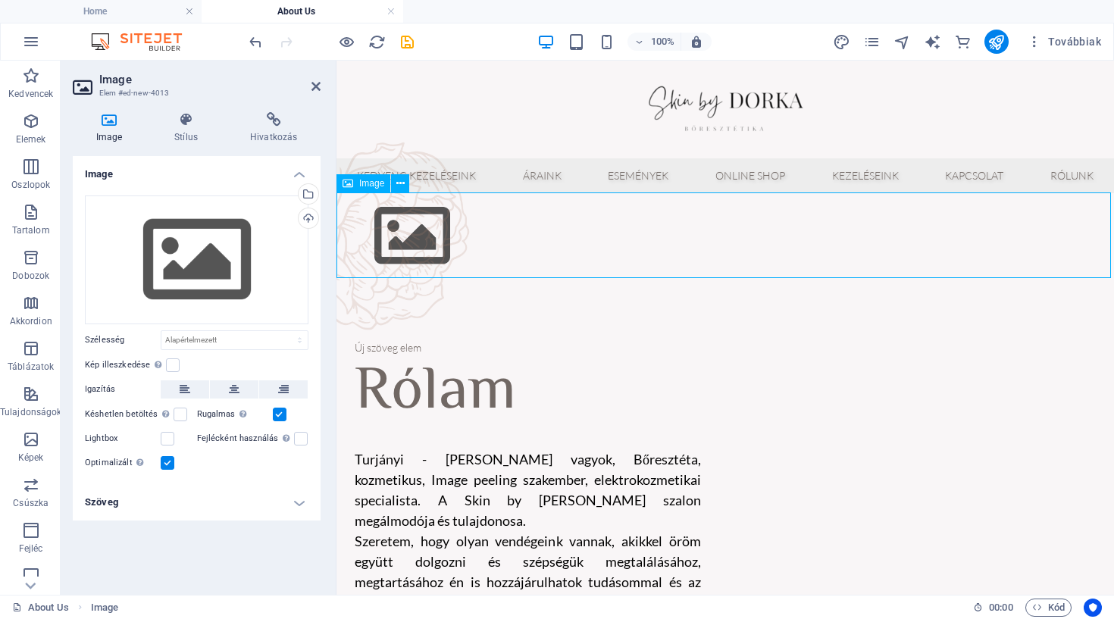
scroll to position [5, 0]
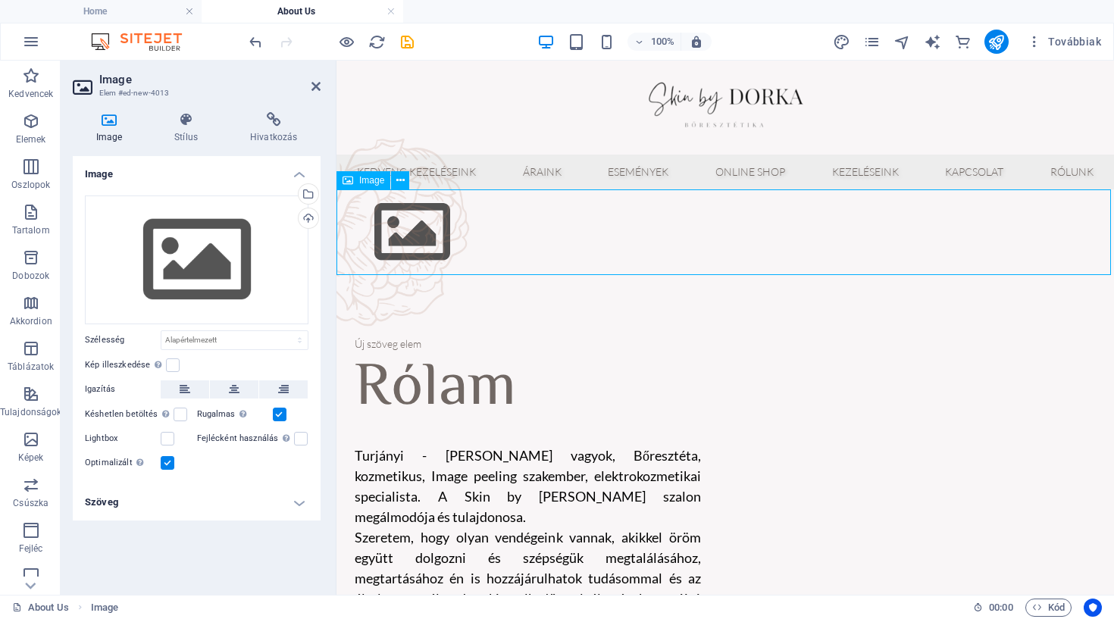
click at [907, 257] on figure at bounding box center [725, 232] width 778 height 86
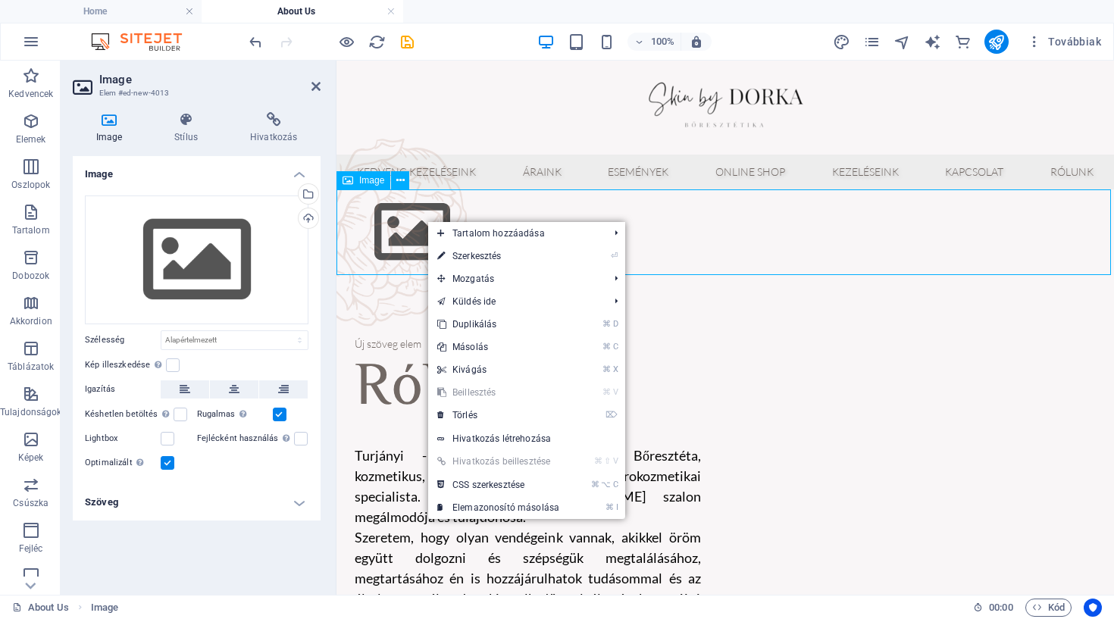
click at [382, 218] on figure at bounding box center [725, 232] width 778 height 86
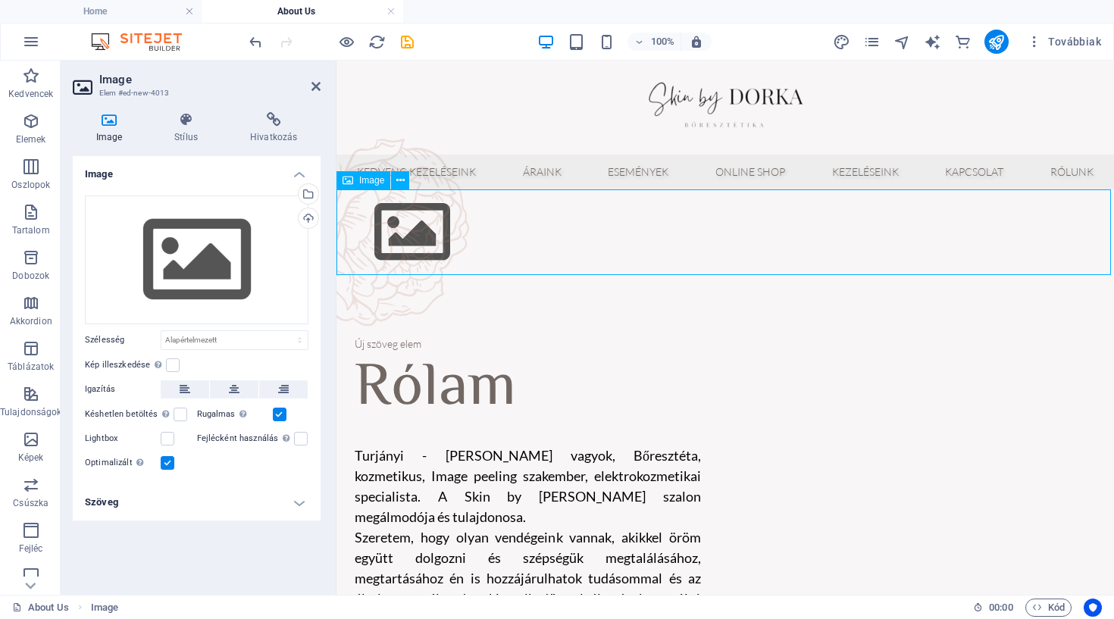
click at [382, 218] on figure at bounding box center [725, 232] width 778 height 86
click at [208, 278] on div "Húzza ide a fájlokat, kattintson a fájlok kiválasztásához, vagy válasszon fájlo…" at bounding box center [197, 260] width 224 height 129
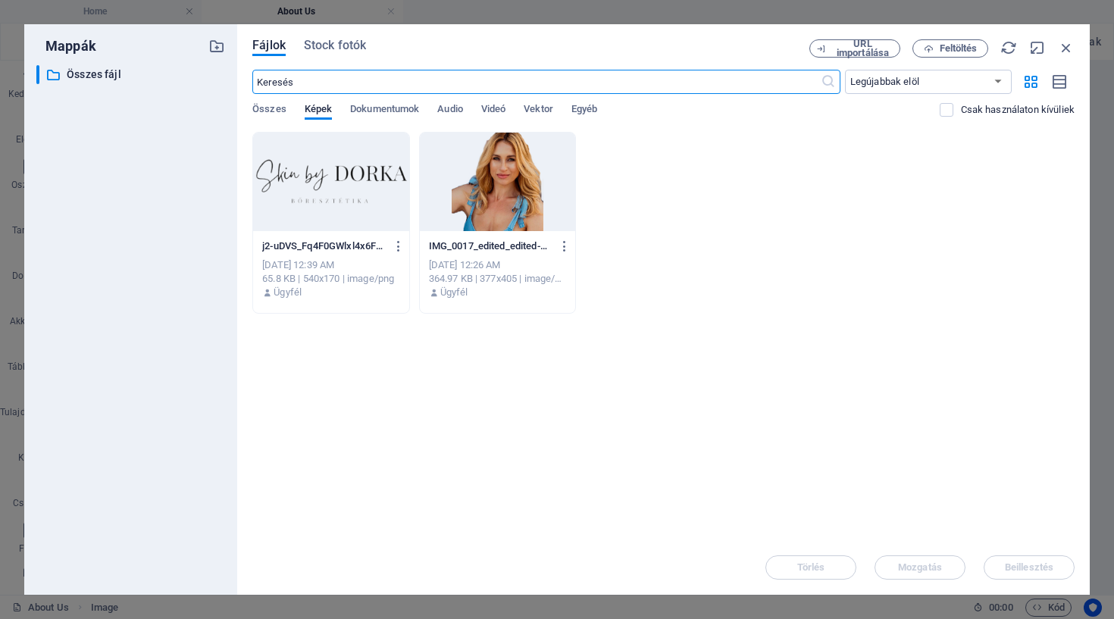
click at [459, 208] on div at bounding box center [497, 182] width 155 height 99
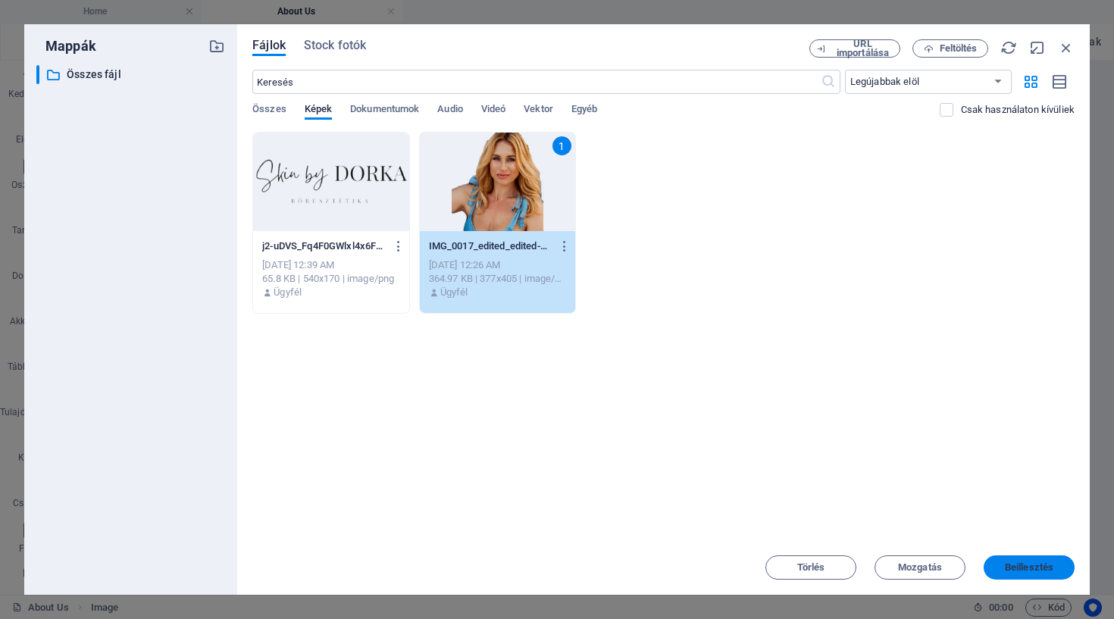
click at [1011, 569] on span "Beillesztés" at bounding box center [1029, 567] width 49 height 9
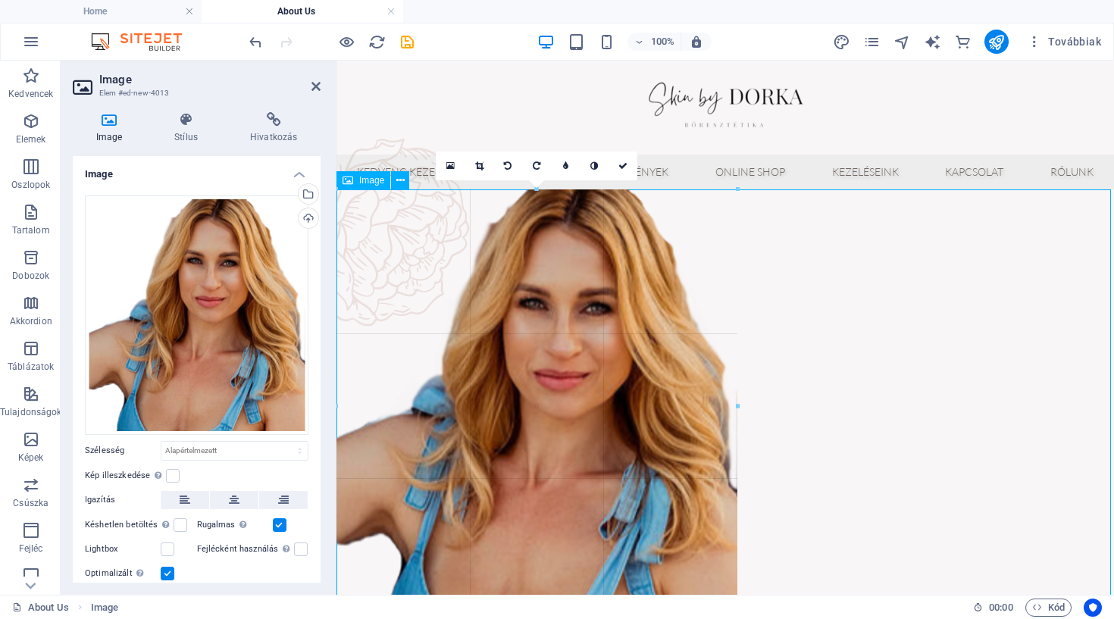
drag, startPoint x: 477, startPoint y: 346, endPoint x: 737, endPoint y: 500, distance: 301.4
type input "530"
select select "px"
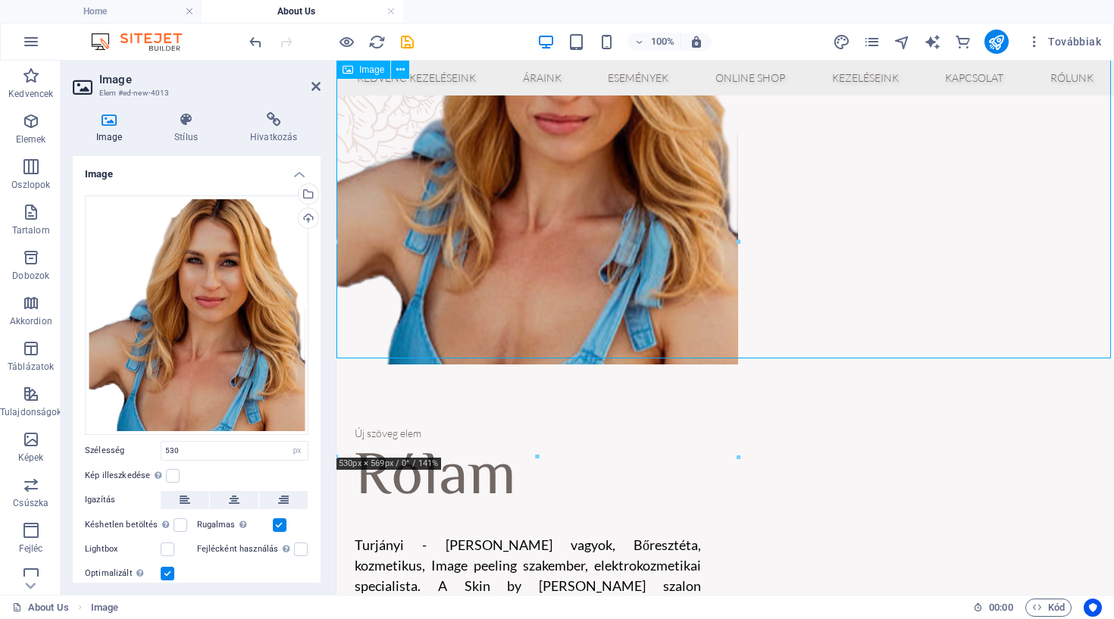
scroll to position [158, 0]
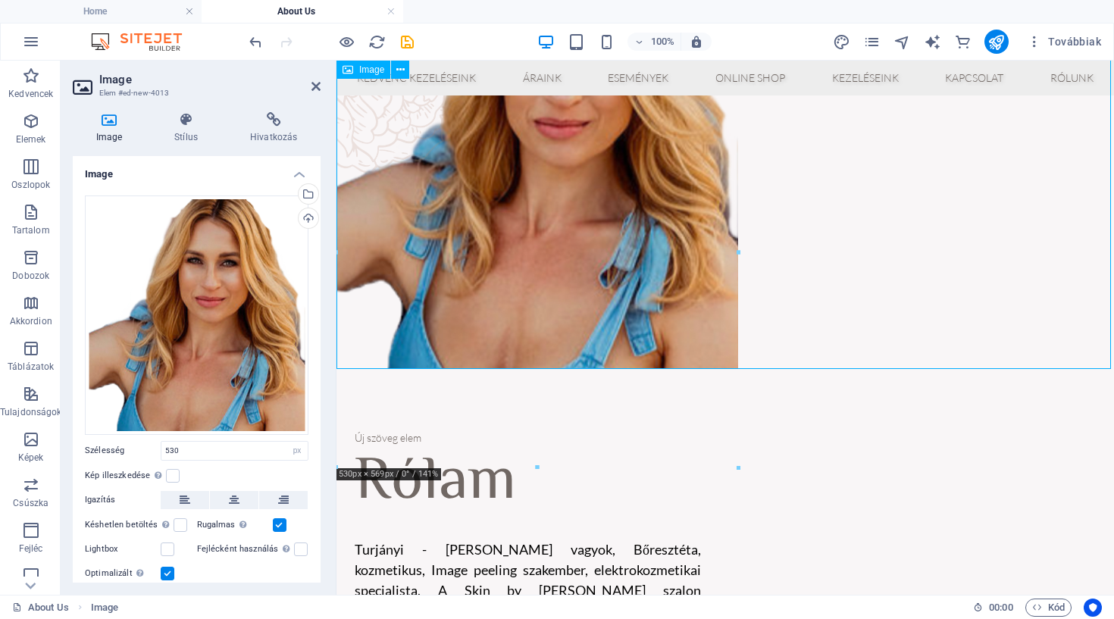
click at [650, 341] on figure at bounding box center [725, 136] width 778 height 466
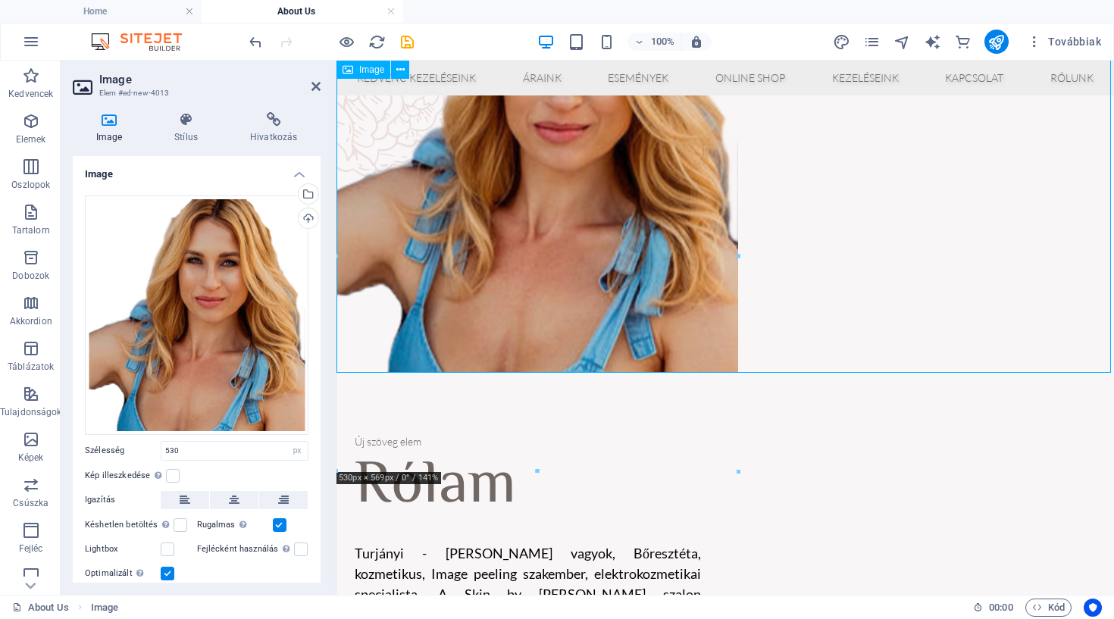
click at [609, 283] on figure at bounding box center [725, 140] width 778 height 466
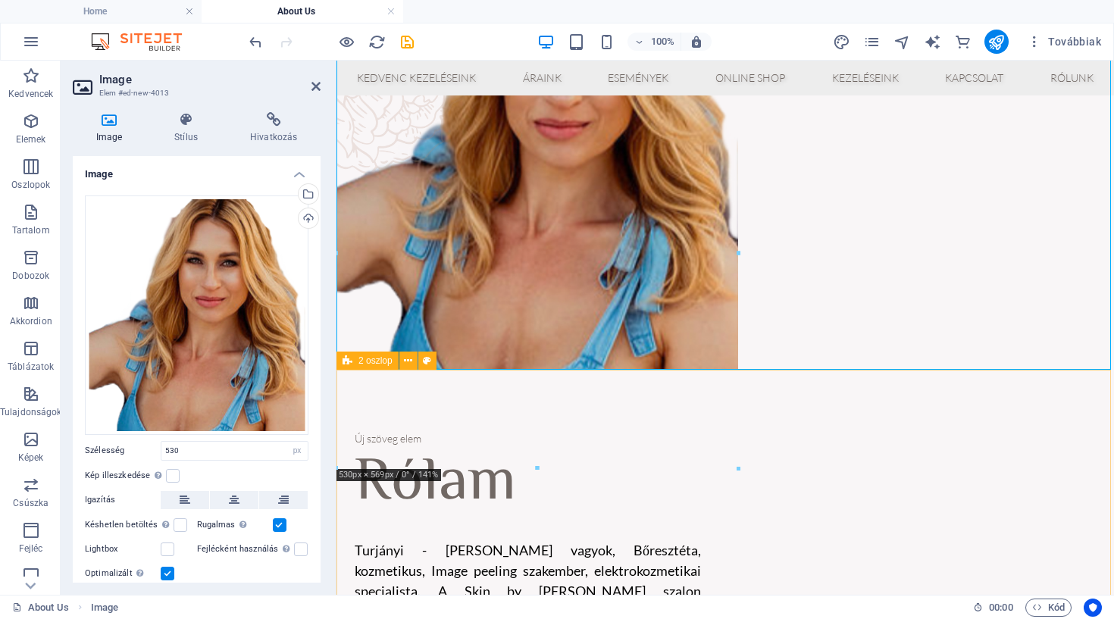
click at [784, 387] on div "Új szöveg elem [PERSON_NAME] vagyok, Bőresztéta, kozmetikus, Image peeling szak…" at bounding box center [725, 591] width 778 height 442
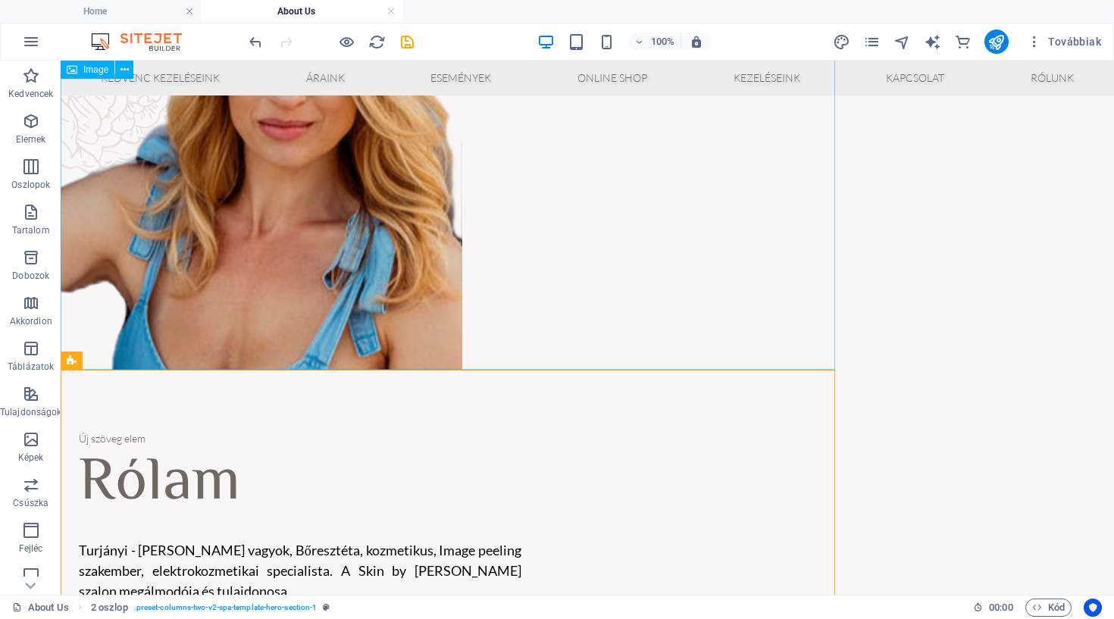
click at [619, 286] on figure at bounding box center [587, 137] width 1053 height 466
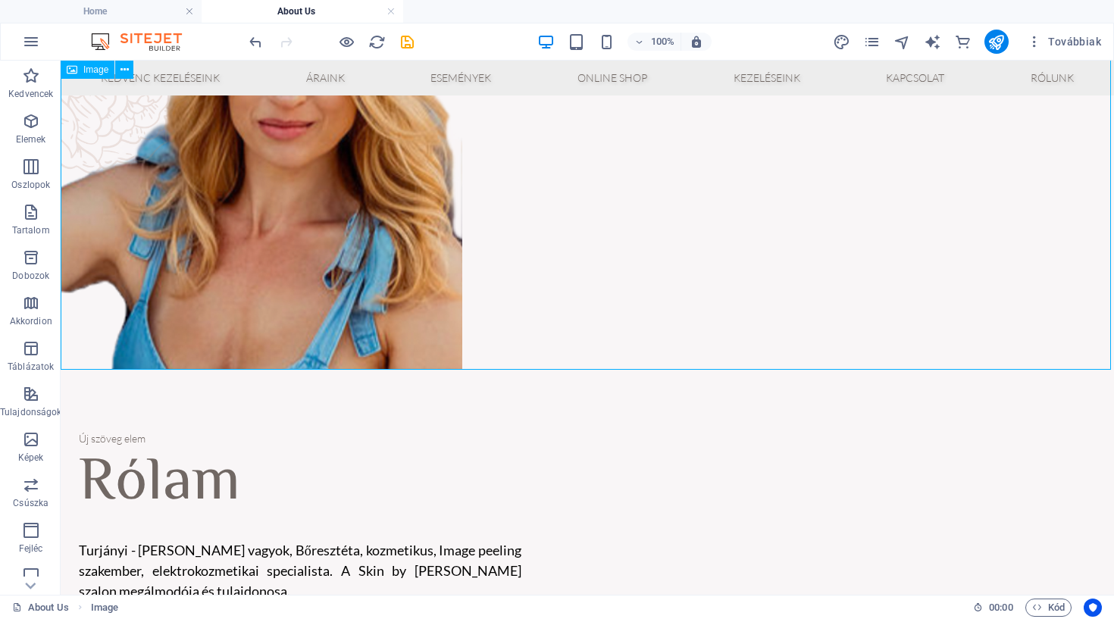
click at [521, 335] on figure at bounding box center [587, 137] width 1053 height 466
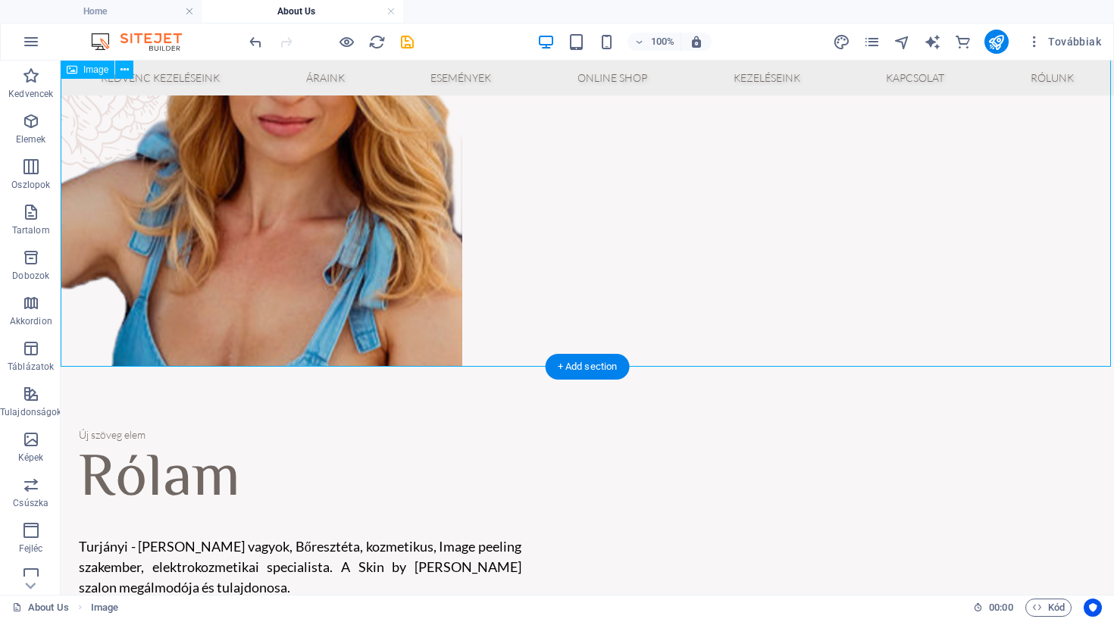
scroll to position [165, 0]
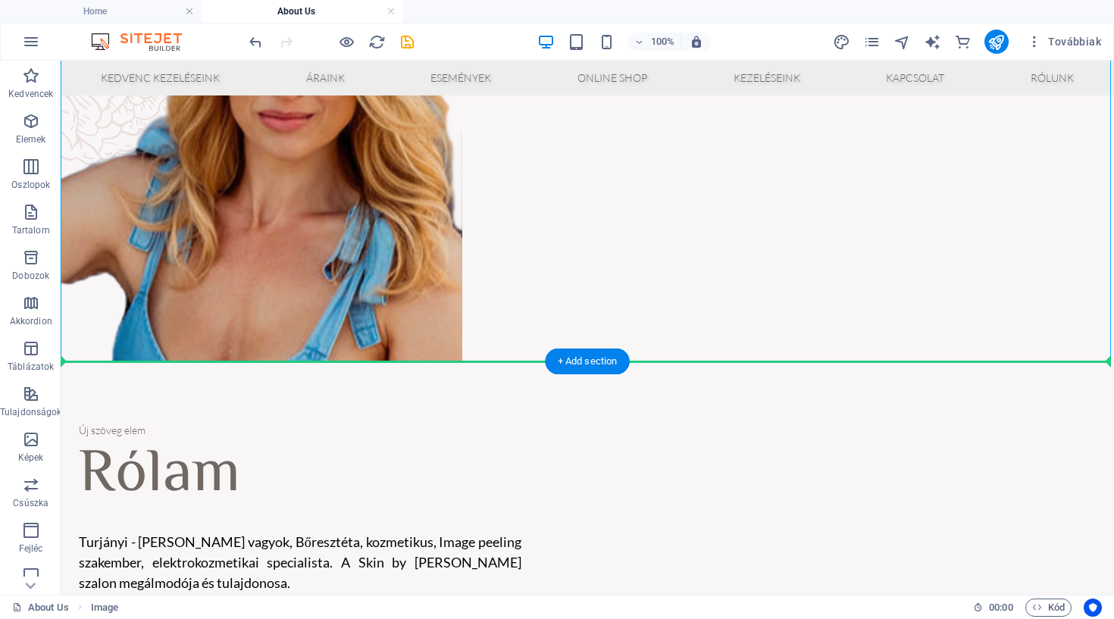
drag, startPoint x: 271, startPoint y: 277, endPoint x: 946, endPoint y: 427, distance: 691.2
drag, startPoint x: 378, startPoint y: 208, endPoint x: 811, endPoint y: 512, distance: 528.8
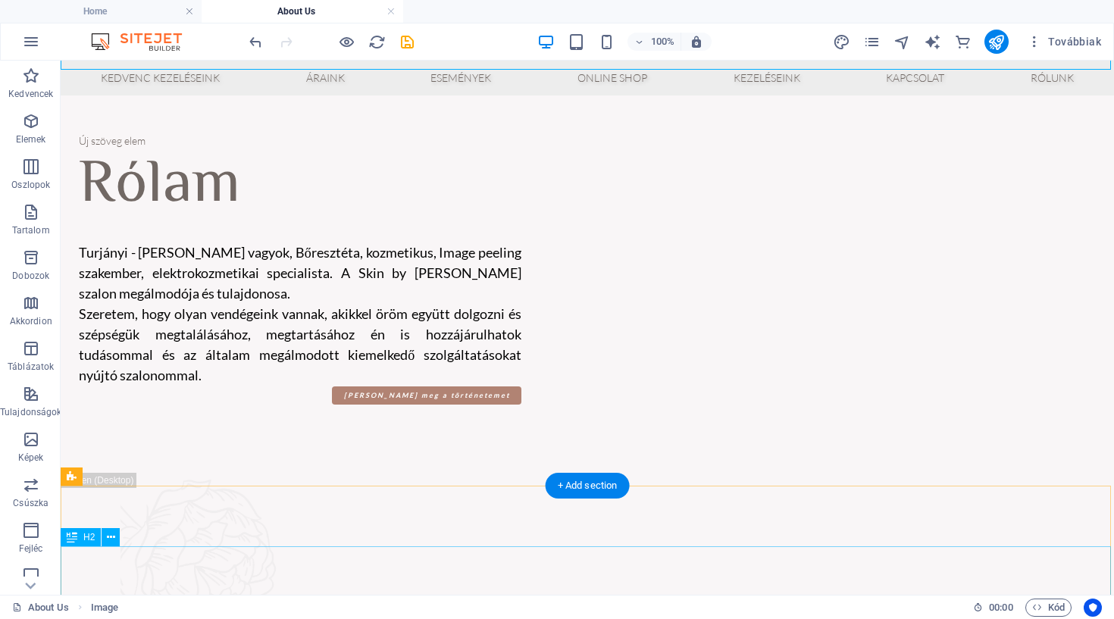
scroll to position [434, 0]
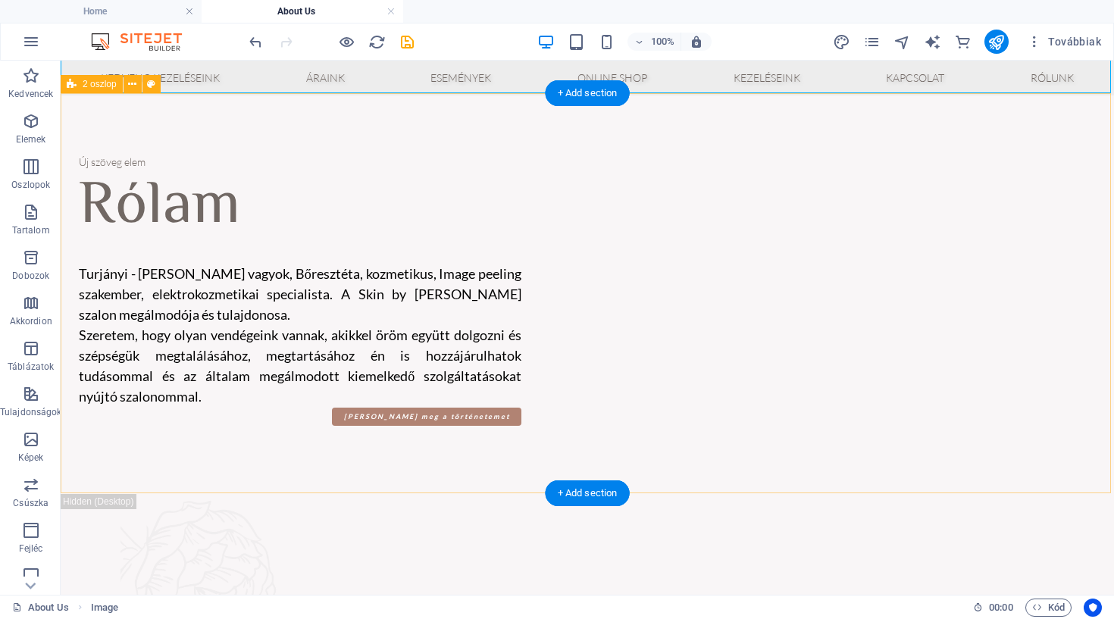
click at [631, 389] on div "Új szöveg elem [PERSON_NAME] vagyok, Bőresztéta, kozmetikus, Image peeling szak…" at bounding box center [587, 293] width 1053 height 401
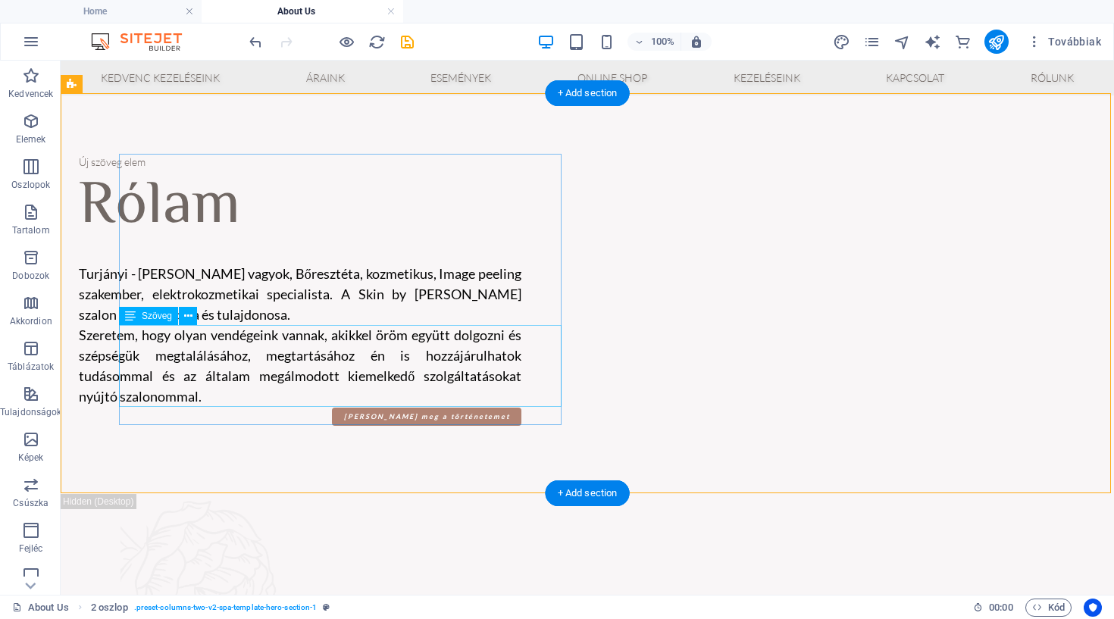
click at [521, 355] on div "Szeretem, hogy olyan vendégeink vannak, akikkel öröm együtt dolgozni és szépség…" at bounding box center [300, 366] width 443 height 82
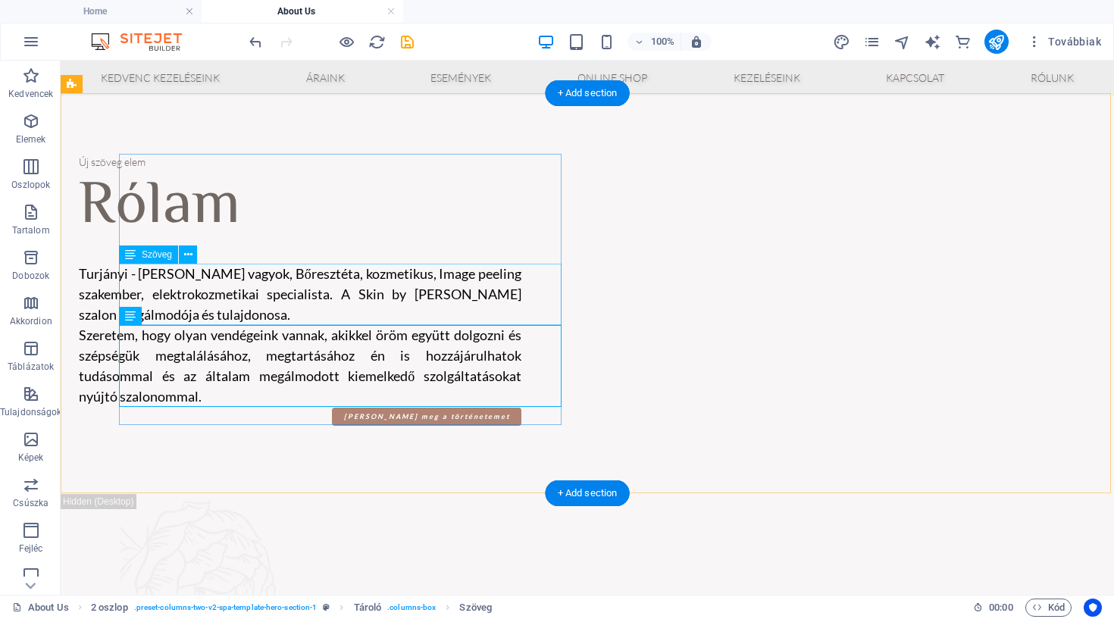
click at [519, 286] on div "Turjányi - [PERSON_NAME] vagyok, Bőresztéta, kozmetikus, Image peeling szakembe…" at bounding box center [300, 294] width 443 height 61
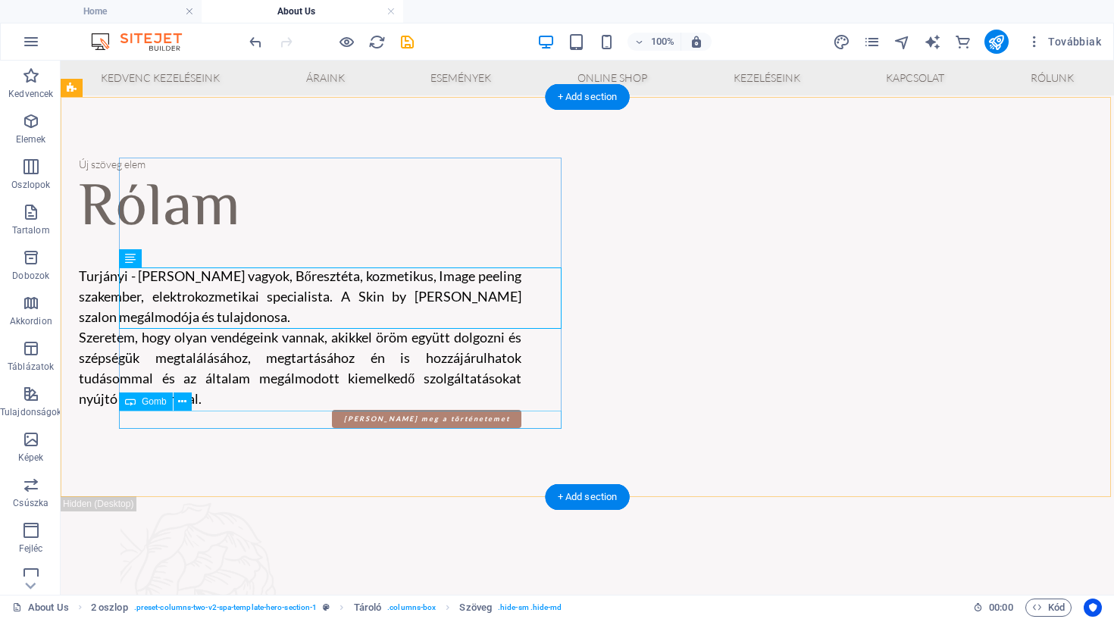
scroll to position [430, 0]
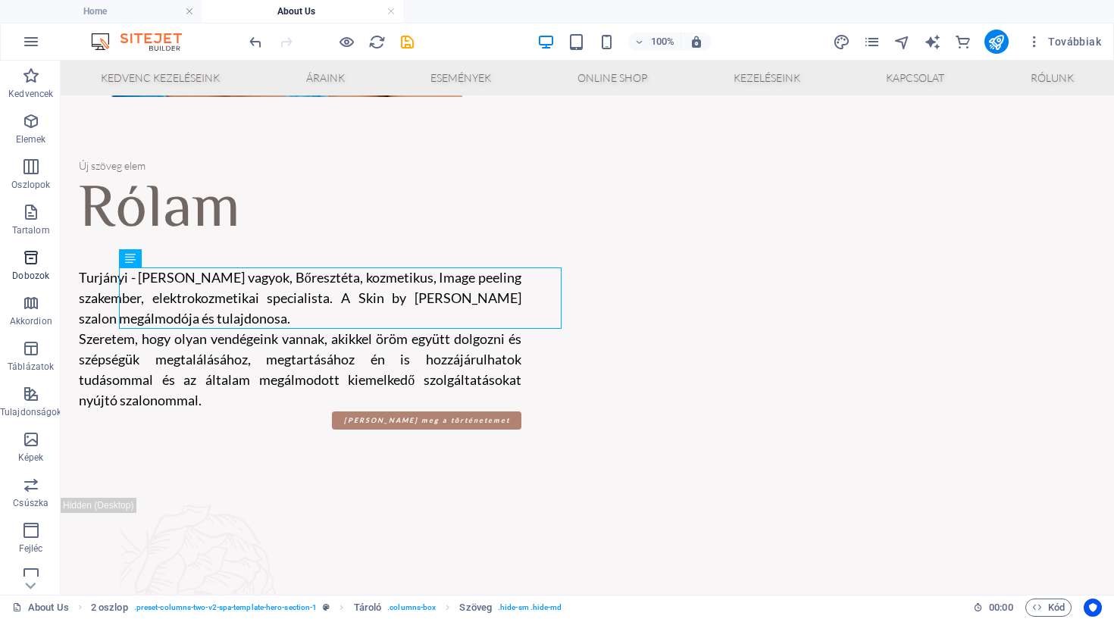
click at [25, 252] on icon "button" at bounding box center [31, 258] width 18 height 18
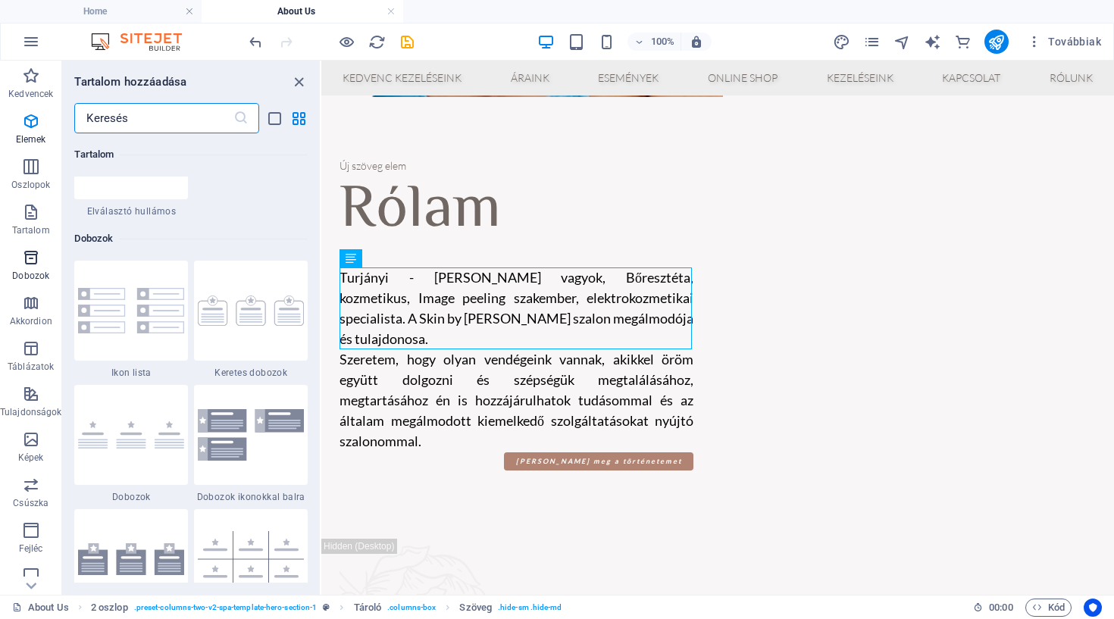
scroll to position [4180, 0]
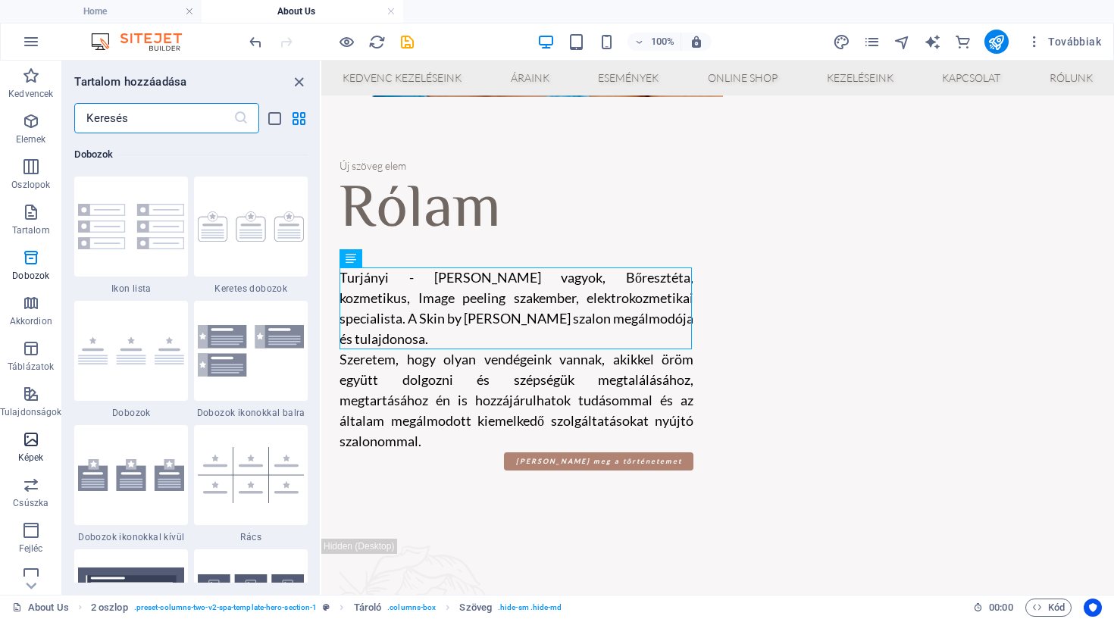
click at [42, 459] on p "Képek" at bounding box center [31, 458] width 26 height 12
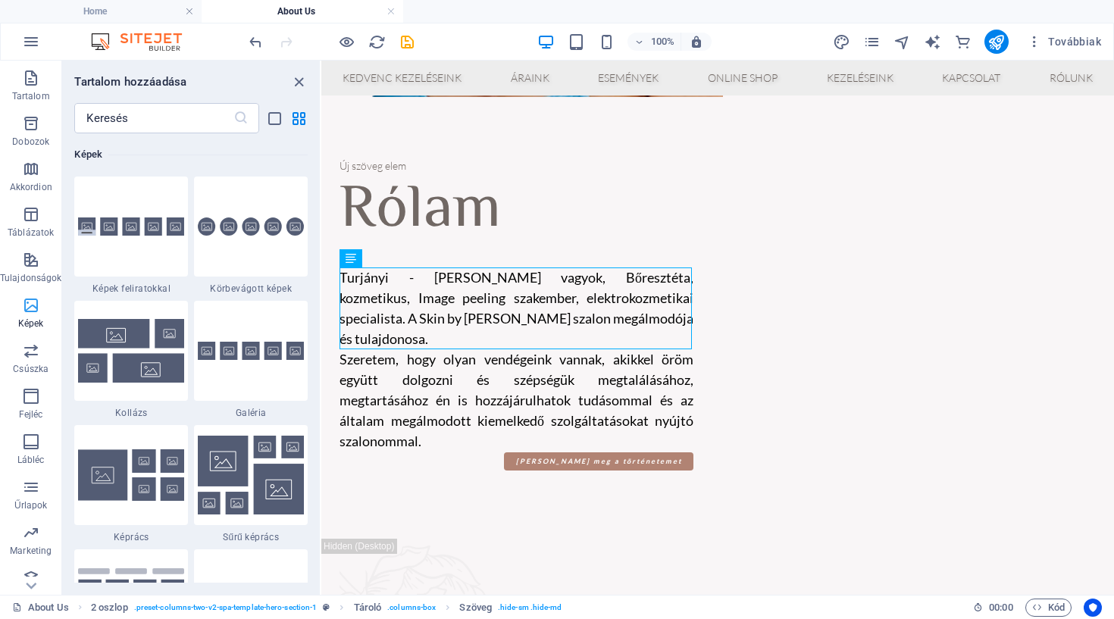
scroll to position [135, 0]
click at [302, 84] on icon "close panel" at bounding box center [298, 82] width 17 height 17
